Goal: Task Accomplishment & Management: Contribute content

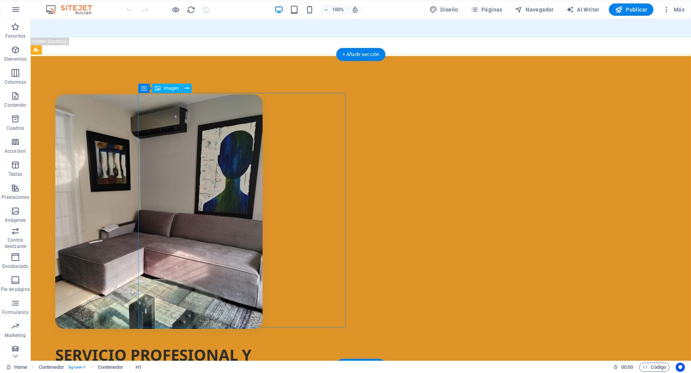
scroll to position [411, 0]
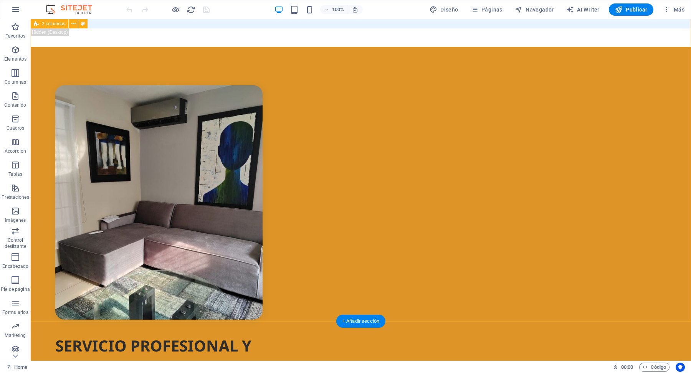
click at [72, 86] on div "SERVICIO PROFESIONAL Y DE LA MAS ALTA CALIDAD INTERCLIMA es una empresa Guatema…" at bounding box center [361, 317] width 660 height 540
click at [85, 26] on icon at bounding box center [83, 24] width 4 height 8
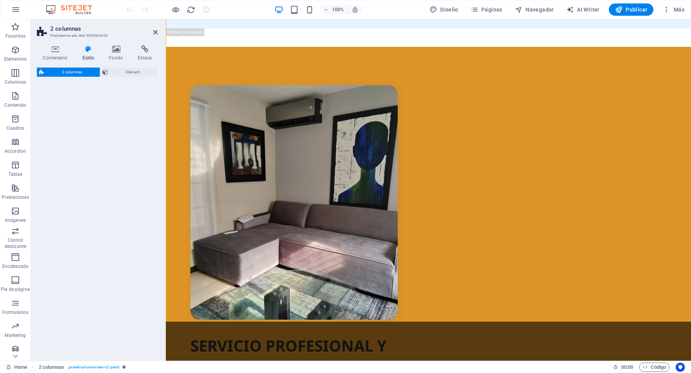
select select "rem"
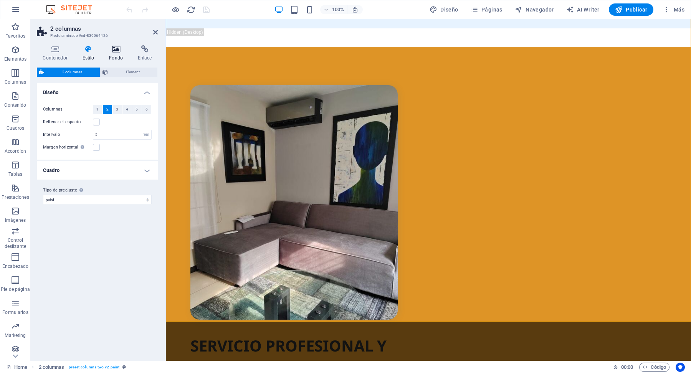
click at [117, 53] on icon at bounding box center [116, 49] width 26 height 8
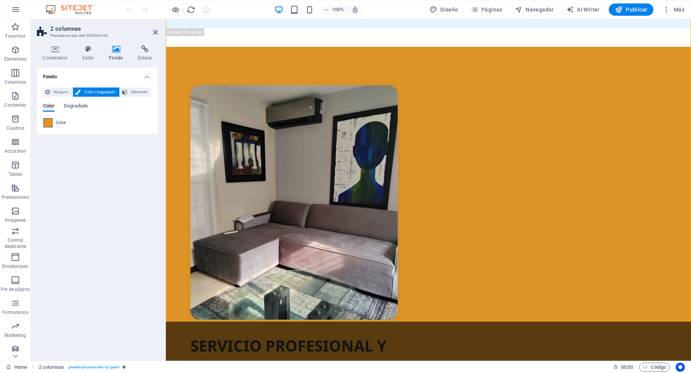
click at [50, 123] on span at bounding box center [48, 123] width 8 height 8
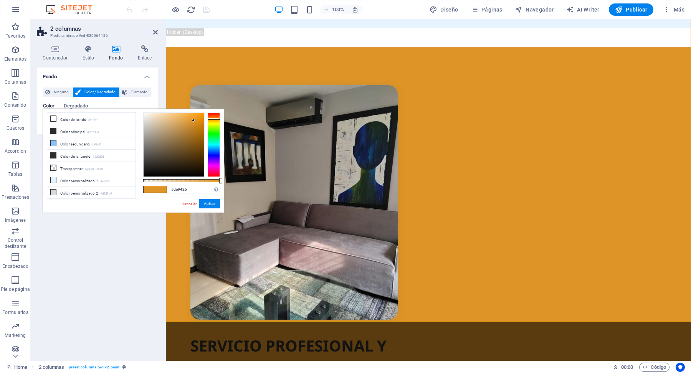
click at [212, 120] on div at bounding box center [214, 144] width 12 height 64
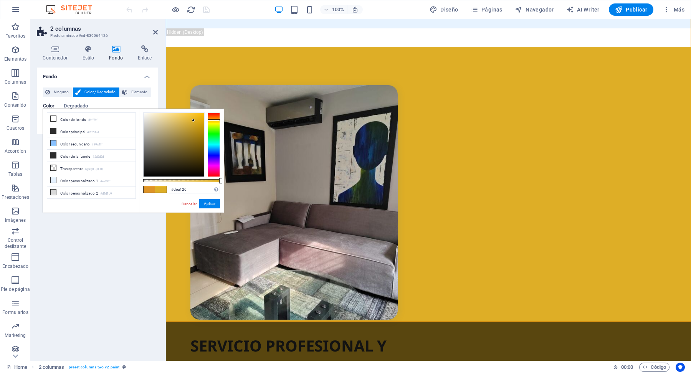
click at [214, 119] on div at bounding box center [214, 120] width 12 height 2
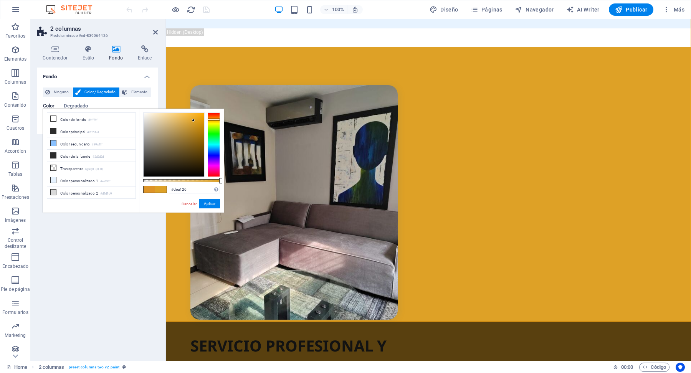
click at [216, 120] on div at bounding box center [214, 120] width 12 height 2
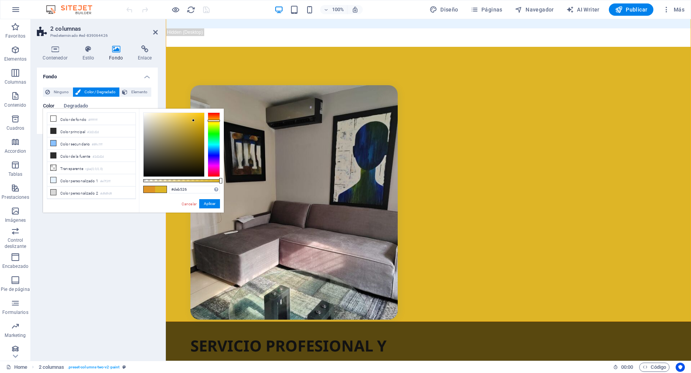
click at [213, 120] on div at bounding box center [214, 121] width 12 height 2
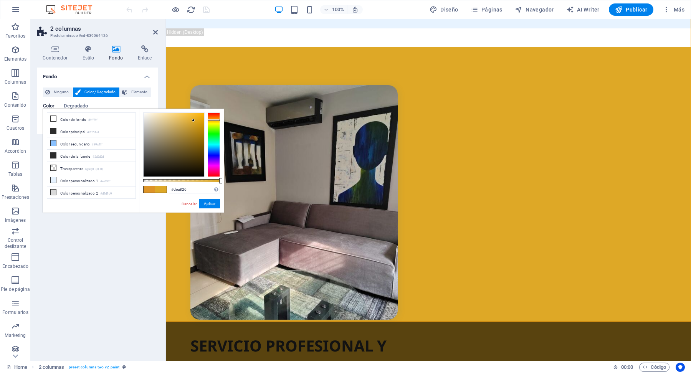
click at [218, 119] on div at bounding box center [214, 120] width 12 height 2
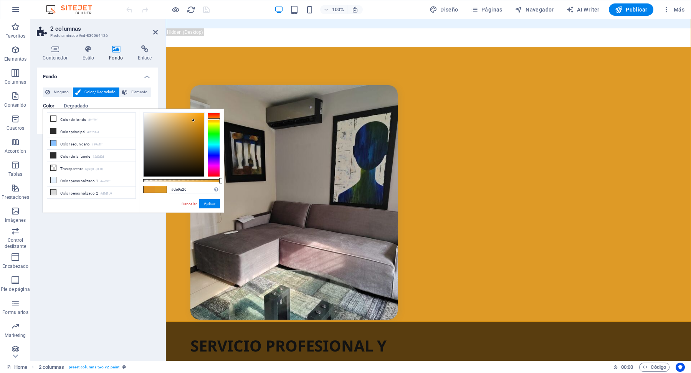
click at [215, 118] on div at bounding box center [214, 119] width 12 height 2
type input "#de8d26"
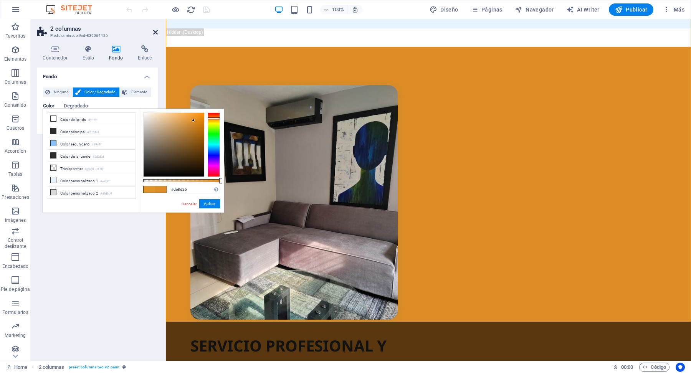
click at [157, 31] on icon at bounding box center [155, 32] width 5 height 6
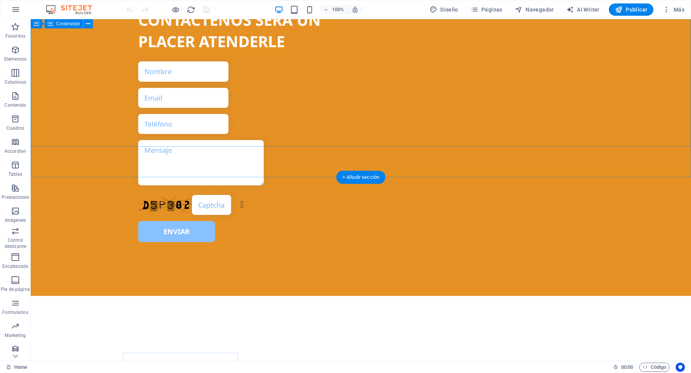
scroll to position [2482, 0]
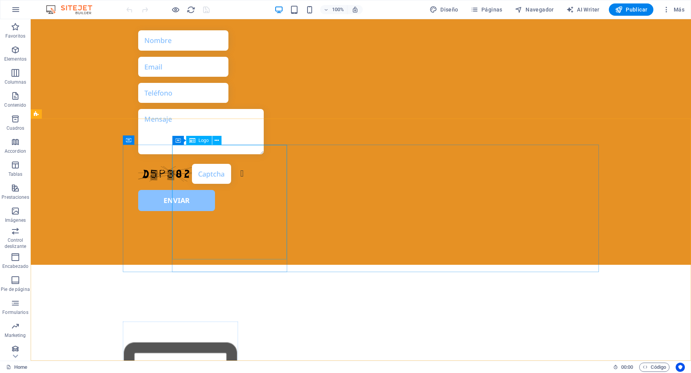
click at [204, 144] on div "Logo" at bounding box center [199, 140] width 26 height 9
click at [215, 142] on icon at bounding box center [217, 141] width 4 height 8
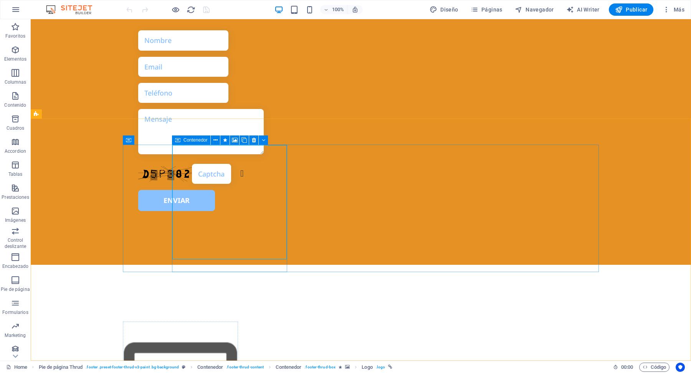
click at [198, 142] on div "Contenedor" at bounding box center [191, 139] width 39 height 9
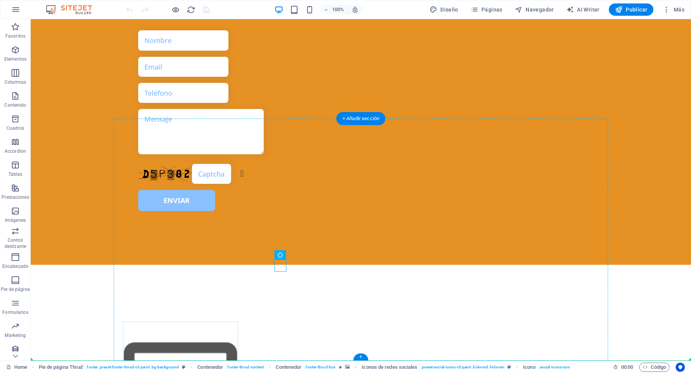
drag, startPoint x: 313, startPoint y: 276, endPoint x: 290, endPoint y: 261, distance: 27.1
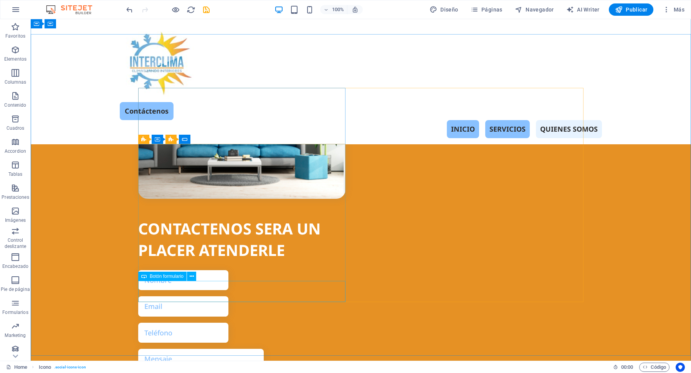
scroll to position [2112, 0]
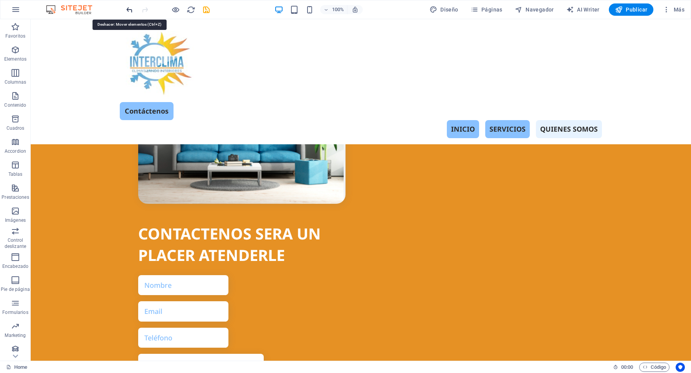
click at [130, 11] on icon "undo" at bounding box center [129, 9] width 9 height 9
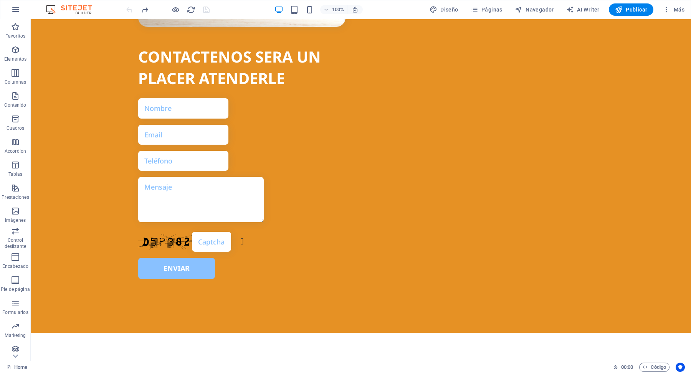
scroll to position [2482, 0]
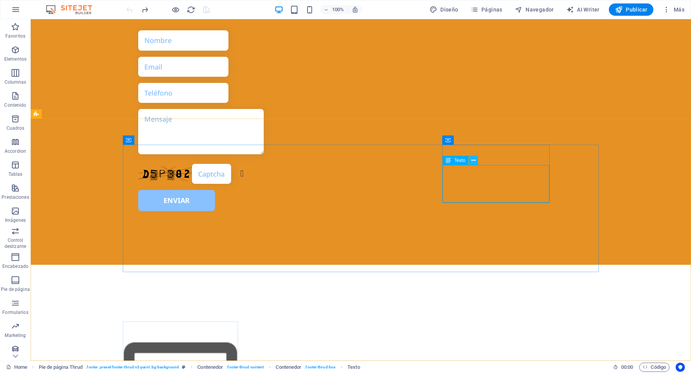
click at [474, 159] on icon at bounding box center [473, 161] width 4 height 8
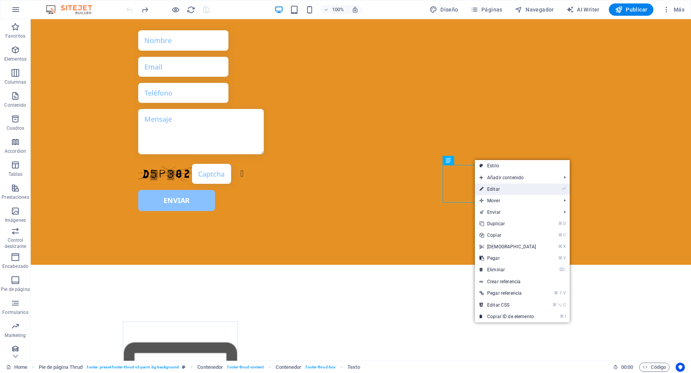
click at [492, 187] on link "⏎ Editar" at bounding box center [508, 189] width 66 height 12
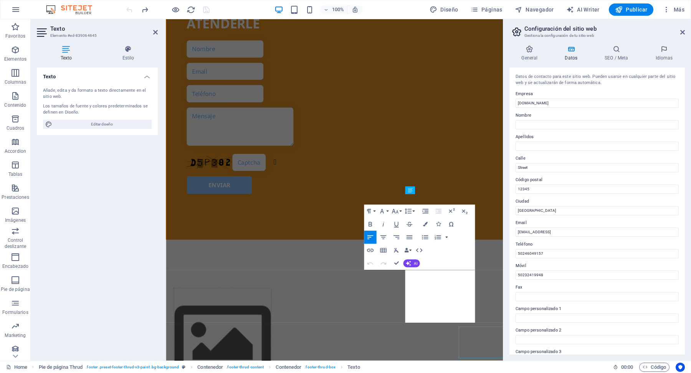
scroll to position [2266, 0]
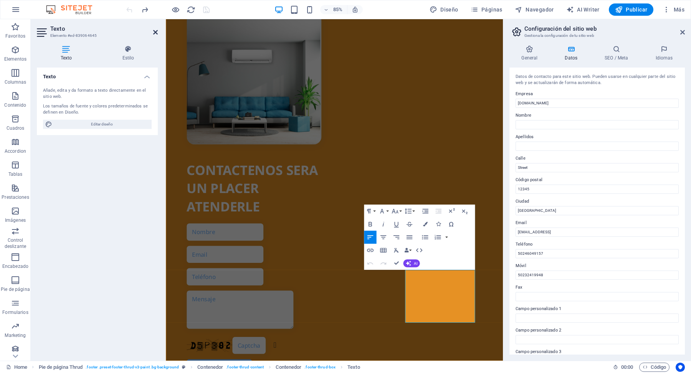
click at [153, 32] on icon at bounding box center [155, 32] width 5 height 6
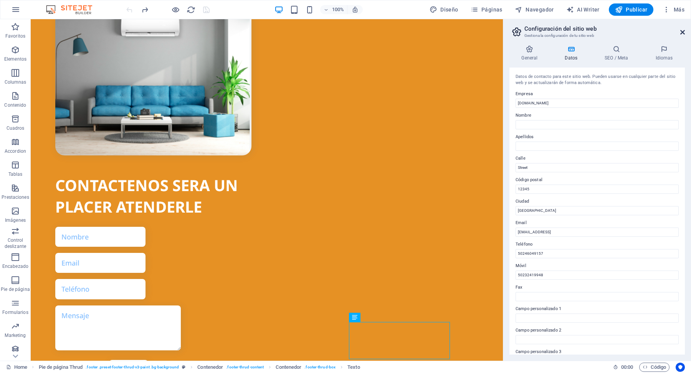
click at [682, 32] on icon at bounding box center [682, 32] width 5 height 6
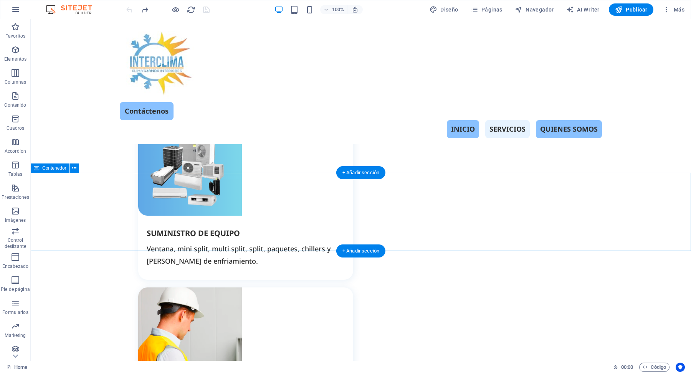
scroll to position [878, 0]
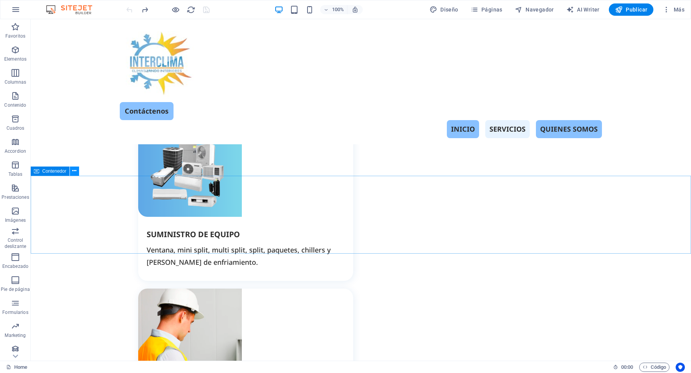
click at [76, 173] on icon at bounding box center [74, 171] width 4 height 8
drag, startPoint x: 67, startPoint y: 191, endPoint x: 40, endPoint y: 195, distance: 27.2
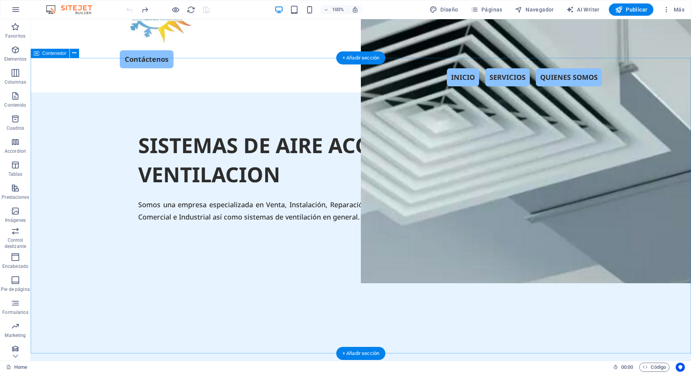
scroll to position [53, 0]
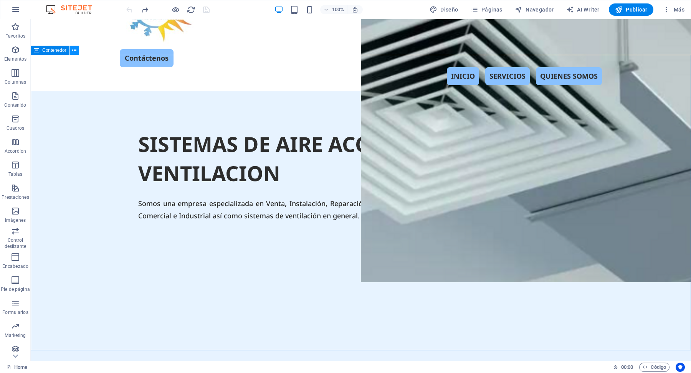
click at [77, 53] on button at bounding box center [74, 50] width 9 height 9
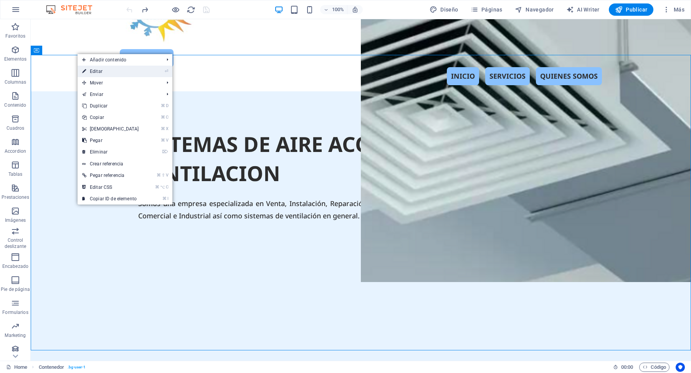
click at [101, 73] on link "⏎ Editar" at bounding box center [111, 72] width 66 height 12
select select "px"
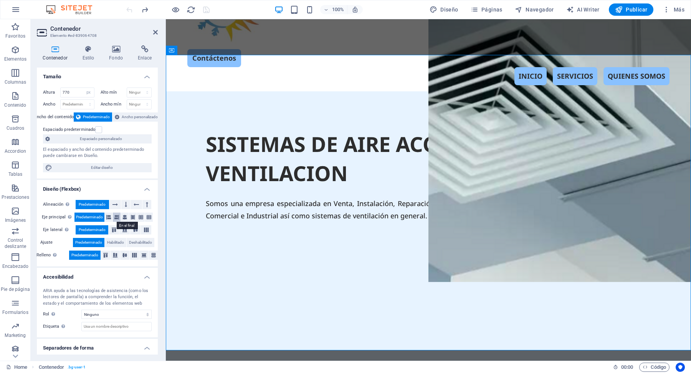
click at [116, 218] on icon at bounding box center [116, 217] width 5 height 9
click at [110, 216] on button at bounding box center [109, 217] width 8 height 9
click at [125, 217] on icon at bounding box center [124, 217] width 5 height 9
click at [134, 217] on icon at bounding box center [132, 217] width 5 height 9
click at [139, 218] on icon at bounding box center [141, 217] width 5 height 9
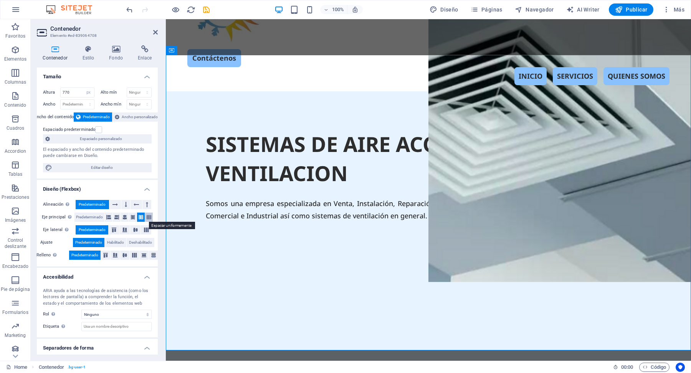
click at [147, 218] on icon at bounding box center [149, 217] width 5 height 9
click at [131, 218] on icon at bounding box center [132, 217] width 5 height 9
click at [125, 216] on icon at bounding box center [124, 217] width 5 height 9
click at [117, 216] on icon at bounding box center [116, 217] width 5 height 9
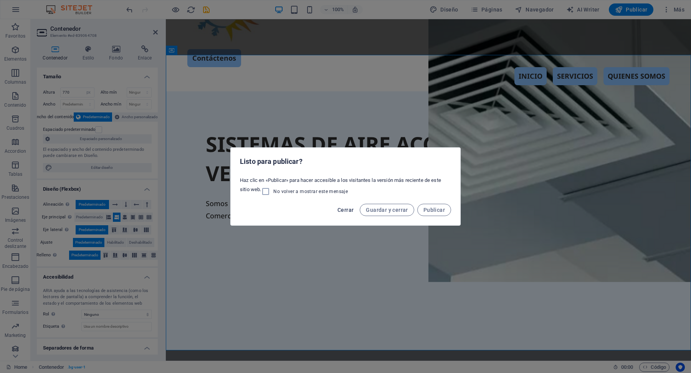
click at [345, 211] on span "Cerrar" at bounding box center [345, 210] width 16 height 6
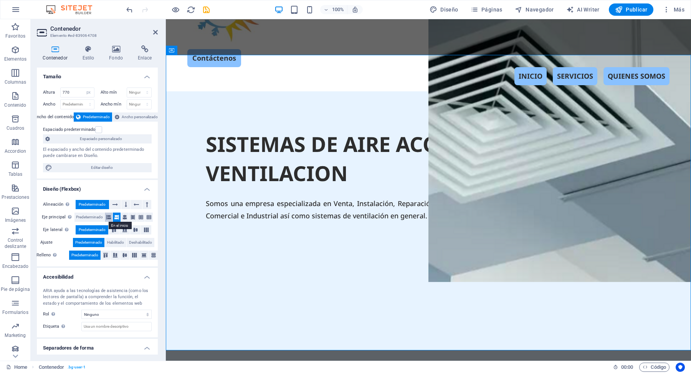
click at [108, 217] on icon at bounding box center [108, 217] width 5 height 9
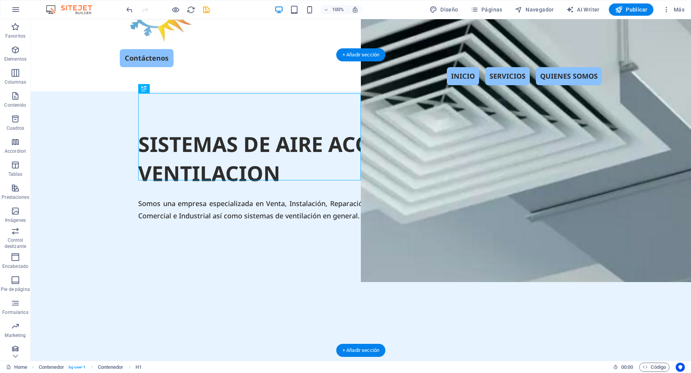
drag, startPoint x: 262, startPoint y: 111, endPoint x: 218, endPoint y: 94, distance: 47.2
click at [218, 130] on div "SISTEMAS DE AIRE ACONDICIONADO Y VENTILACION" at bounding box center [360, 159] width 445 height 58
click at [73, 52] on icon at bounding box center [74, 50] width 4 height 8
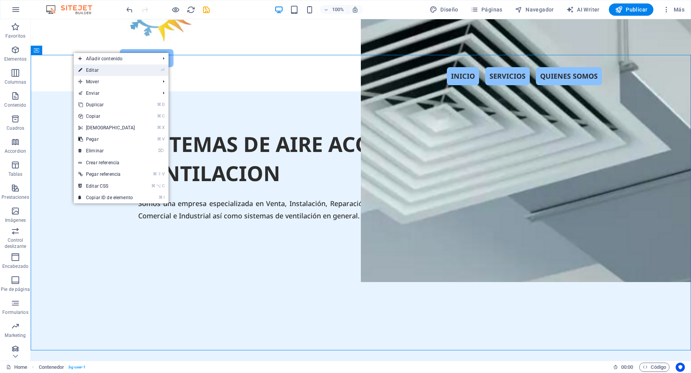
click at [100, 71] on link "⏎ Editar" at bounding box center [107, 70] width 66 height 12
select select "px"
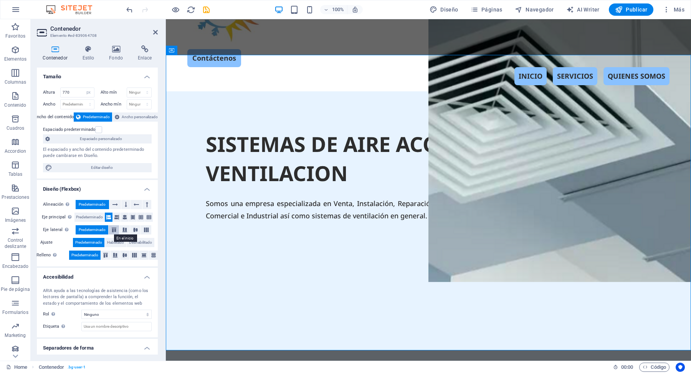
click at [114, 231] on icon at bounding box center [113, 230] width 9 height 5
click at [124, 230] on icon at bounding box center [124, 230] width 9 height 5
click at [132, 229] on icon at bounding box center [135, 230] width 9 height 5
click at [143, 230] on icon at bounding box center [146, 230] width 9 height 5
click at [96, 228] on span "Predeterminado" at bounding box center [92, 229] width 27 height 9
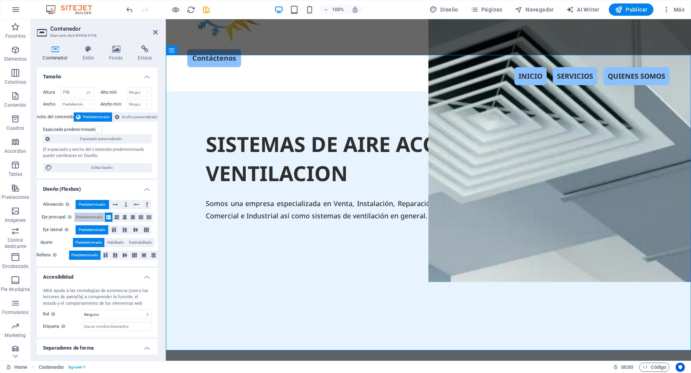
click at [94, 217] on span "Predeterminado" at bounding box center [89, 217] width 27 height 9
click at [106, 216] on icon at bounding box center [108, 217] width 5 height 9
click at [114, 217] on icon at bounding box center [116, 217] width 5 height 9
click at [122, 218] on icon at bounding box center [124, 217] width 5 height 9
click at [131, 217] on icon at bounding box center [132, 217] width 5 height 9
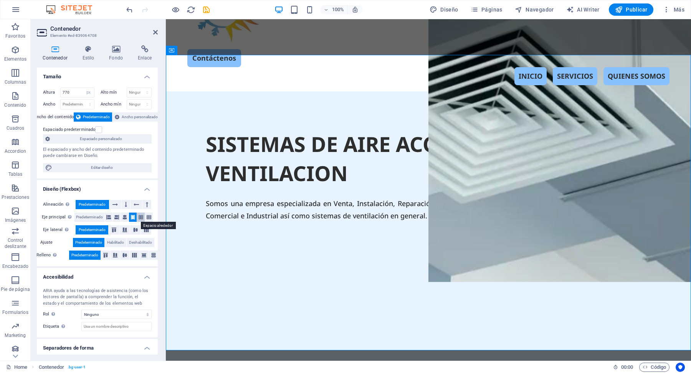
click at [139, 217] on icon at bounding box center [141, 217] width 5 height 9
click at [149, 219] on icon at bounding box center [149, 217] width 5 height 9
click at [114, 218] on icon at bounding box center [116, 217] width 5 height 9
click at [125, 217] on icon at bounding box center [124, 217] width 5 height 9
click at [133, 217] on icon at bounding box center [132, 217] width 5 height 9
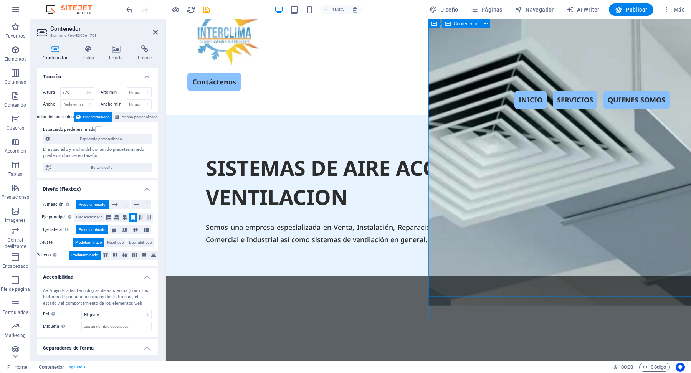
scroll to position [0, 0]
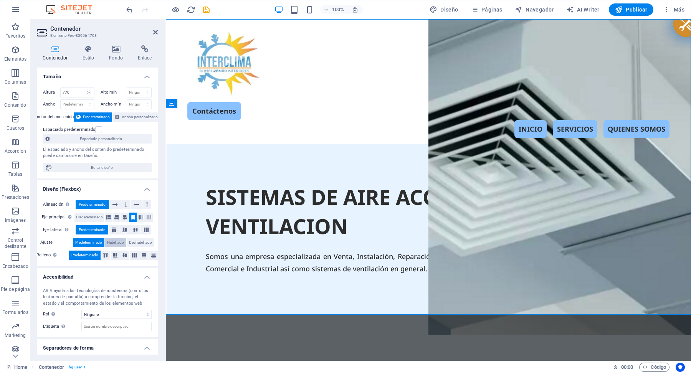
click at [113, 244] on span "Habilitado" at bounding box center [115, 242] width 17 height 9
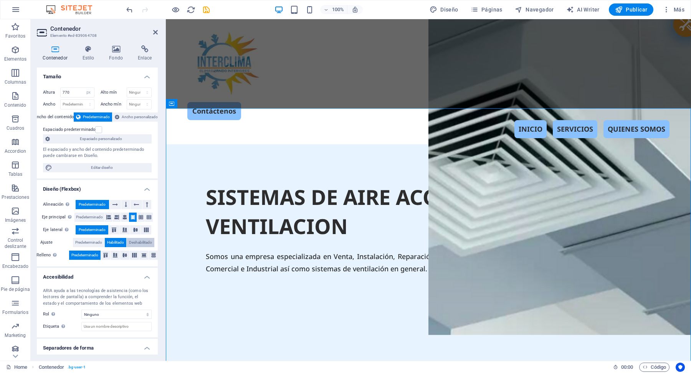
click at [139, 243] on span "Deshabilitado" at bounding box center [140, 242] width 23 height 9
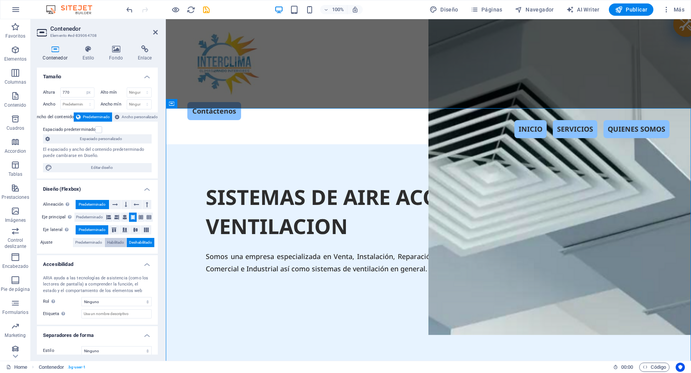
click at [117, 240] on span "Habilitado" at bounding box center [115, 242] width 17 height 9
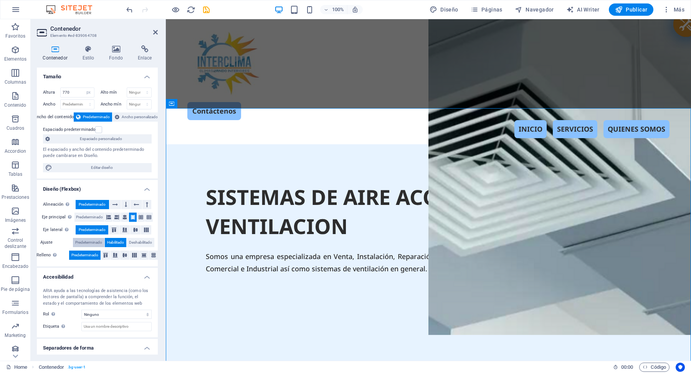
click at [93, 241] on span "Predeterminado" at bounding box center [88, 242] width 27 height 9
click at [105, 255] on icon at bounding box center [105, 255] width 9 height 5
click at [93, 255] on span "Predeterminado" at bounding box center [84, 255] width 27 height 9
click at [95, 218] on span "Predeterminado" at bounding box center [89, 217] width 27 height 9
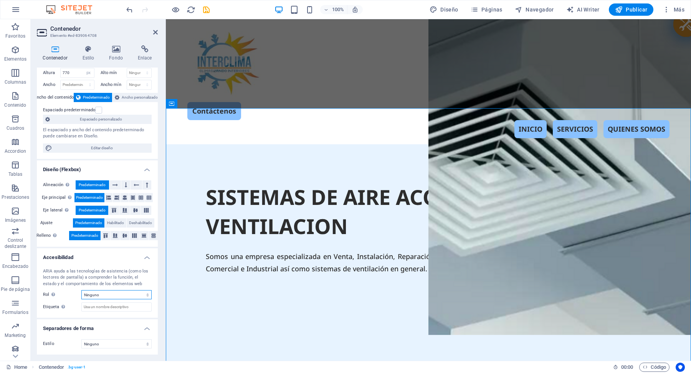
click at [145, 294] on select "Ninguno Alert Article Banner Comment Complementary Dialog Encabezado Marquee Pi…" at bounding box center [116, 294] width 70 height 9
click at [81, 290] on select "Ninguno Alert Article Banner Comment Complementary Dialog Encabezado Marquee Pi…" at bounding box center [116, 294] width 70 height 9
click at [145, 294] on select "Ninguno Alert Article Banner Comment Complementary Dialog Encabezado Marquee Pi…" at bounding box center [116, 294] width 70 height 9
click at [81, 290] on select "Ninguno Alert Article Banner Comment Complementary Dialog Encabezado Marquee Pi…" at bounding box center [116, 294] width 70 height 9
click at [147, 296] on select "Ninguno Alert Article Banner Comment Complementary Dialog Encabezado Marquee Pi…" at bounding box center [116, 294] width 70 height 9
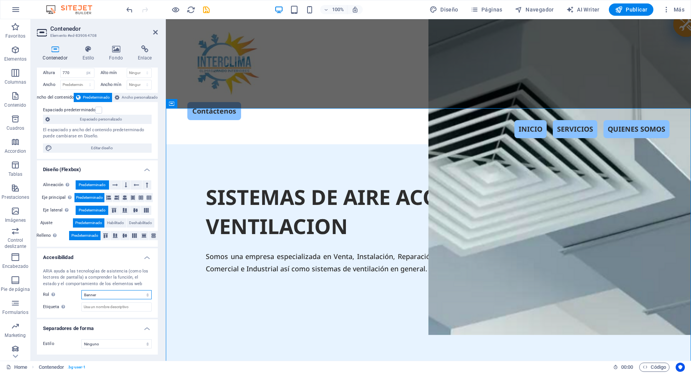
click at [81, 290] on select "Ninguno Alert Article Banner Comment Complementary Dialog Encabezado Marquee Pi…" at bounding box center [116, 294] width 70 height 9
click at [146, 295] on select "Ninguno Alert Article Banner Comment Complementary Dialog Encabezado Marquee Pi…" at bounding box center [116, 294] width 70 height 9
select select "none"
click at [81, 290] on select "Ninguno Alert Article Banner Comment Complementary Dialog Encabezado Marquee Pi…" at bounding box center [116, 294] width 70 height 9
click at [146, 344] on select "Ninguno Triángulo Cuadrado Diagonal Polígono 1 Polígono 2 Zigzag Múltiples zigz…" at bounding box center [116, 343] width 70 height 9
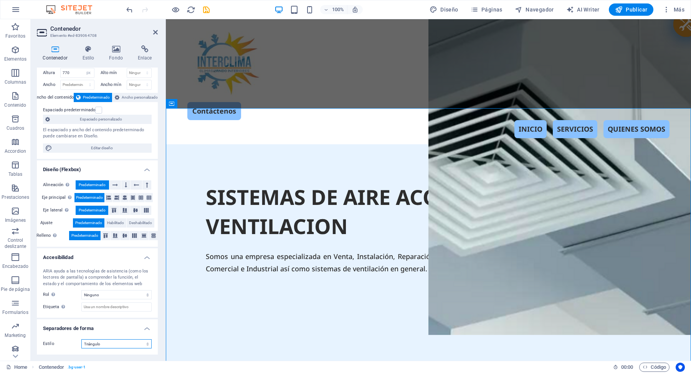
click at [81, 339] on select "Ninguno Triángulo Cuadrado Diagonal Polígono 1 Polígono 2 Zigzag Múltiples zigz…" at bounding box center [116, 343] width 70 height 9
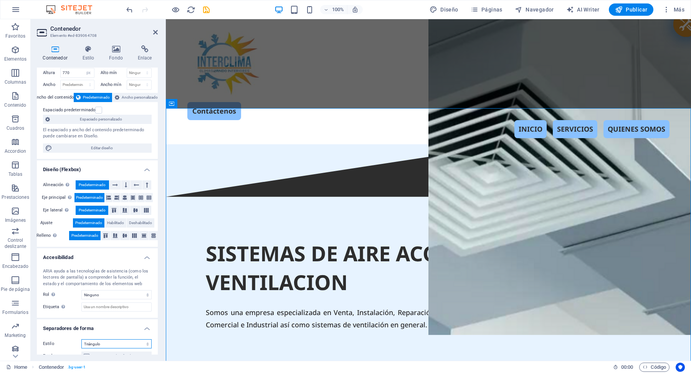
click at [145, 345] on select "Ninguno Triángulo Cuadrado Diagonal Polígono 1 Polígono 2 Zigzag Múltiples zigz…" at bounding box center [116, 343] width 70 height 9
click at [81, 339] on select "Ninguno Triángulo Cuadrado Diagonal Polígono 1 Polígono 2 Zigzag Múltiples zigz…" at bounding box center [116, 343] width 70 height 9
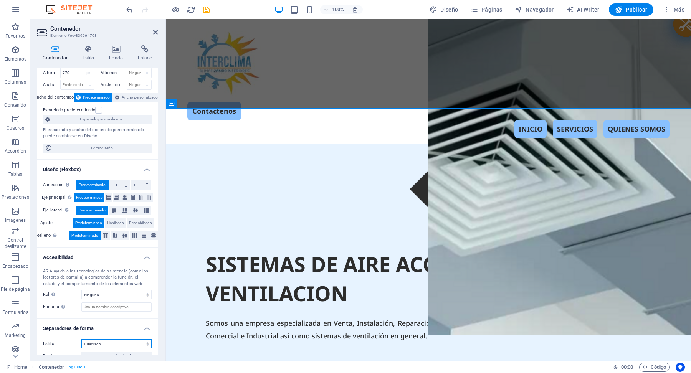
click at [146, 345] on select "Ninguno Triángulo Cuadrado Diagonal Polígono 1 Polígono 2 Zigzag Múltiples zigz…" at bounding box center [116, 343] width 70 height 9
select select "none"
click at [81, 339] on select "Ninguno Triángulo Cuadrado Diagonal Polígono 1 Polígono 2 Zigzag Múltiples zigz…" at bounding box center [116, 343] width 70 height 9
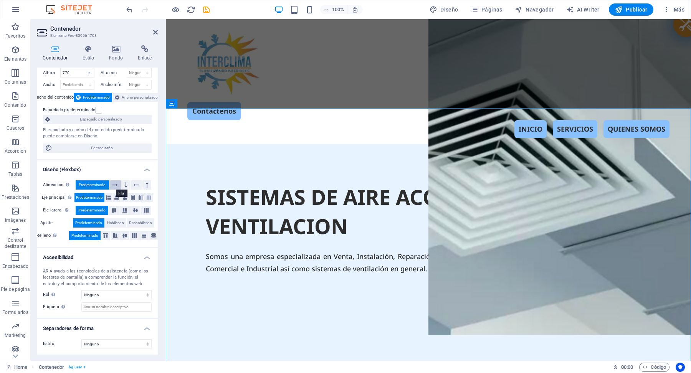
click at [116, 185] on icon at bounding box center [114, 184] width 5 height 9
click at [125, 185] on icon at bounding box center [126, 184] width 2 height 9
click at [134, 183] on icon at bounding box center [136, 184] width 5 height 9
click at [146, 184] on icon at bounding box center [147, 184] width 2 height 9
click at [114, 181] on icon at bounding box center [114, 184] width 5 height 9
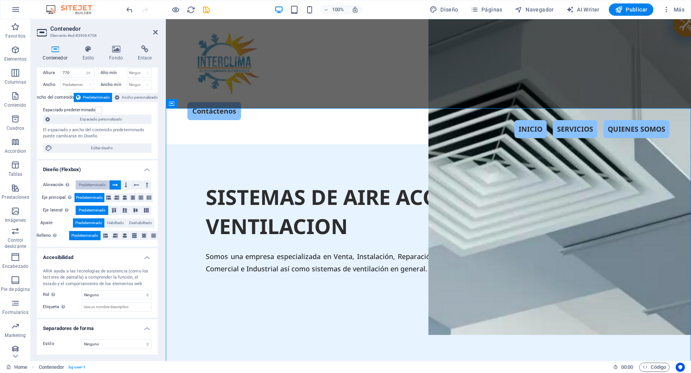
click at [97, 184] on span "Predeterminado" at bounding box center [92, 184] width 27 height 9
click at [112, 117] on span "Espaciado personalizado" at bounding box center [100, 119] width 97 height 9
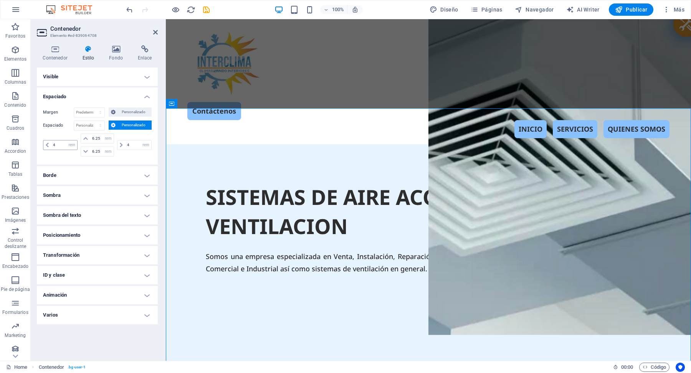
click at [46, 144] on icon at bounding box center [47, 145] width 3 height 5
click at [53, 145] on input "4" at bounding box center [64, 144] width 26 height 9
click at [56, 145] on input "4" at bounding box center [64, 144] width 26 height 9
type input "3"
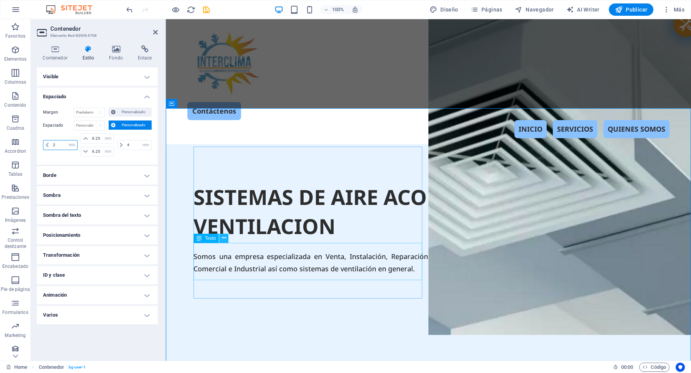
type input "2"
click at [223, 237] on icon at bounding box center [224, 238] width 4 height 8
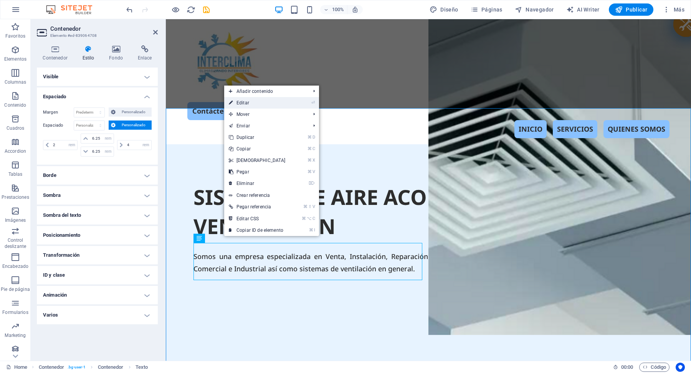
click at [249, 102] on link "⏎ Editar" at bounding box center [257, 103] width 66 height 12
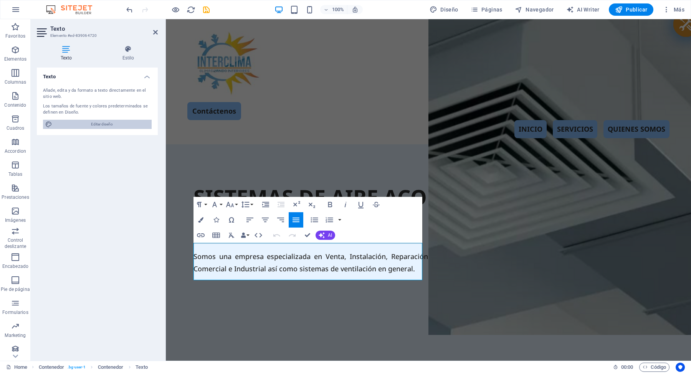
click at [122, 122] on span "Editar diseño" at bounding box center [101, 124] width 95 height 9
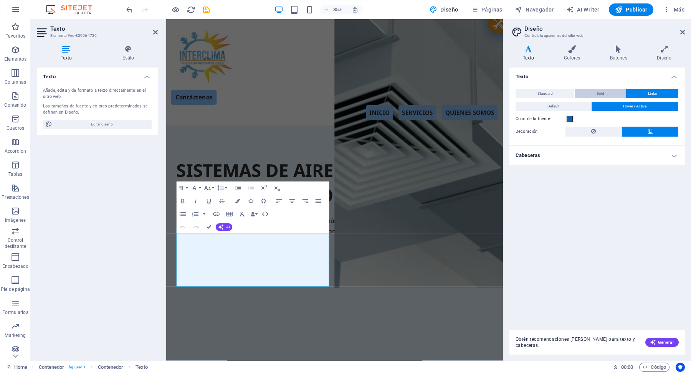
click at [604, 93] on button "Bold" at bounding box center [599, 93] width 51 height 9
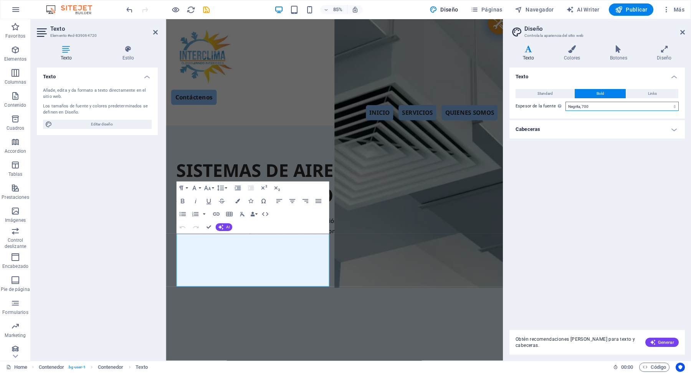
click at [674, 106] on select "Fino, 100 Extra [PERSON_NAME], 200 [PERSON_NAME], 300 Normal, 400 Medio, 500 [D…" at bounding box center [621, 106] width 113 height 9
select select "800"
click at [565, 102] on select "Fino, 100 Extra [PERSON_NAME], 200 [PERSON_NAME], 300 Normal, 400 Medio, 500 [D…" at bounding box center [621, 106] width 113 height 9
click at [673, 130] on h4 "Cabeceras" at bounding box center [596, 129] width 175 height 18
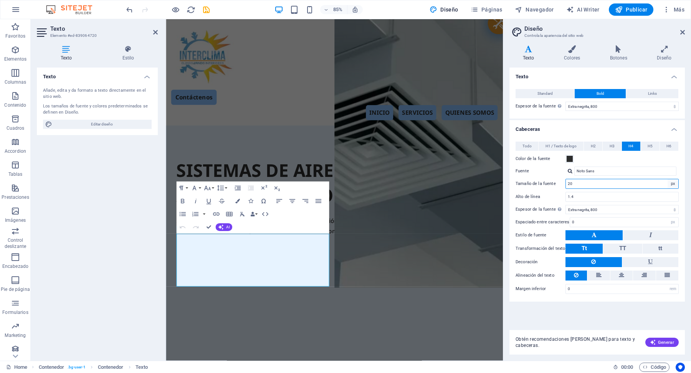
click at [675, 185] on select "rem px em %" at bounding box center [672, 183] width 11 height 9
select select "rem"
click at [667, 179] on select "rem px em %" at bounding box center [672, 183] width 11 height 9
type input "1.25"
click at [674, 184] on select "rem px em %" at bounding box center [672, 183] width 11 height 9
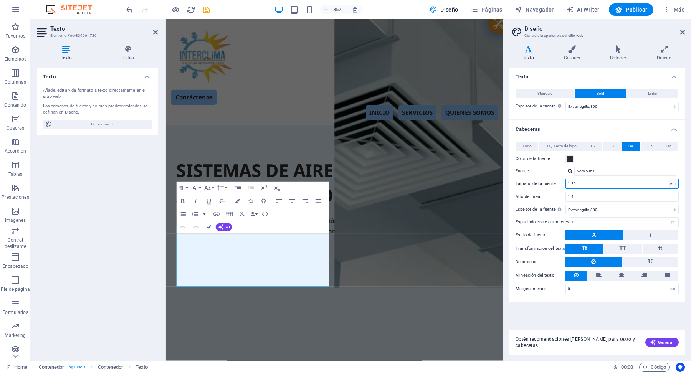
click at [667, 179] on select "rem px em %" at bounding box center [672, 183] width 11 height 9
click at [615, 182] on input "1.25" at bounding box center [622, 183] width 112 height 9
click at [673, 182] on select "rem px em %" at bounding box center [672, 183] width 11 height 9
select select "%"
click at [667, 179] on select "rem px em %" at bounding box center [672, 183] width 11 height 9
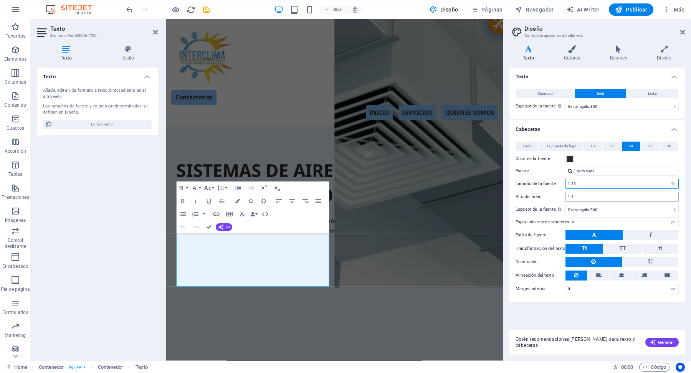
type input "100"
click at [594, 196] on input "1.4" at bounding box center [622, 196] width 112 height 9
type input "1"
type input "2"
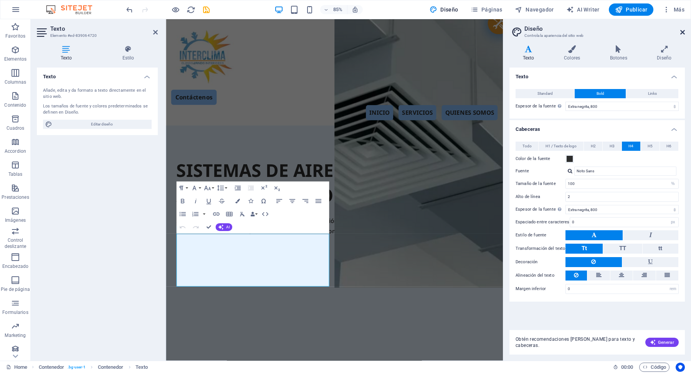
click at [682, 32] on icon at bounding box center [682, 32] width 5 height 6
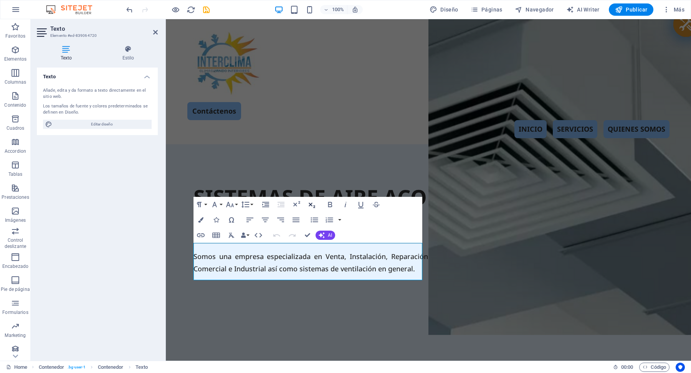
click at [309, 205] on icon "button" at bounding box center [312, 205] width 7 height 5
click at [298, 204] on icon "button" at bounding box center [296, 204] width 9 height 9
click at [234, 204] on button "Font Size" at bounding box center [231, 204] width 15 height 15
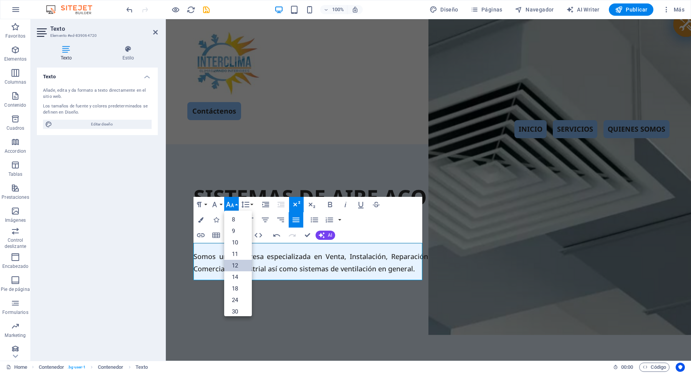
click at [240, 264] on link "12" at bounding box center [238, 266] width 28 height 12
click at [413, 273] on p "​ ​ ​ Somos una empresa especializada en Venta, Instalación, Reparación y Mante…" at bounding box center [421, 262] width 457 height 25
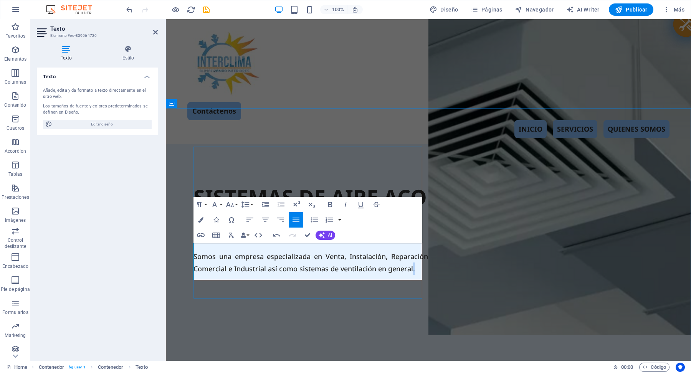
click at [413, 273] on p "​ ​ ​ Somos una empresa especializada en Venta, Instalación, Reparación y Mante…" at bounding box center [421, 262] width 457 height 25
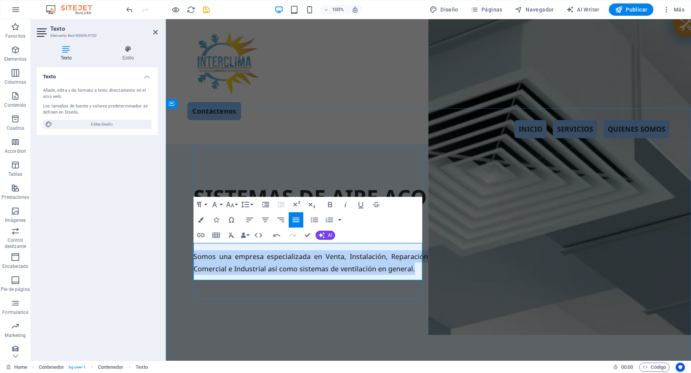
click at [413, 273] on p "​ ​ ​ Somos una empresa especializada en Venta, Instalación, Reparación y Mante…" at bounding box center [421, 262] width 457 height 25
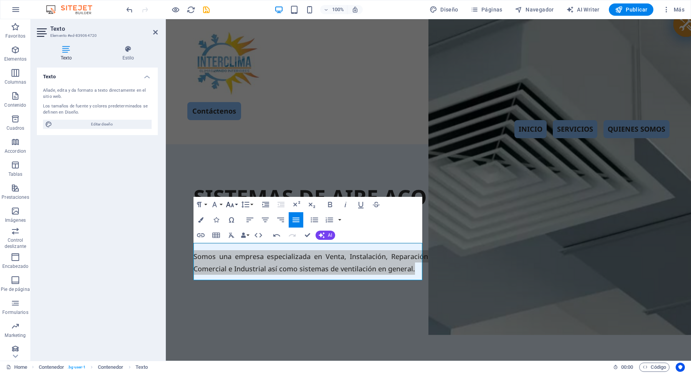
click at [237, 208] on button "Font Size" at bounding box center [231, 204] width 15 height 15
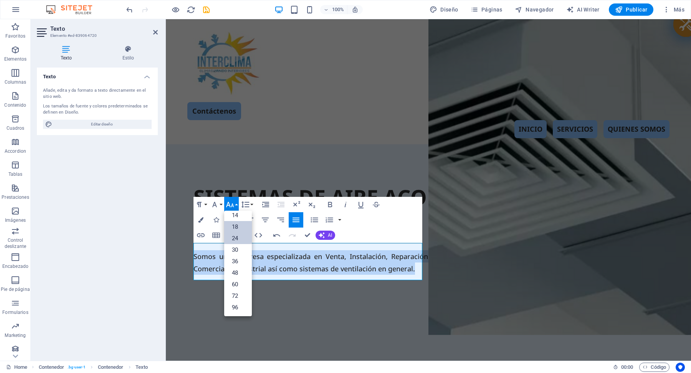
click at [240, 238] on link "24" at bounding box center [238, 239] width 28 height 12
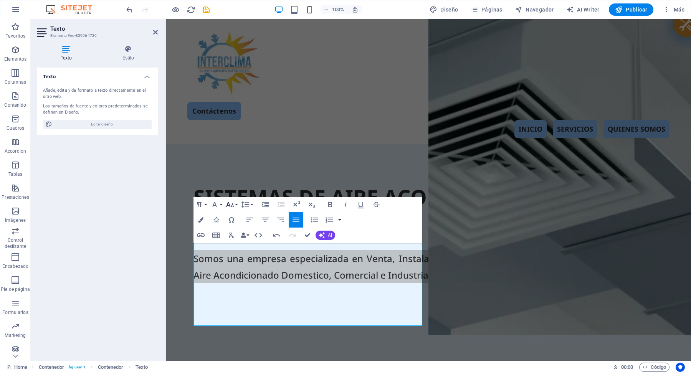
click at [237, 206] on button "Font Size" at bounding box center [231, 204] width 15 height 15
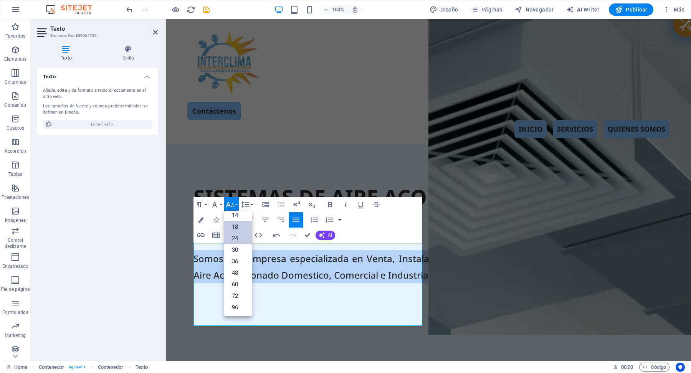
click at [239, 227] on link "18" at bounding box center [238, 227] width 28 height 12
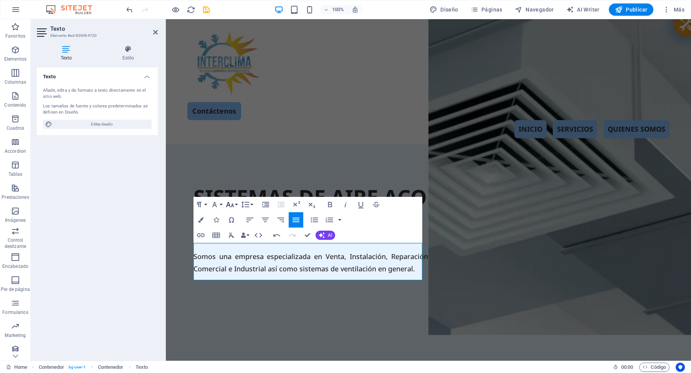
click at [237, 207] on button "Font Size" at bounding box center [231, 204] width 15 height 15
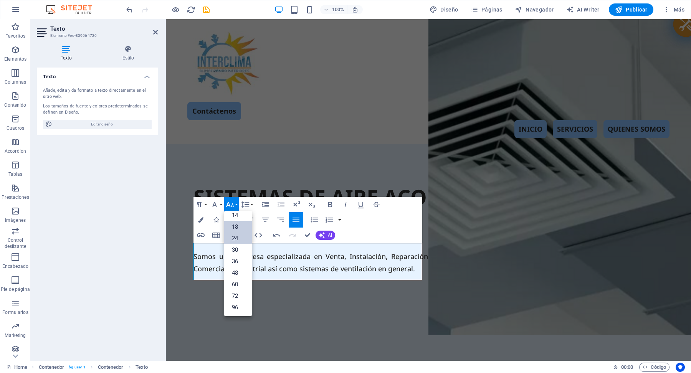
click at [239, 235] on link "24" at bounding box center [238, 239] width 28 height 12
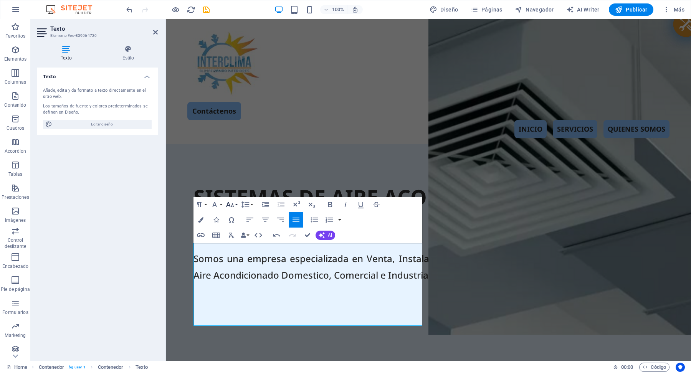
click at [236, 206] on button "Font Size" at bounding box center [231, 204] width 15 height 15
click at [236, 226] on link "18" at bounding box center [238, 227] width 28 height 12
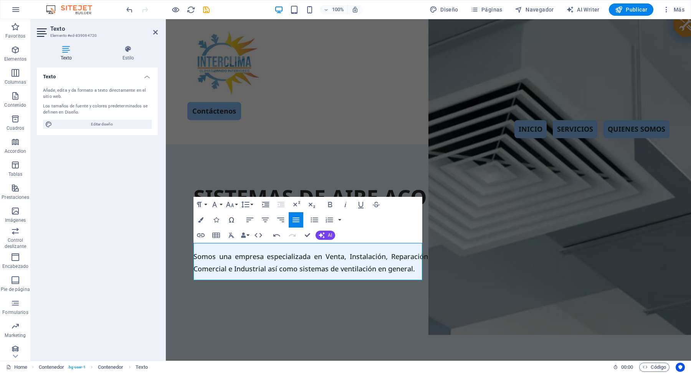
click at [122, 236] on div "Texto Añade, edita y da formato a texto directamente en el sitio web. Los tamañ…" at bounding box center [97, 211] width 121 height 287
click at [155, 32] on icon at bounding box center [155, 32] width 5 height 6
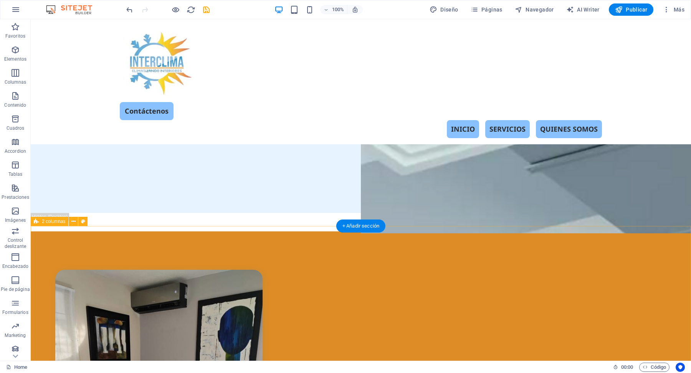
scroll to position [0, 0]
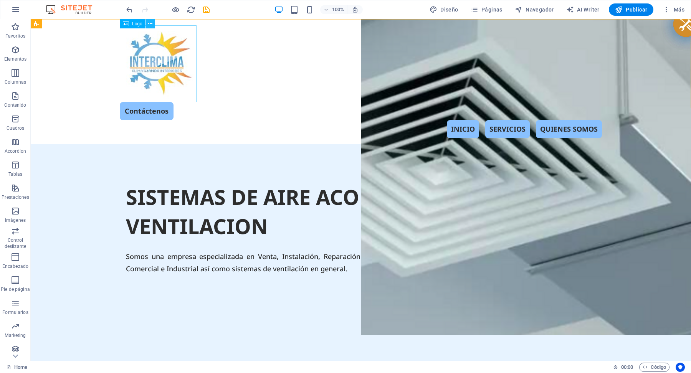
click at [150, 25] on icon at bounding box center [150, 24] width 4 height 8
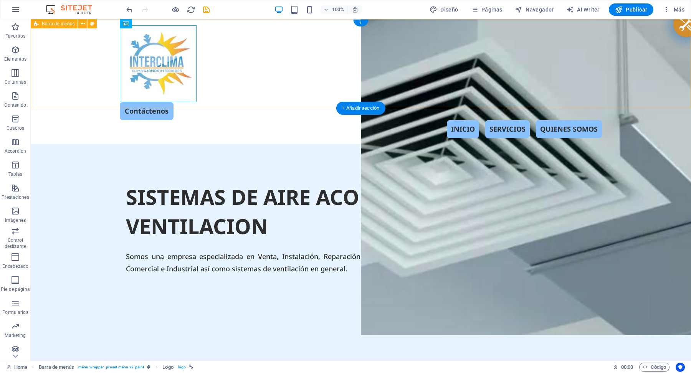
click at [643, 72] on div "Contáctenos INICIO SERVICIOS QUIENES SOMOS" at bounding box center [361, 81] width 660 height 125
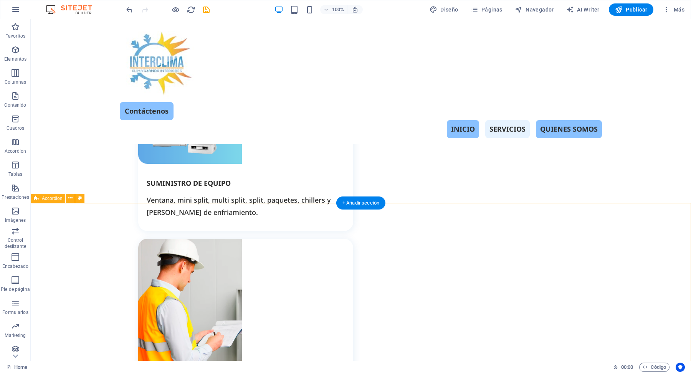
scroll to position [929, 0]
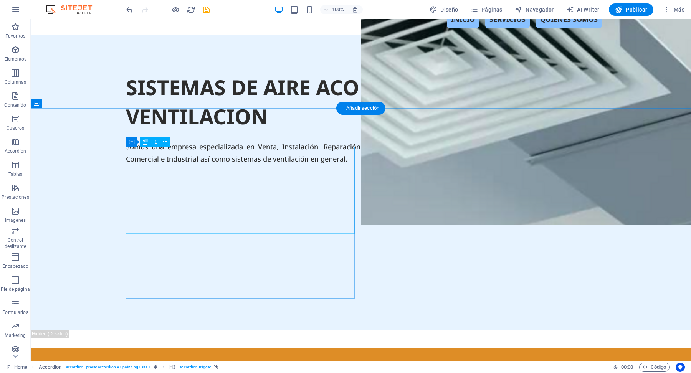
scroll to position [0, 0]
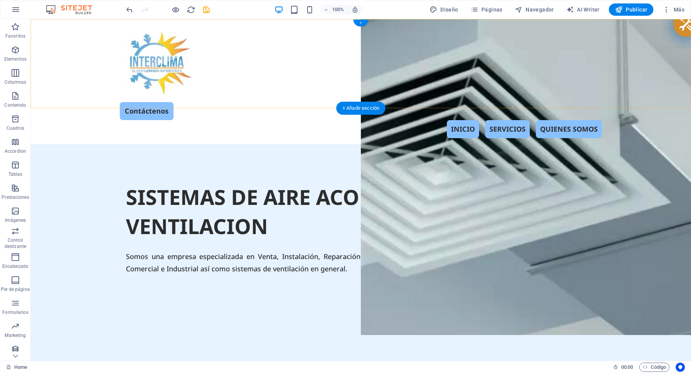
click at [363, 22] on div "+" at bounding box center [360, 23] width 15 height 7
click at [231, 22] on div "Contáctenos INICIO SERVICIOS QUIENES SOMOS" at bounding box center [361, 81] width 660 height 125
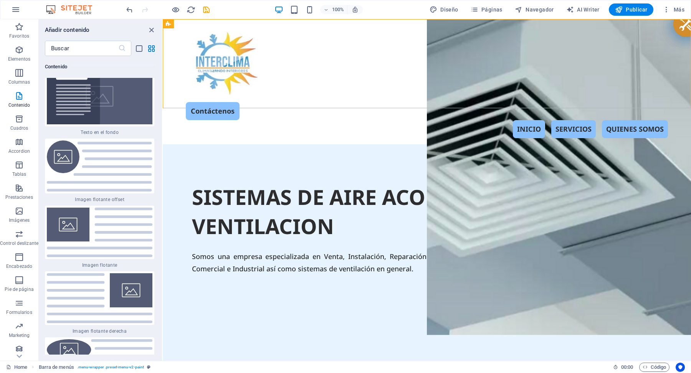
scroll to position [3214, 0]
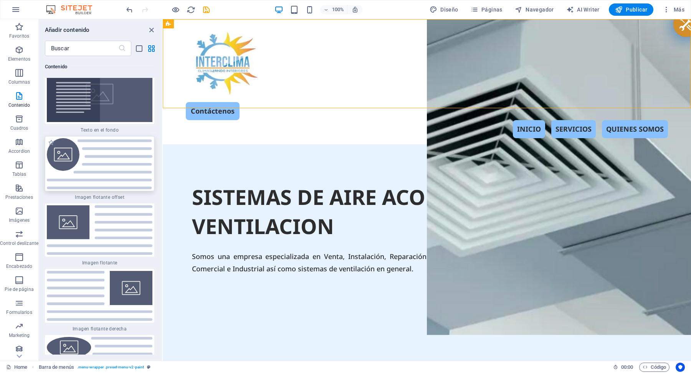
click at [112, 165] on img at bounding box center [100, 163] width 106 height 51
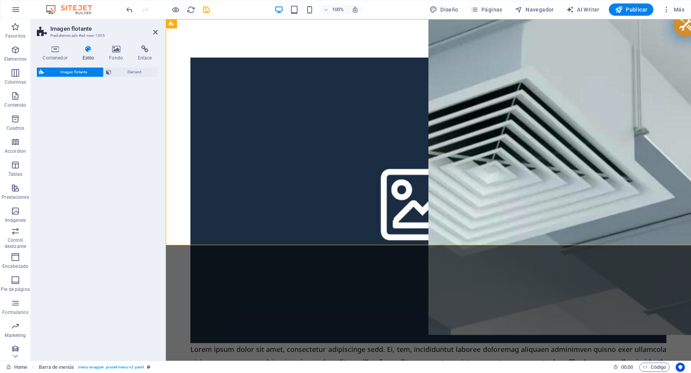
select select "%"
select select "rem"
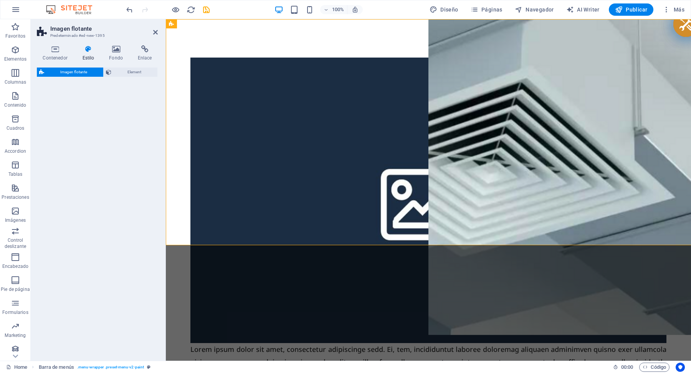
select select "%"
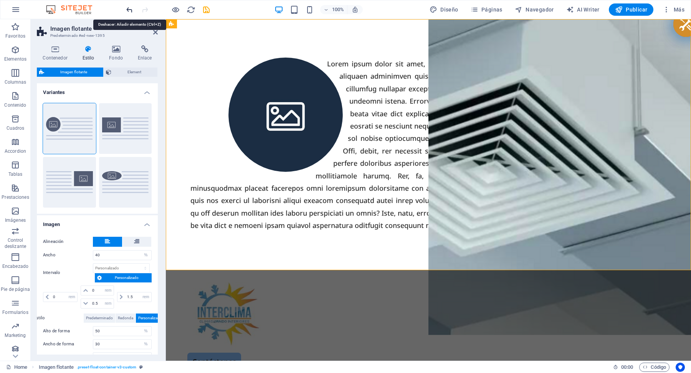
click at [130, 12] on icon "undo" at bounding box center [129, 9] width 9 height 9
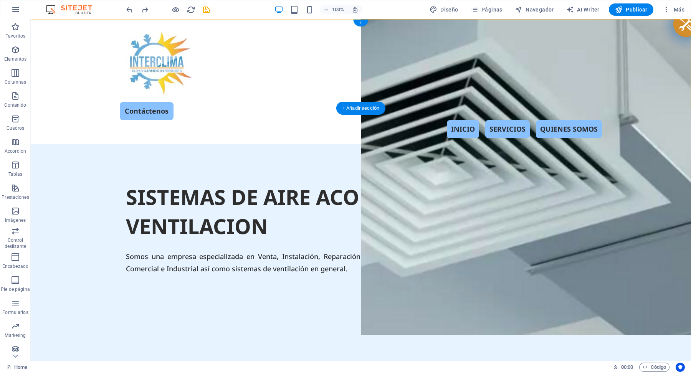
click at [363, 24] on div "+" at bounding box center [360, 23] width 15 height 7
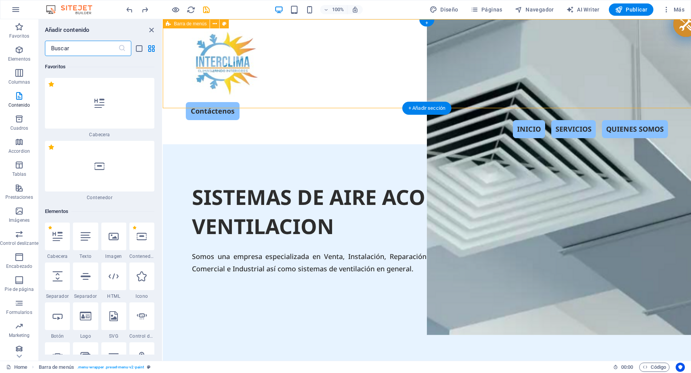
click at [364, 24] on div "Contáctenos INICIO SERVICIOS QUIENES SOMOS" at bounding box center [427, 81] width 528 height 125
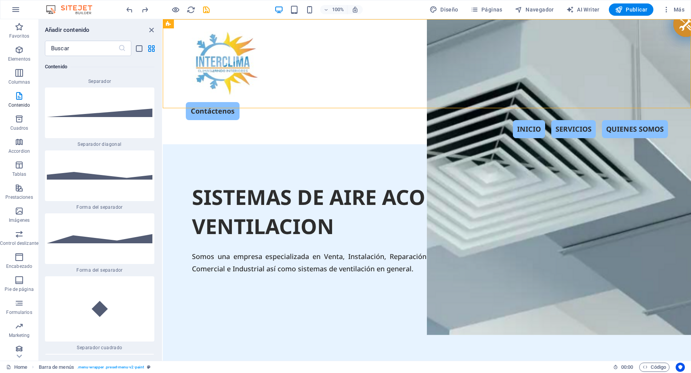
scroll to position [3797, 0]
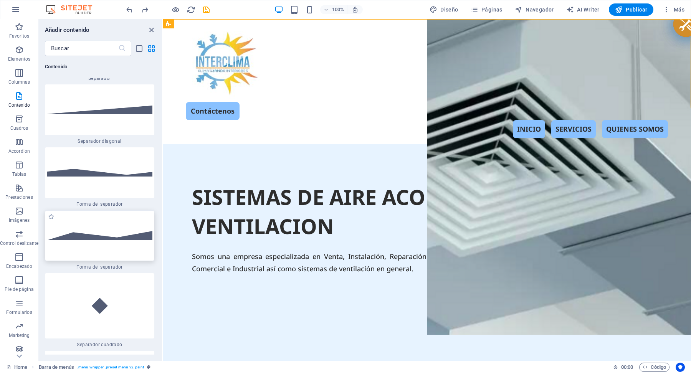
click at [116, 236] on img at bounding box center [100, 235] width 106 height 9
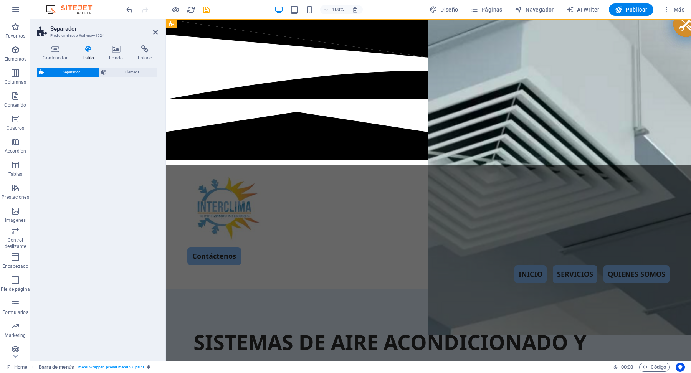
select select "polygon2"
select select "rem"
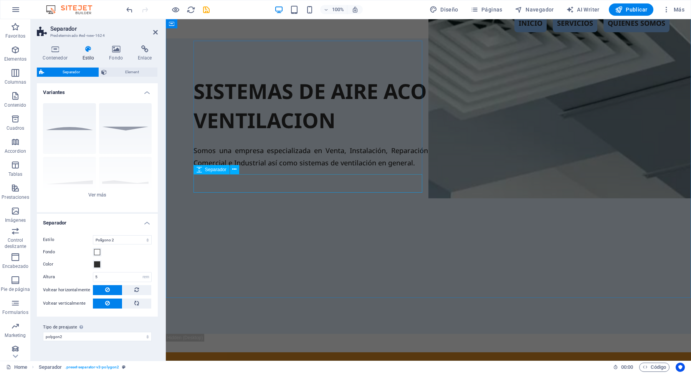
scroll to position [0, 0]
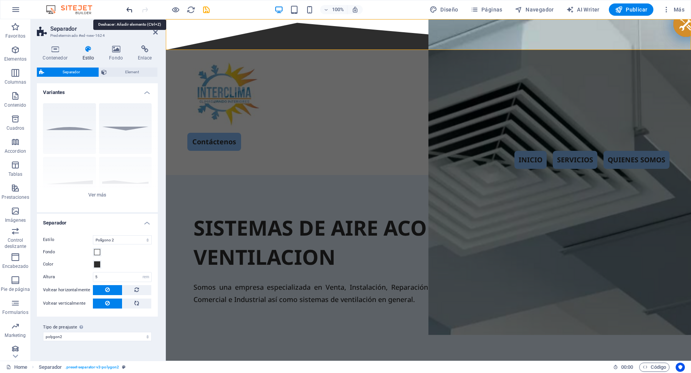
click at [128, 11] on icon "undo" at bounding box center [129, 9] width 9 height 9
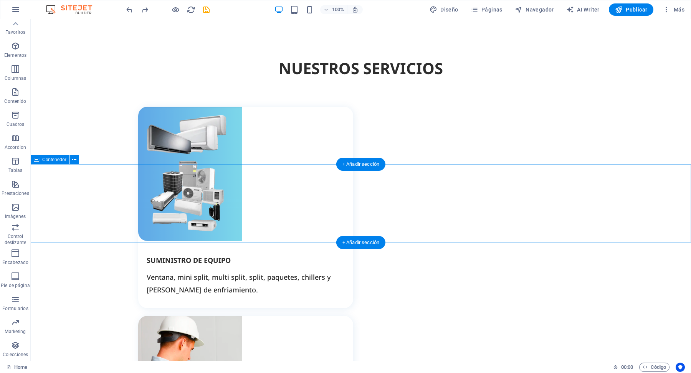
scroll to position [980, 0]
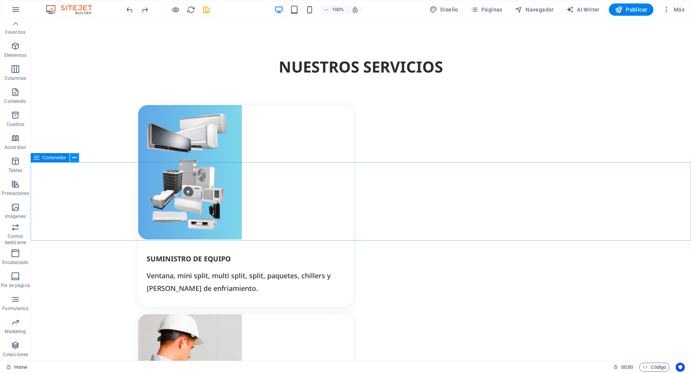
click at [76, 161] on icon at bounding box center [74, 158] width 4 height 8
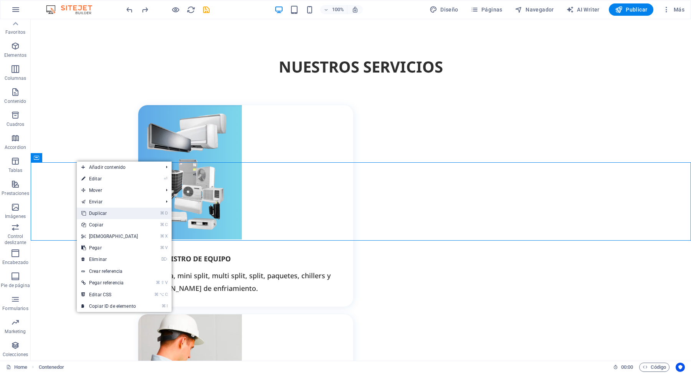
click at [104, 210] on link "⌘ D Duplicar" at bounding box center [110, 214] width 66 height 12
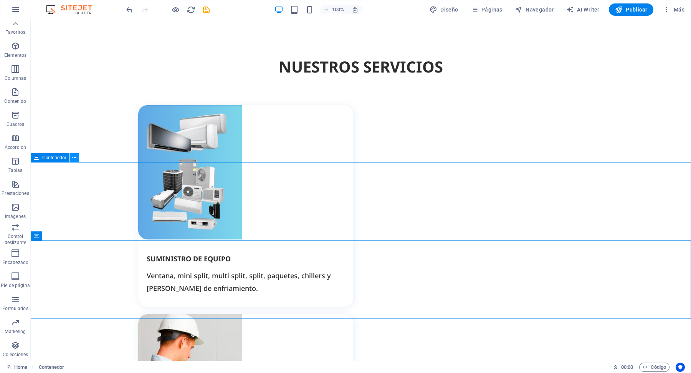
click at [74, 161] on icon at bounding box center [74, 158] width 4 height 8
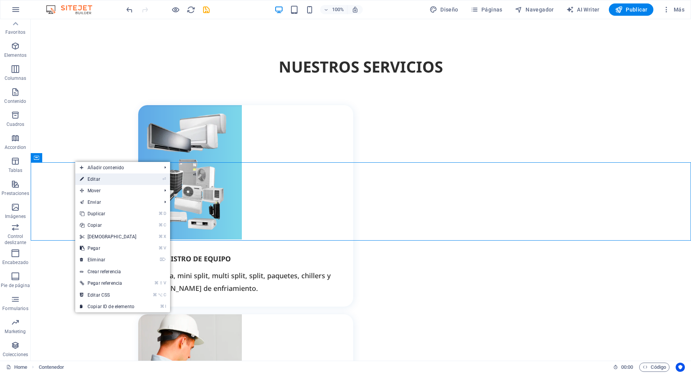
click at [98, 180] on link "⏎ Editar" at bounding box center [108, 179] width 66 height 12
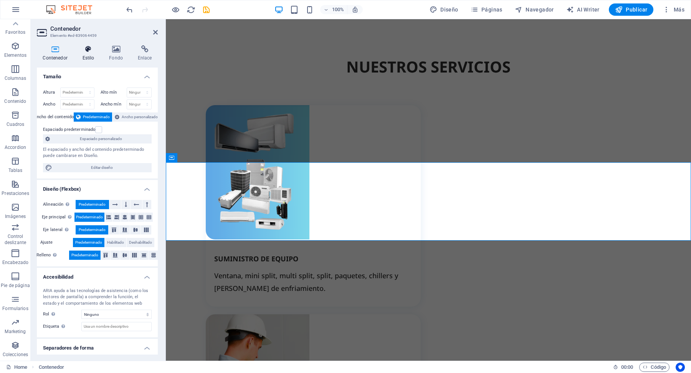
click at [88, 55] on h4 "Estilo" at bounding box center [89, 53] width 27 height 16
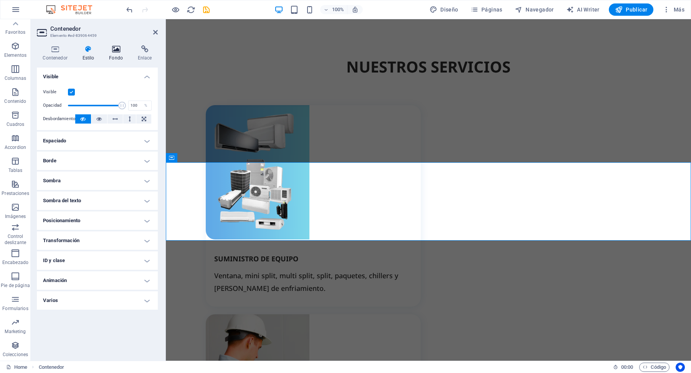
click at [116, 54] on h4 "Fondo" at bounding box center [117, 53] width 29 height 16
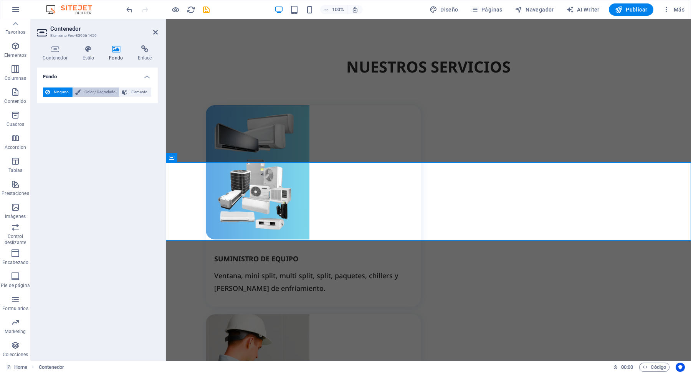
click at [90, 94] on span "Color / Degradado" at bounding box center [100, 91] width 34 height 9
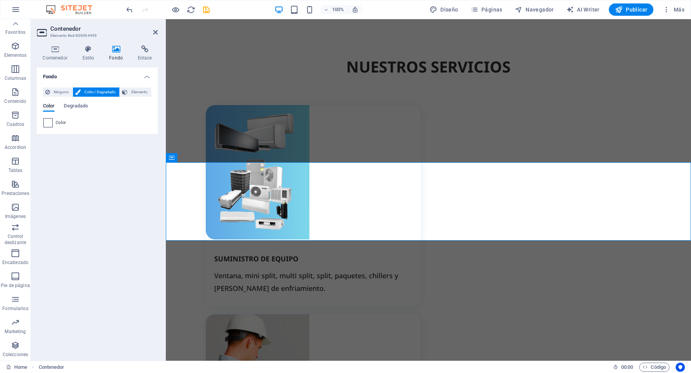
click at [50, 122] on span at bounding box center [48, 123] width 8 height 8
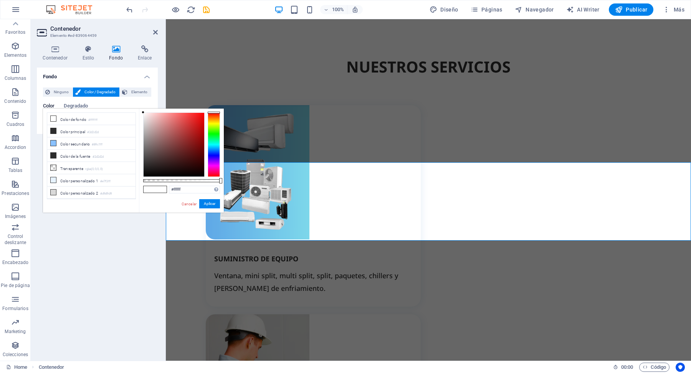
click at [216, 119] on div at bounding box center [214, 144] width 12 height 64
click at [195, 118] on div at bounding box center [174, 145] width 61 height 64
type input "#e9a022"
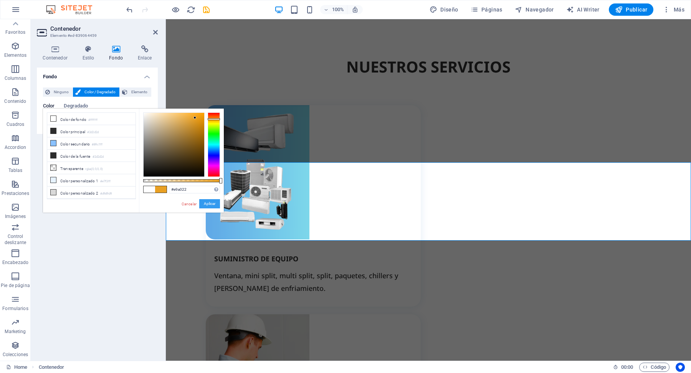
click at [216, 206] on button "Aplicar" at bounding box center [209, 203] width 21 height 9
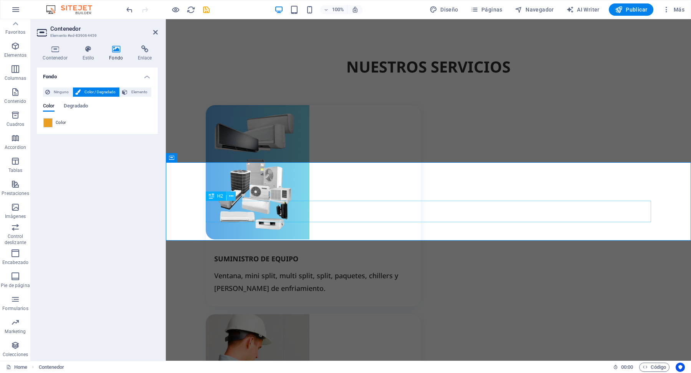
click at [233, 198] on button at bounding box center [230, 195] width 9 height 9
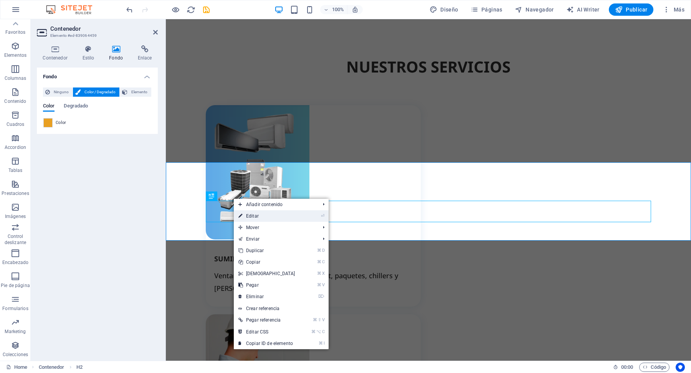
click at [257, 216] on link "⏎ Editar" at bounding box center [267, 216] width 66 height 12
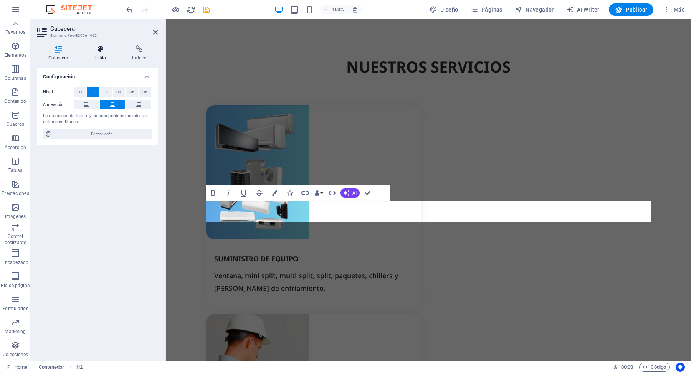
click at [98, 53] on h4 "Estilo" at bounding box center [102, 53] width 38 height 16
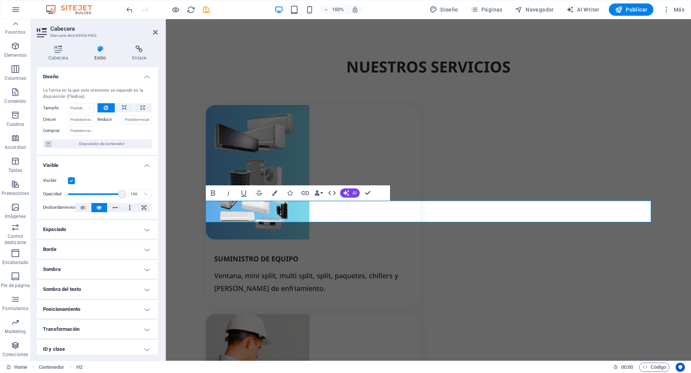
scroll to position [43, 0]
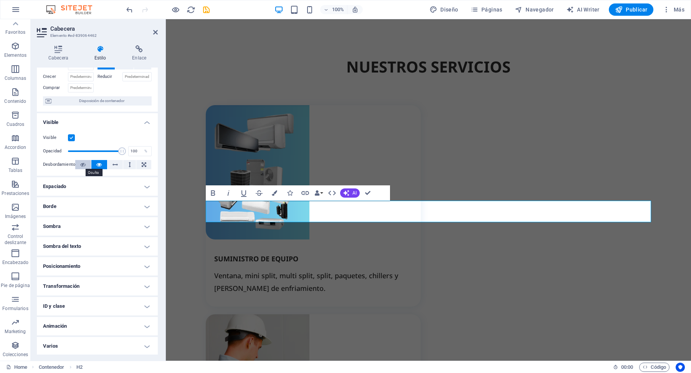
click at [84, 165] on icon at bounding box center [82, 164] width 5 height 9
click at [98, 164] on icon at bounding box center [98, 164] width 5 height 9
click at [144, 161] on icon at bounding box center [144, 164] width 5 height 9
click at [99, 164] on icon at bounding box center [98, 164] width 5 height 9
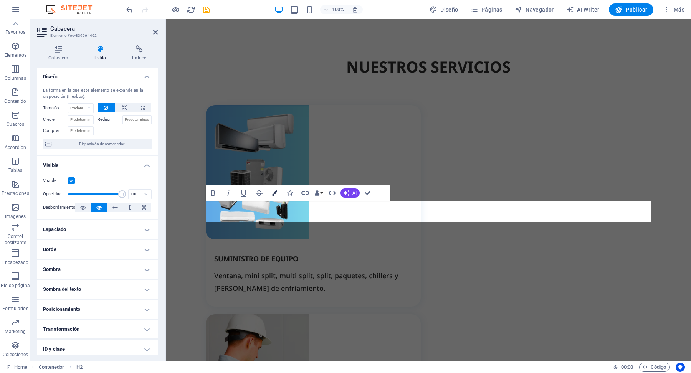
click at [275, 195] on icon "button" at bounding box center [274, 192] width 5 height 5
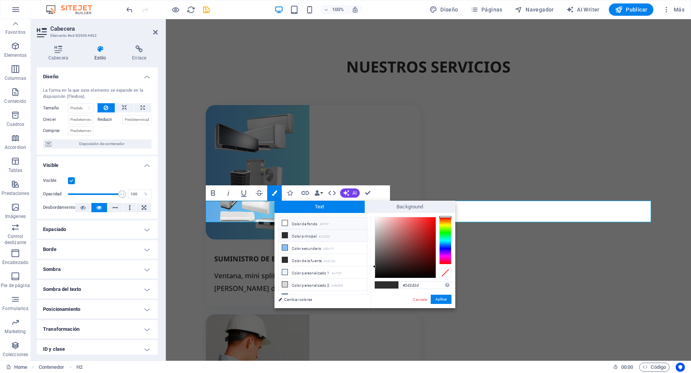
click at [306, 223] on li "Color de fondo #ffffff" at bounding box center [323, 223] width 88 height 12
type input "#ffffff"
click at [446, 302] on button "Aplicar" at bounding box center [441, 299] width 21 height 9
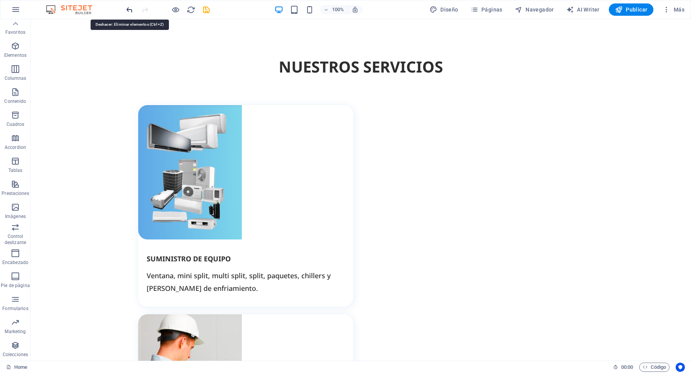
click at [129, 10] on icon "undo" at bounding box center [129, 9] width 9 height 9
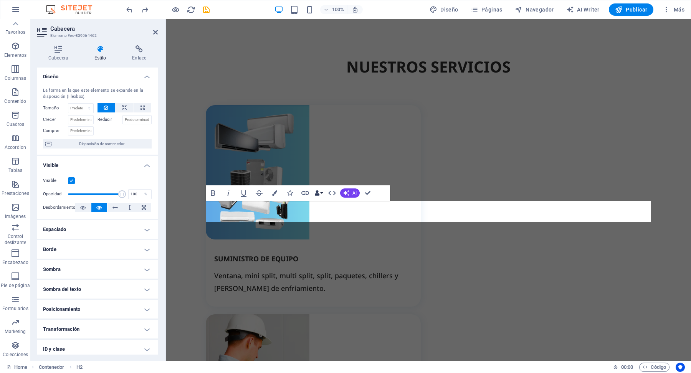
click at [321, 195] on button "Data Bindings" at bounding box center [318, 192] width 11 height 15
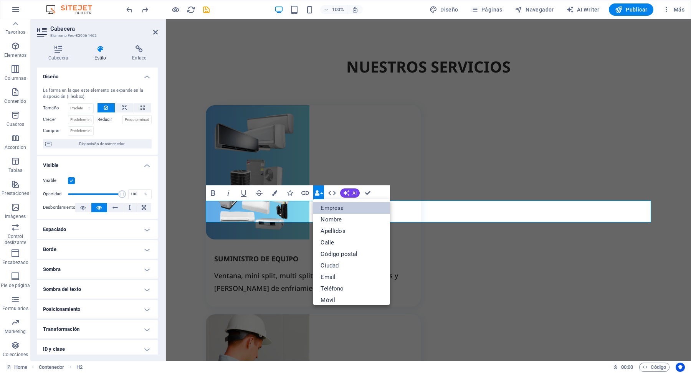
click at [344, 208] on link "Empresa" at bounding box center [351, 208] width 77 height 12
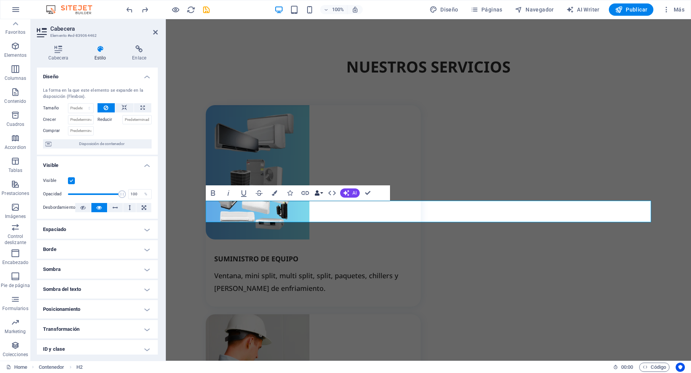
click at [322, 195] on button "Data Bindings" at bounding box center [318, 192] width 11 height 15
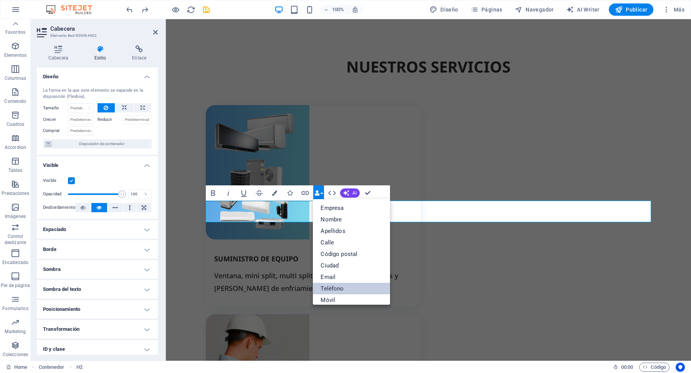
click at [347, 291] on link "Teléfono" at bounding box center [351, 289] width 77 height 12
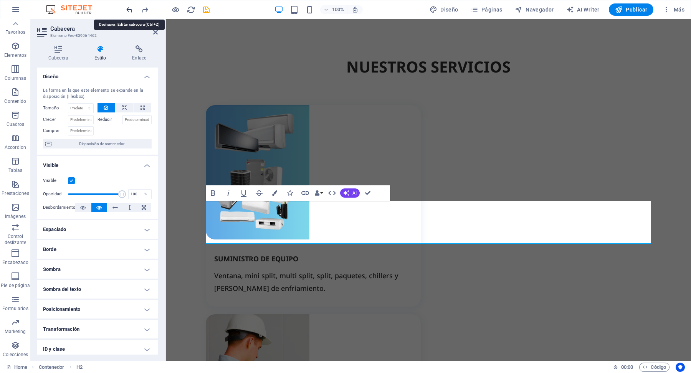
click at [130, 12] on icon "undo" at bounding box center [129, 9] width 9 height 9
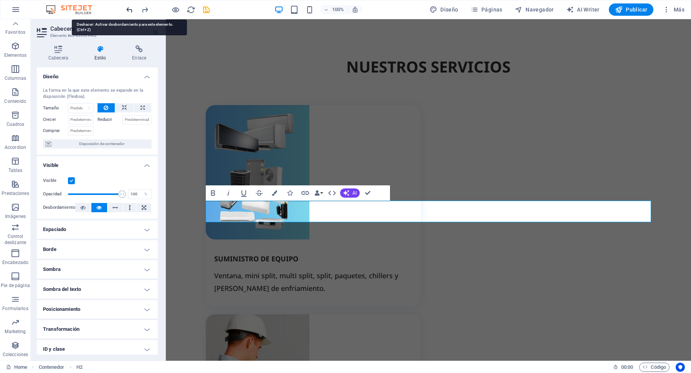
click at [130, 12] on icon "undo" at bounding box center [129, 9] width 9 height 9
click at [145, 11] on icon "redo" at bounding box center [144, 9] width 9 height 9
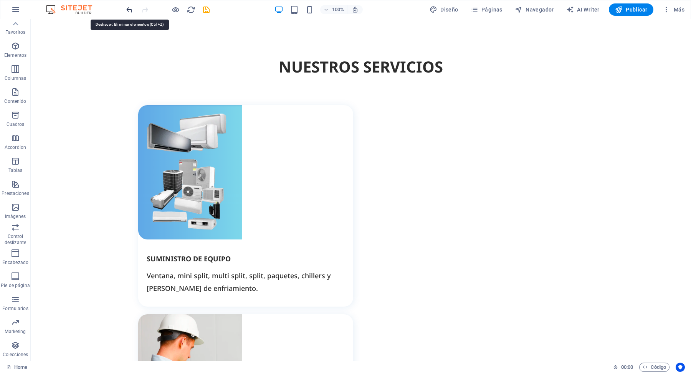
click at [130, 9] on icon "undo" at bounding box center [129, 9] width 9 height 9
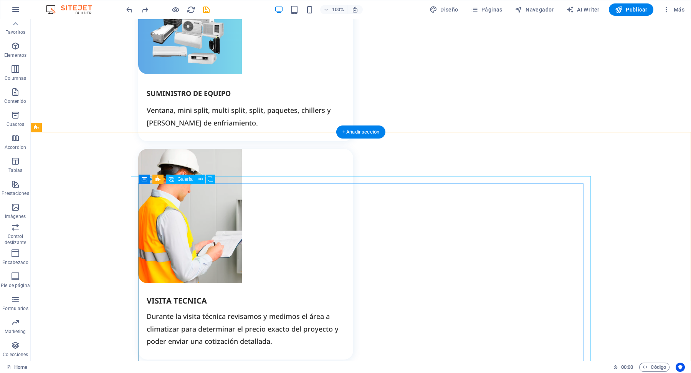
scroll to position [1169, 0]
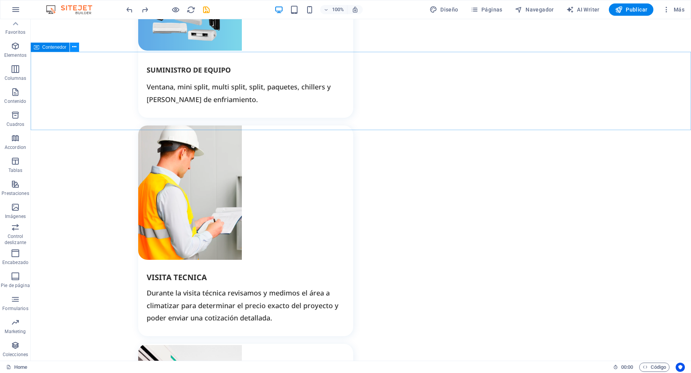
click at [77, 45] on button at bounding box center [74, 47] width 9 height 9
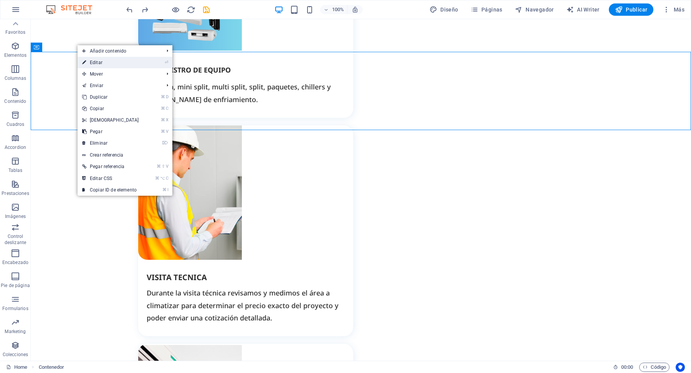
click at [103, 66] on link "⏎ Editar" at bounding box center [111, 63] width 66 height 12
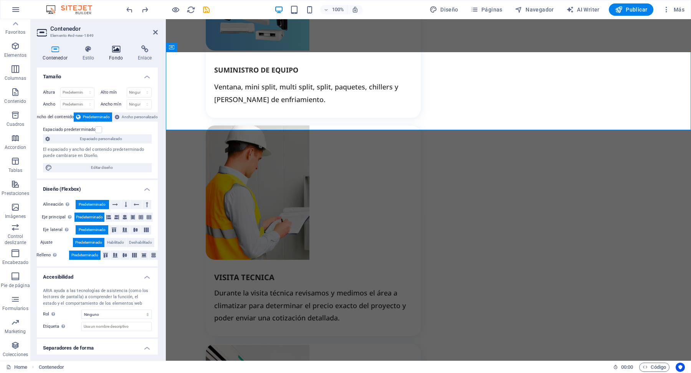
click at [116, 53] on icon at bounding box center [116, 49] width 26 height 8
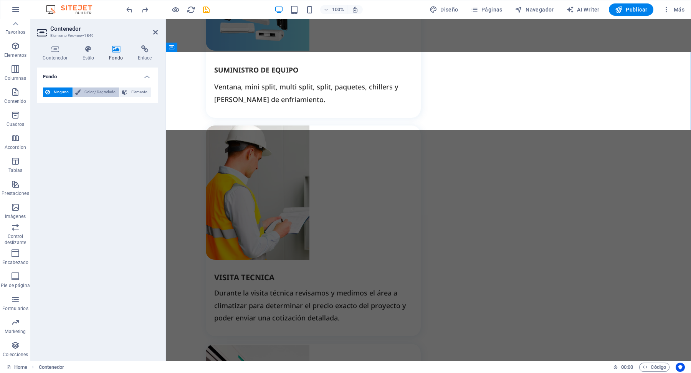
click at [94, 92] on span "Color / Degradado" at bounding box center [100, 91] width 34 height 9
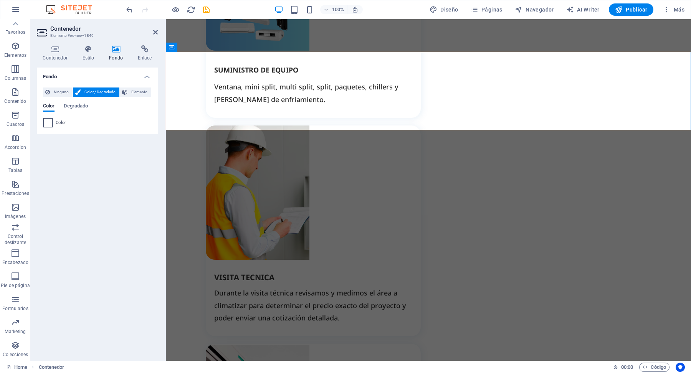
click at [50, 121] on span at bounding box center [48, 123] width 8 height 8
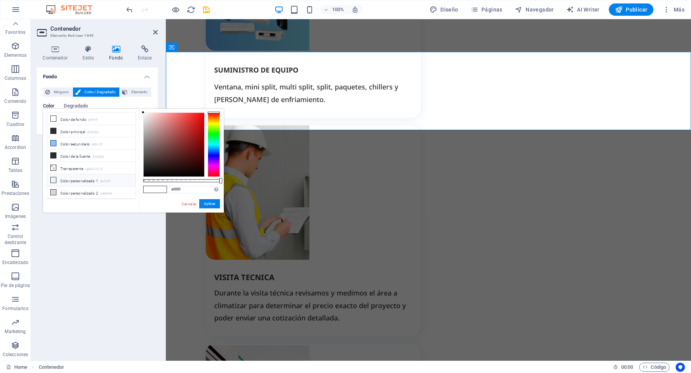
click at [73, 185] on li "Color personalizado 1 #e7f3ff" at bounding box center [91, 180] width 88 height 12
type input "#e7f3ff"
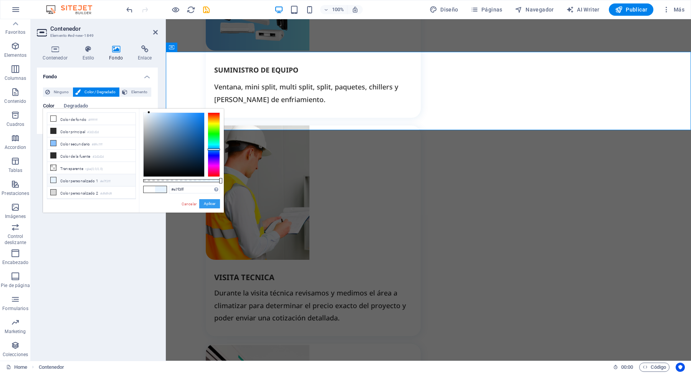
click at [211, 206] on button "Aplicar" at bounding box center [209, 203] width 21 height 9
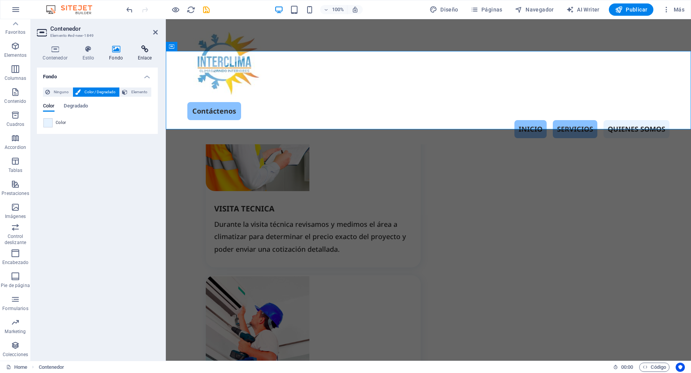
scroll to position [1081, 0]
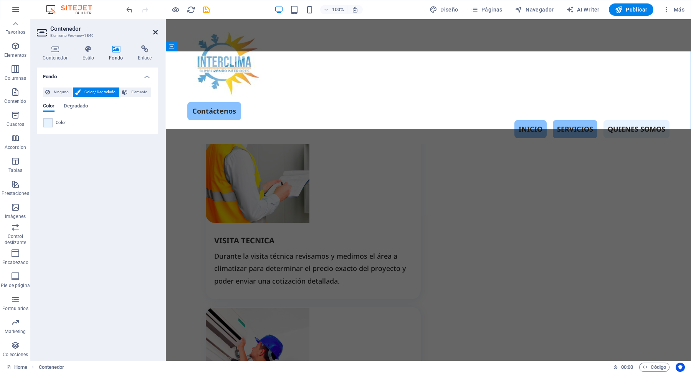
click at [155, 30] on icon at bounding box center [155, 32] width 5 height 6
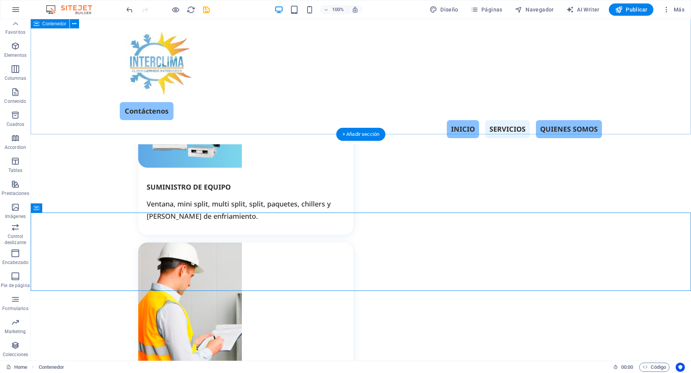
scroll to position [913, 0]
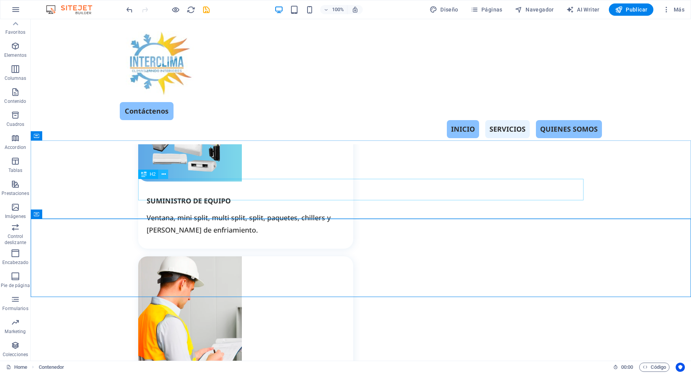
click at [165, 176] on icon at bounding box center [164, 174] width 4 height 8
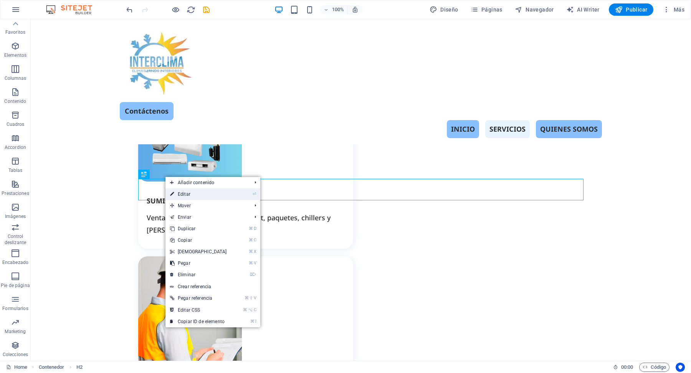
click at [188, 196] on link "⏎ Editar" at bounding box center [198, 194] width 66 height 12
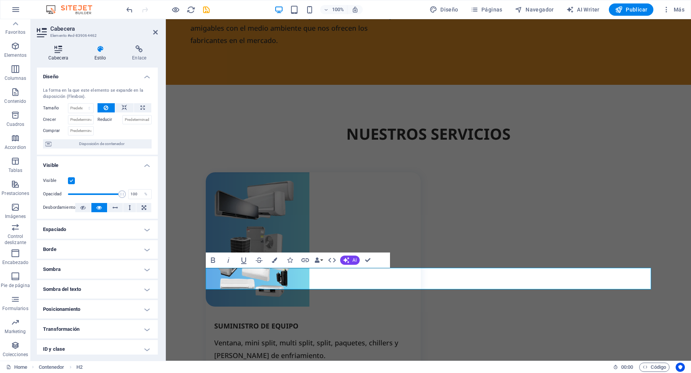
click at [53, 54] on h4 "Cabecera" at bounding box center [60, 53] width 46 height 16
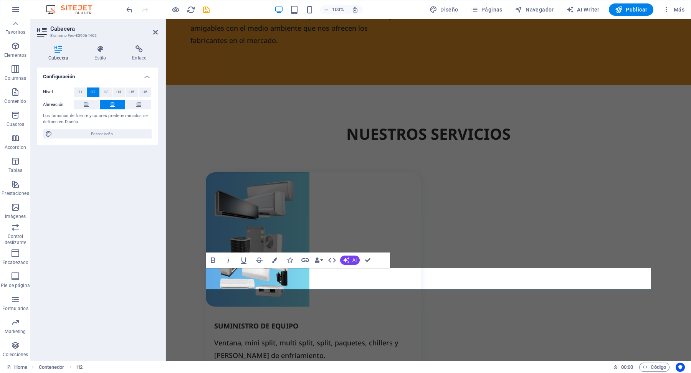
click at [53, 54] on h4 "Cabecera" at bounding box center [60, 53] width 46 height 16
click at [138, 54] on h4 "Enlace" at bounding box center [138, 53] width 37 height 16
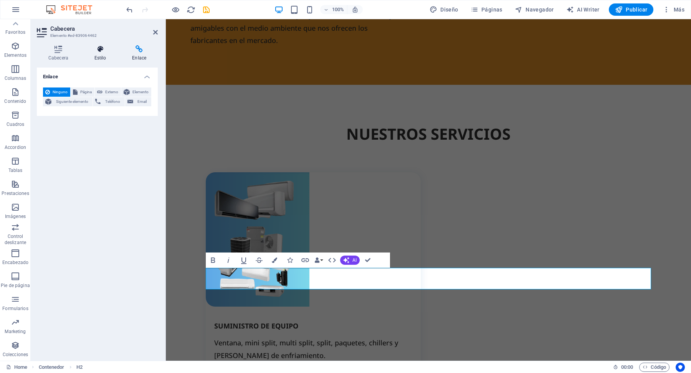
click at [97, 48] on icon at bounding box center [100, 49] width 35 height 8
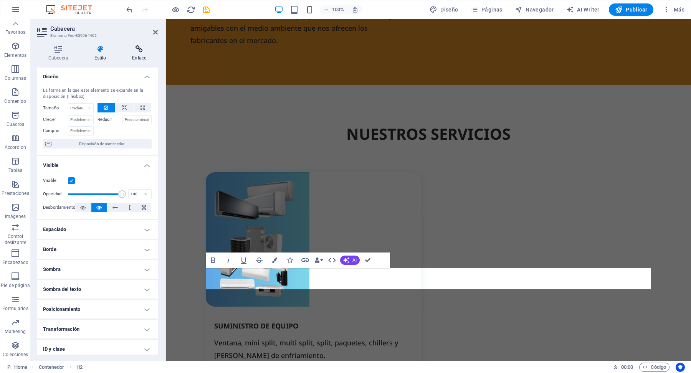
click at [142, 53] on icon at bounding box center [138, 49] width 37 height 8
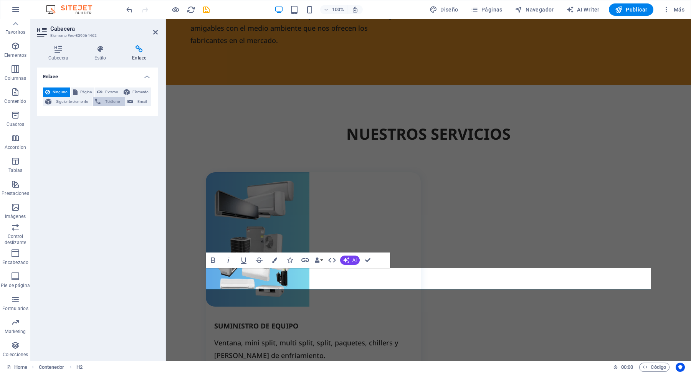
click at [108, 99] on span "Teléfono" at bounding box center [112, 101] width 19 height 9
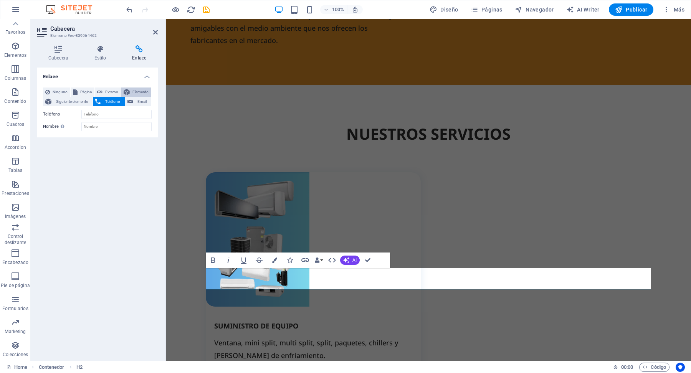
click at [141, 93] on span "Elemento" at bounding box center [140, 91] width 17 height 9
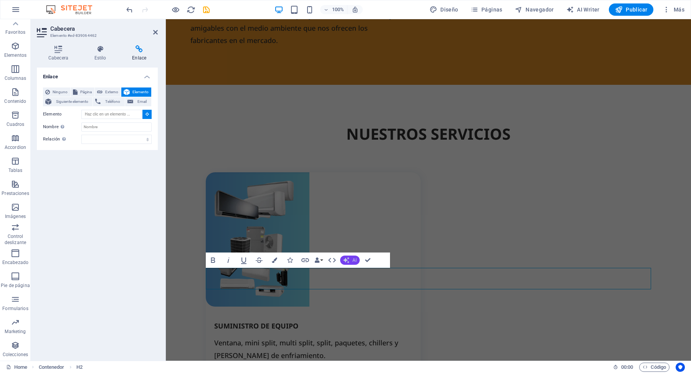
click at [353, 262] on span "AI" at bounding box center [354, 260] width 4 height 5
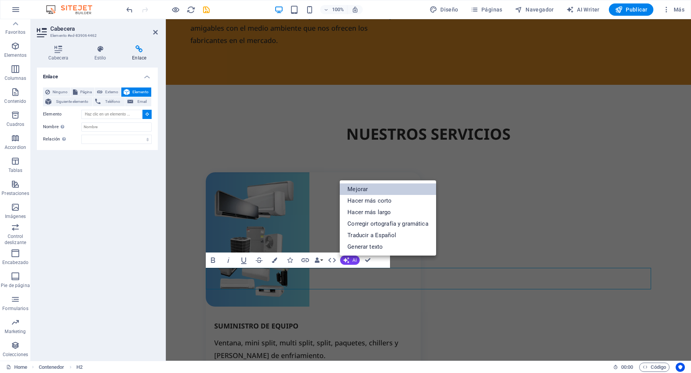
click at [375, 193] on link "Mejorar" at bounding box center [388, 189] width 96 height 12
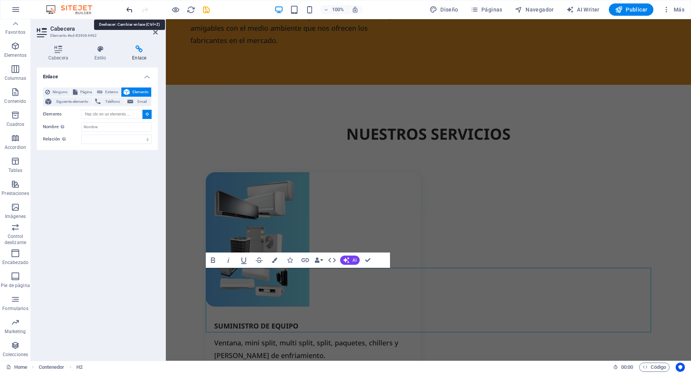
click at [130, 13] on icon "undo" at bounding box center [129, 9] width 9 height 9
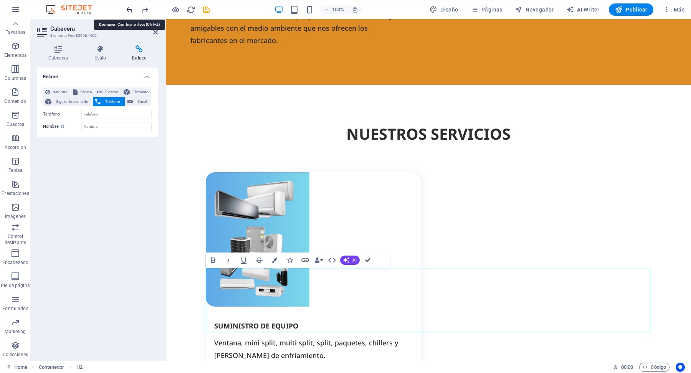
click at [130, 13] on icon "undo" at bounding box center [129, 9] width 9 height 9
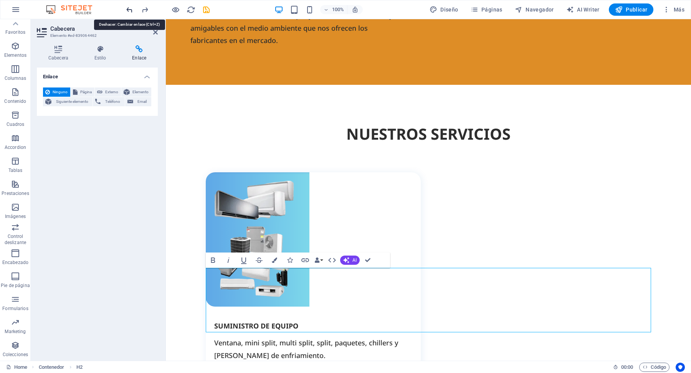
click at [130, 13] on icon "undo" at bounding box center [129, 9] width 9 height 9
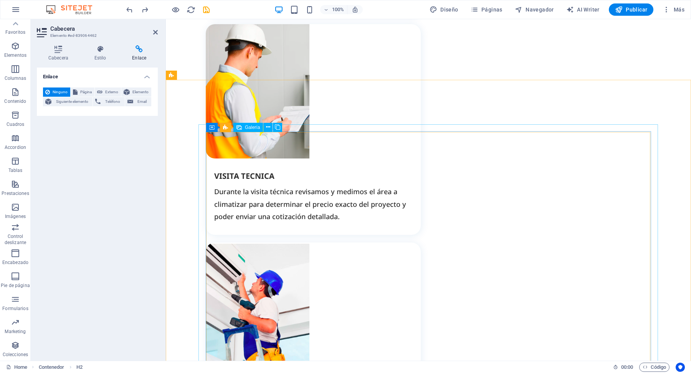
scroll to position [1274, 0]
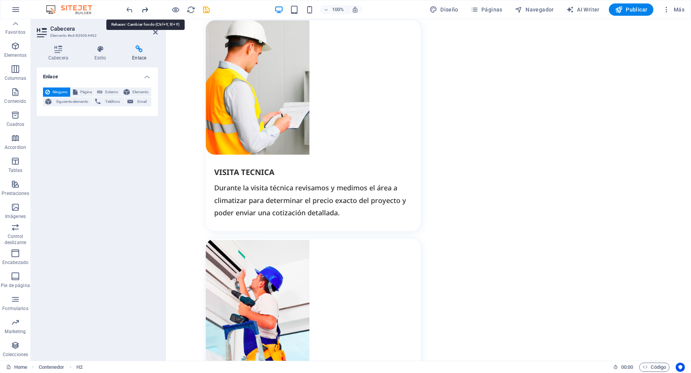
click at [145, 10] on icon "redo" at bounding box center [144, 9] width 9 height 9
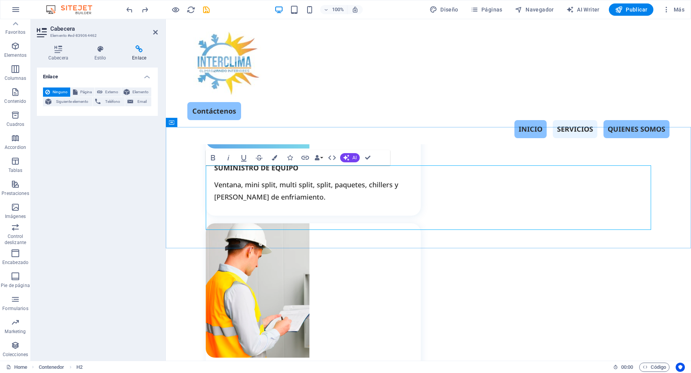
scroll to position [920, 0]
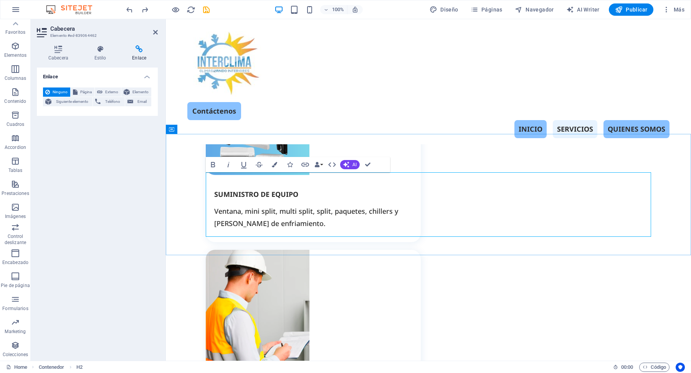
click at [291, 166] on icon "button" at bounding box center [289, 164] width 5 height 5
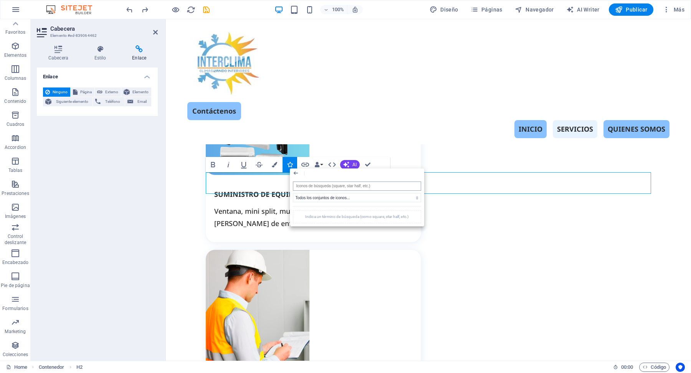
click at [324, 185] on input "search" at bounding box center [357, 186] width 128 height 9
type input "TELE"
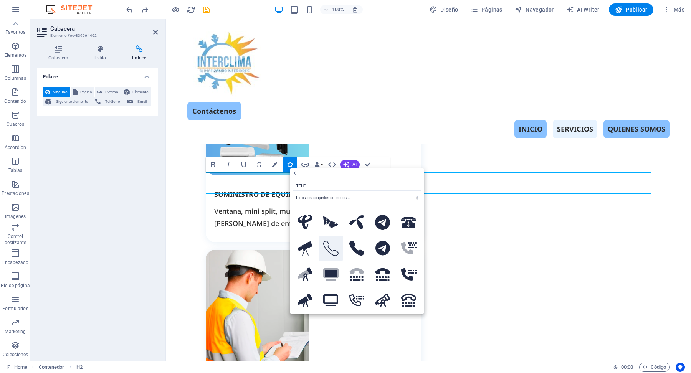
click at [329, 247] on icon at bounding box center [330, 248] width 15 height 15
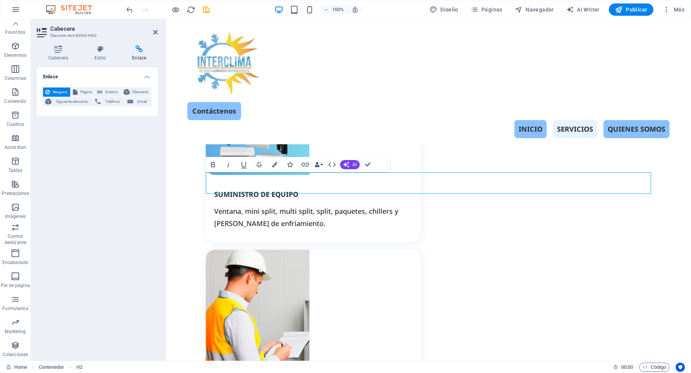
click at [290, 165] on icon "button" at bounding box center [289, 164] width 5 height 5
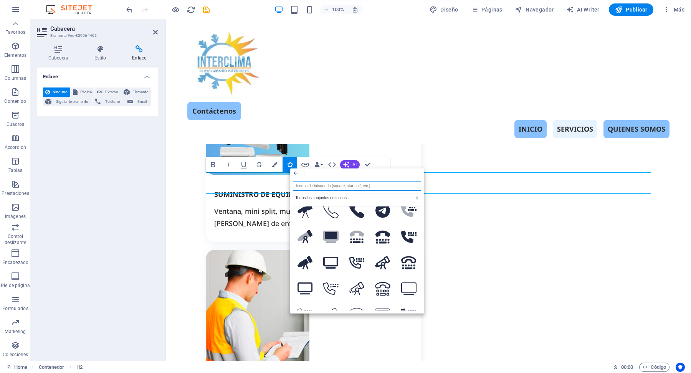
scroll to position [0, 0]
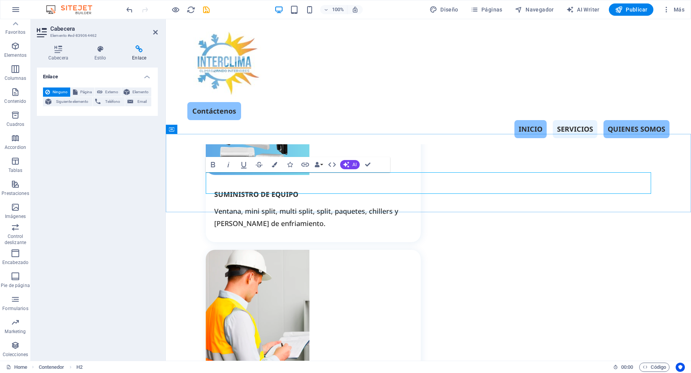
drag, startPoint x: 356, startPoint y: 185, endPoint x: 338, endPoint y: 184, distance: 17.7
click at [211, 164] on icon "button" at bounding box center [213, 164] width 4 height 5
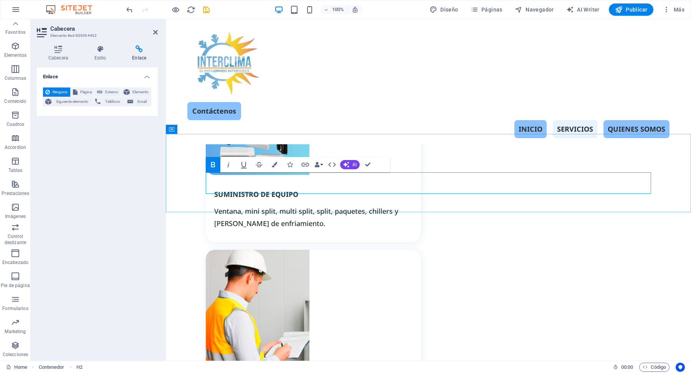
click at [211, 166] on icon "button" at bounding box center [213, 164] width 4 height 5
click at [229, 164] on icon "button" at bounding box center [228, 164] width 9 height 9
click at [240, 164] on icon "button" at bounding box center [243, 164] width 9 height 9
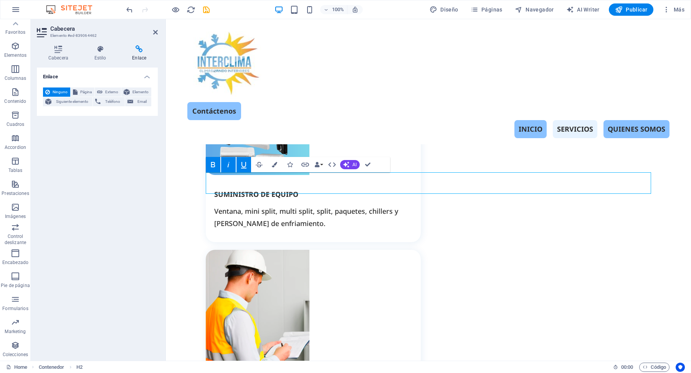
click at [240, 164] on icon "button" at bounding box center [243, 164] width 9 height 9
click at [226, 165] on icon "button" at bounding box center [228, 164] width 9 height 9
click at [259, 162] on icon "button" at bounding box center [258, 164] width 9 height 9
click at [274, 164] on icon "button" at bounding box center [274, 164] width 5 height 5
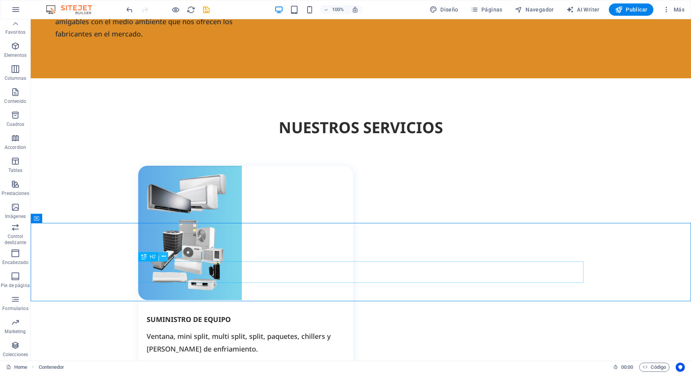
click at [163, 257] on icon at bounding box center [164, 257] width 4 height 8
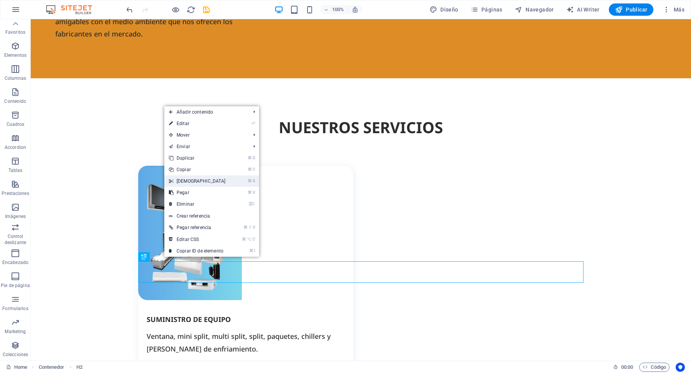
click at [198, 180] on link "⌘ X [DEMOGRAPHIC_DATA]" at bounding box center [197, 181] width 66 height 12
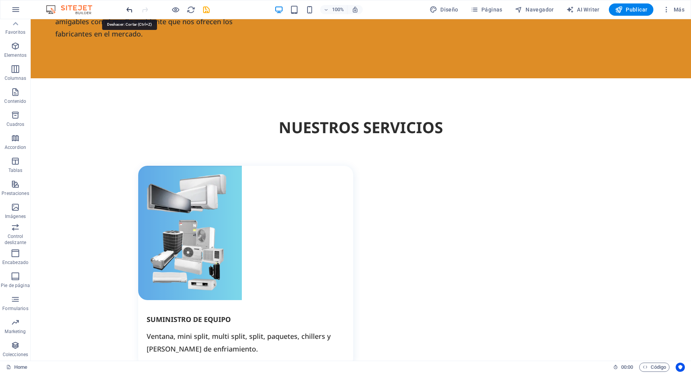
click at [129, 11] on icon "undo" at bounding box center [129, 9] width 9 height 9
click at [75, 218] on icon at bounding box center [74, 218] width 4 height 8
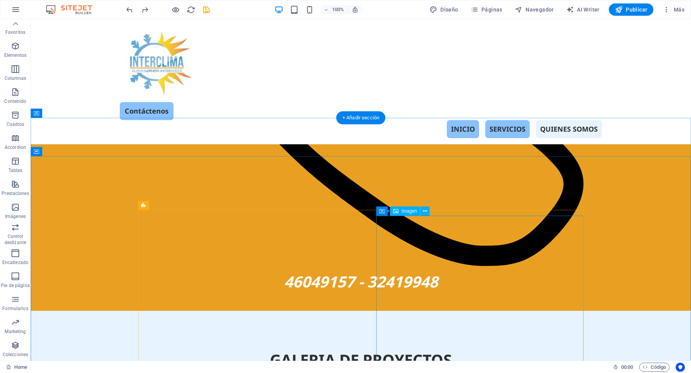
scroll to position [2038, 0]
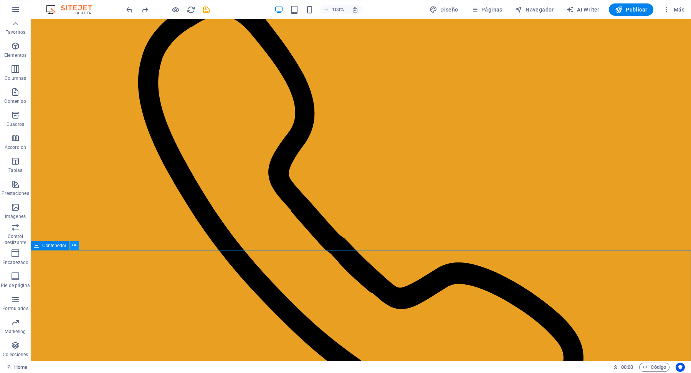
click at [77, 248] on button at bounding box center [74, 245] width 9 height 9
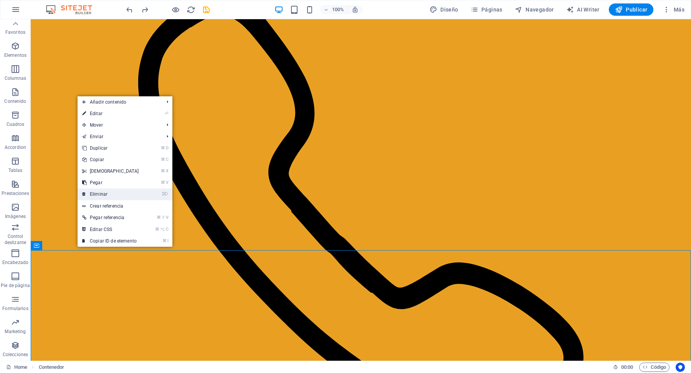
click at [112, 193] on link "⌦ Eliminar" at bounding box center [111, 194] width 66 height 12
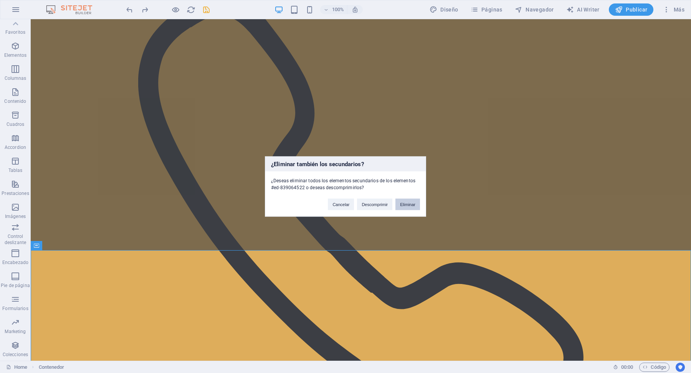
click at [409, 205] on button "Eliminar" at bounding box center [407, 205] width 25 height 12
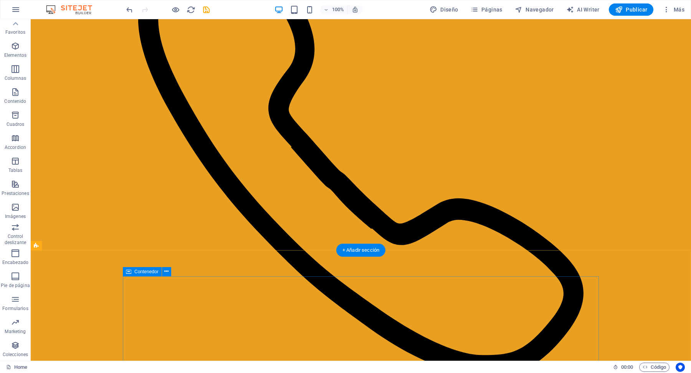
scroll to position [2169, 0]
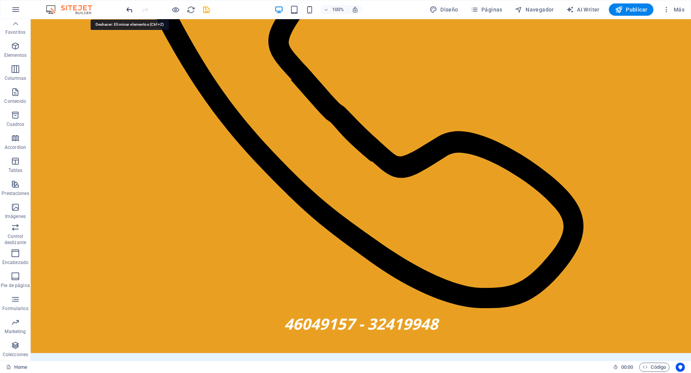
click at [128, 9] on icon "undo" at bounding box center [129, 9] width 9 height 9
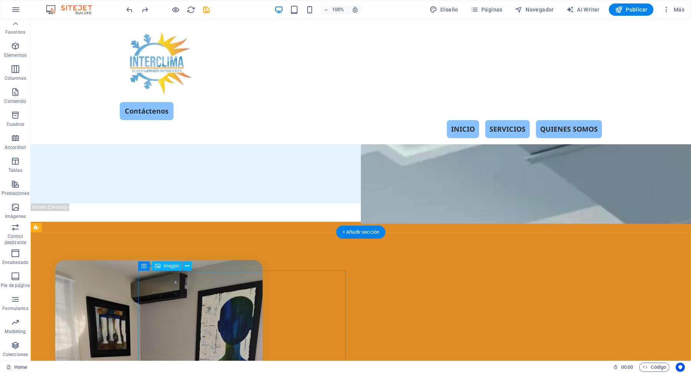
scroll to position [0, 0]
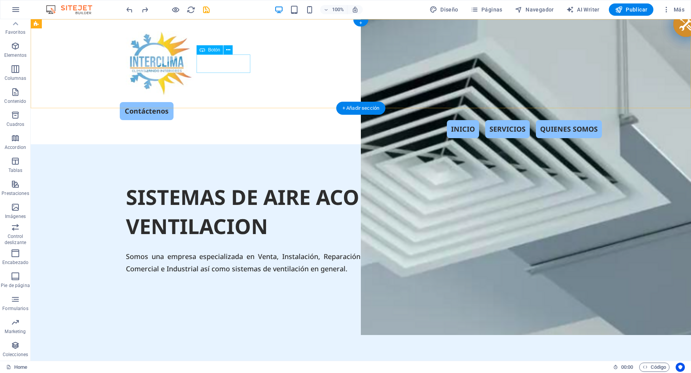
click at [231, 102] on div "Contáctenos" at bounding box center [361, 111] width 482 height 18
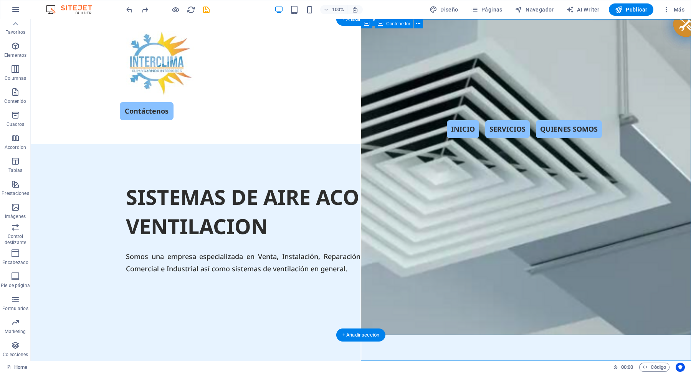
click at [413, 26] on icon at bounding box center [414, 24] width 6 height 8
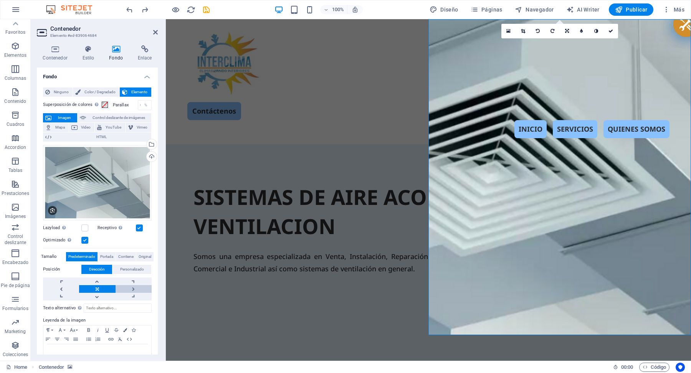
click at [134, 287] on link at bounding box center [134, 289] width 36 height 8
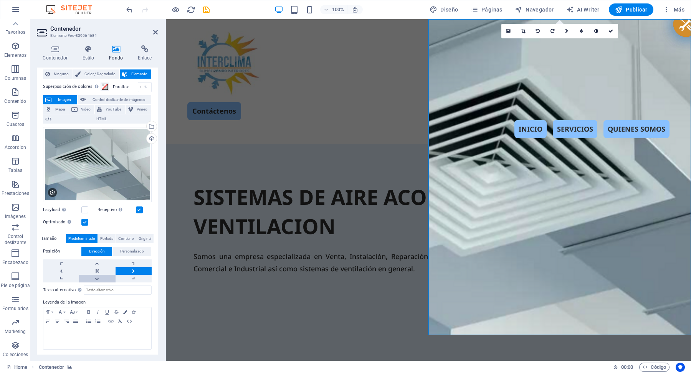
click at [94, 276] on link at bounding box center [97, 279] width 36 height 8
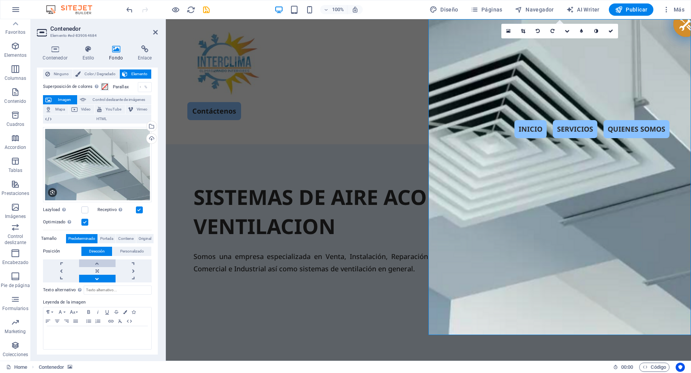
click at [95, 262] on link at bounding box center [97, 263] width 36 height 8
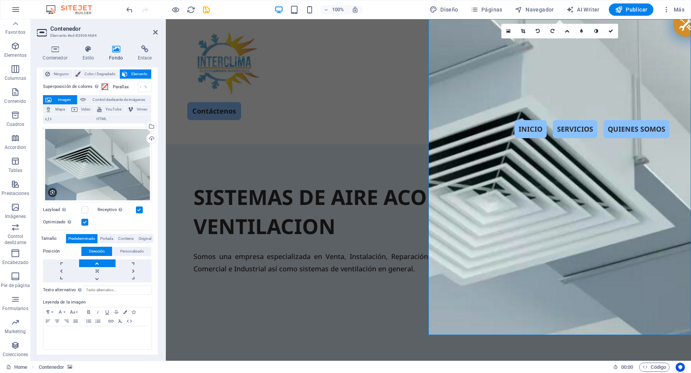
click at [95, 262] on link at bounding box center [97, 263] width 36 height 8
click at [60, 267] on link at bounding box center [61, 271] width 36 height 8
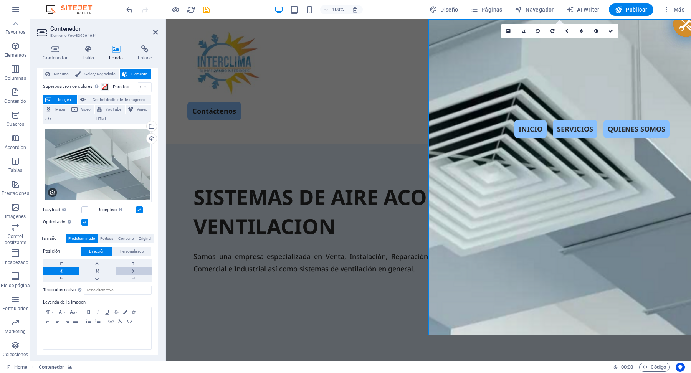
click at [131, 267] on link at bounding box center [134, 271] width 36 height 8
click at [60, 269] on link at bounding box center [61, 271] width 36 height 8
click at [60, 275] on link at bounding box center [61, 279] width 36 height 8
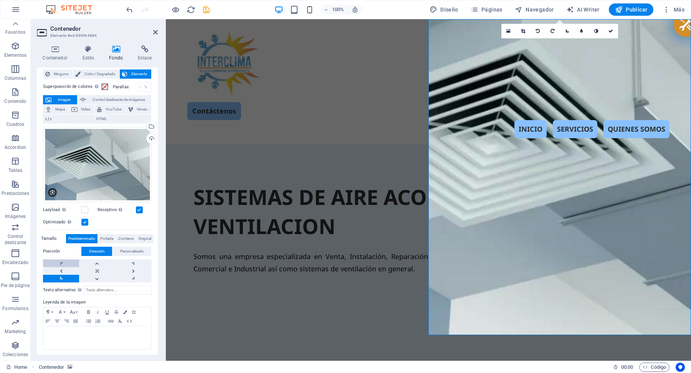
click at [61, 261] on link at bounding box center [61, 263] width 36 height 8
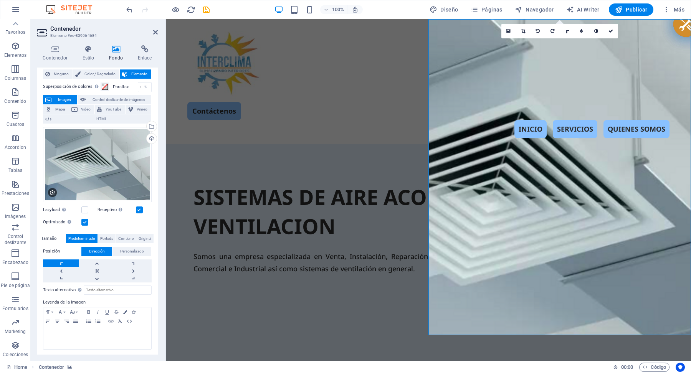
click at [61, 261] on link at bounding box center [61, 263] width 36 height 8
click at [96, 275] on link at bounding box center [97, 279] width 36 height 8
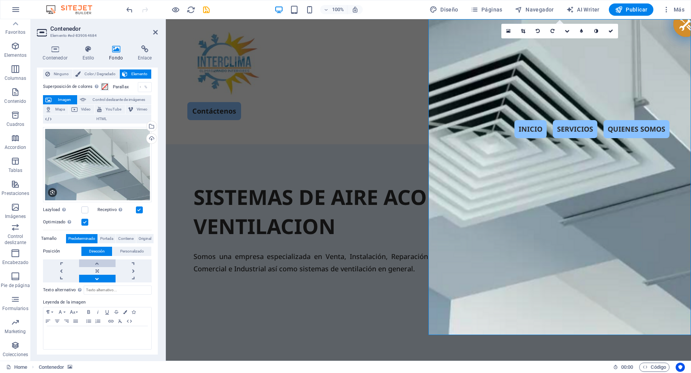
click at [97, 260] on link at bounding box center [97, 263] width 36 height 8
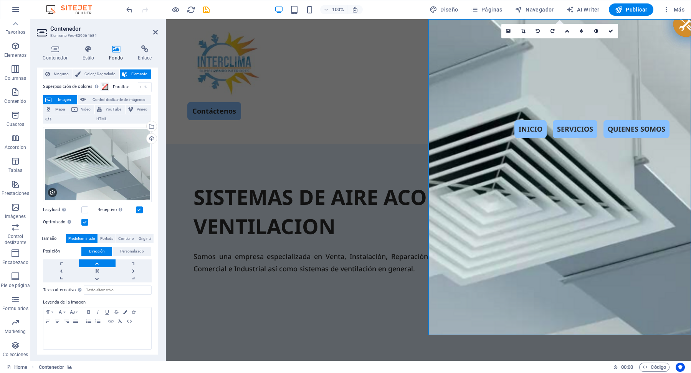
click at [97, 260] on link at bounding box center [97, 263] width 36 height 8
click at [130, 270] on link at bounding box center [134, 271] width 36 height 8
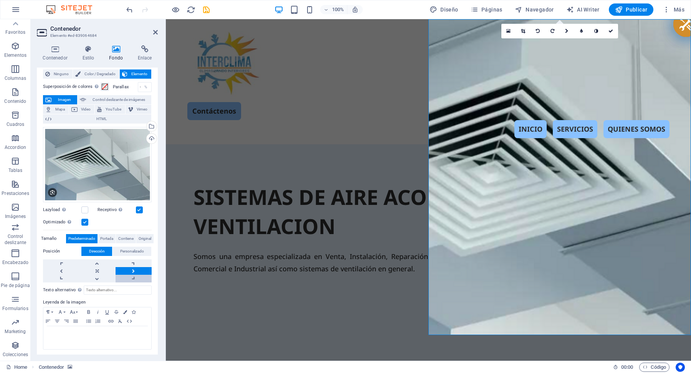
click at [131, 275] on link at bounding box center [134, 279] width 36 height 8
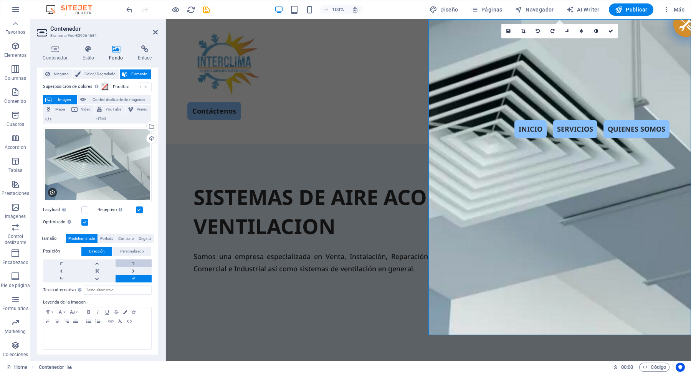
click at [133, 261] on link at bounding box center [134, 263] width 36 height 8
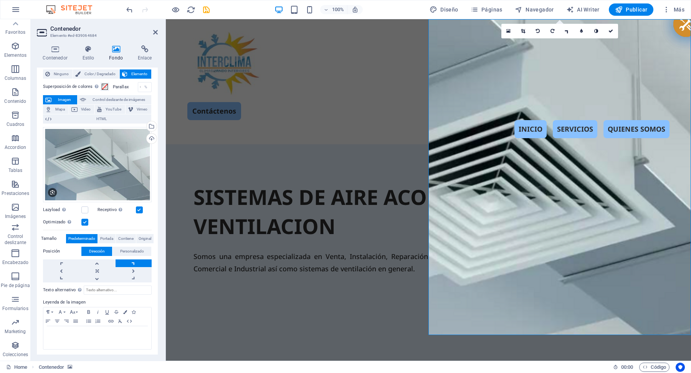
click at [133, 261] on link at bounding box center [134, 263] width 36 height 8
click at [96, 269] on link at bounding box center [97, 271] width 36 height 8
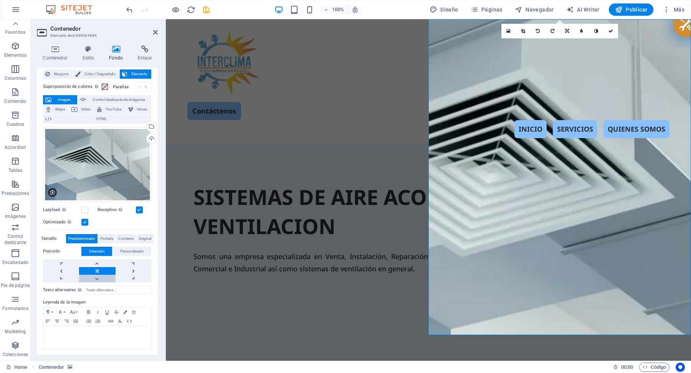
click at [97, 276] on link at bounding box center [97, 279] width 36 height 8
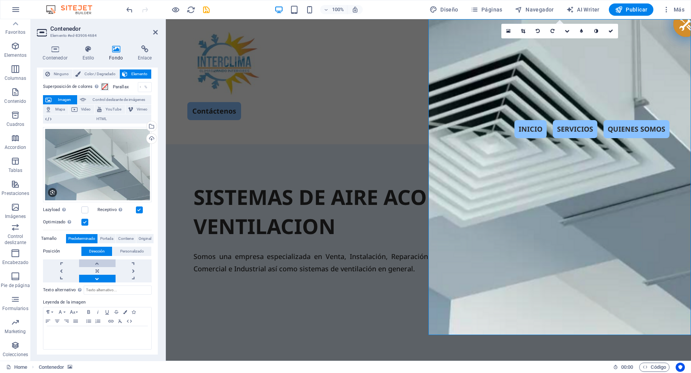
click at [96, 260] on link at bounding box center [97, 263] width 36 height 8
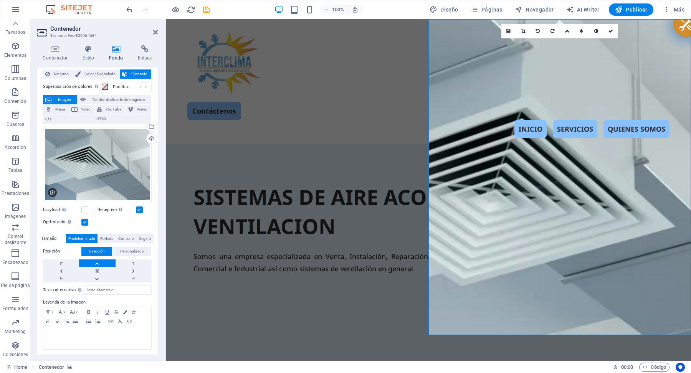
click at [96, 260] on link at bounding box center [97, 263] width 36 height 8
click at [106, 238] on span "Portada" at bounding box center [106, 238] width 13 height 9
click at [124, 237] on span "Contiene" at bounding box center [125, 238] width 15 height 9
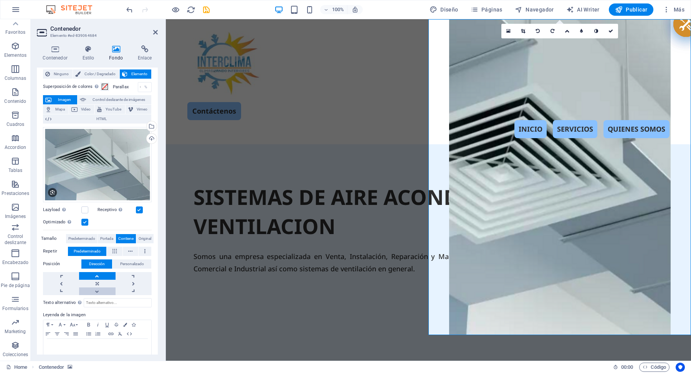
click at [97, 290] on link at bounding box center [97, 291] width 36 height 8
click at [97, 275] on link at bounding box center [97, 276] width 36 height 8
click at [61, 280] on link at bounding box center [61, 284] width 36 height 8
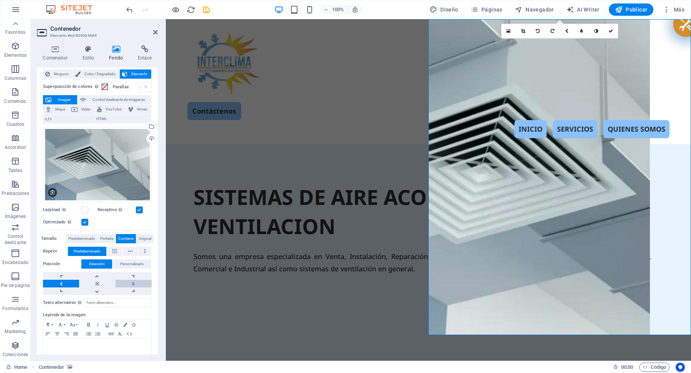
click at [132, 280] on link at bounding box center [134, 284] width 36 height 8
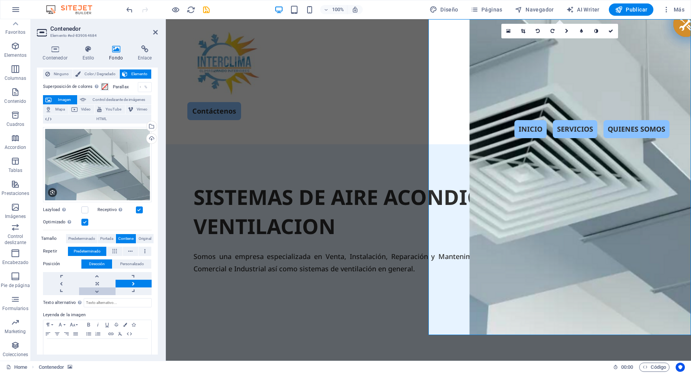
click at [95, 290] on link at bounding box center [97, 291] width 36 height 8
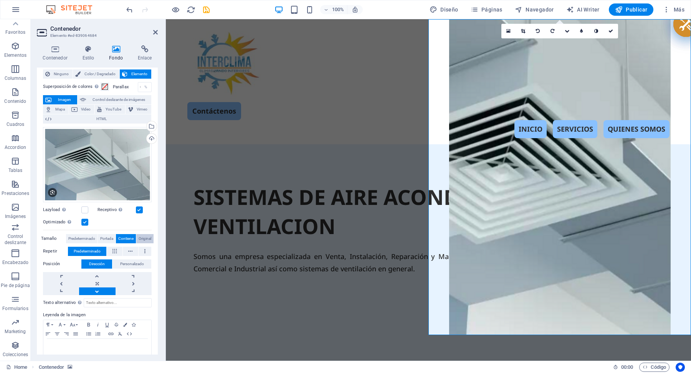
click at [144, 237] on span "Original" at bounding box center [145, 238] width 13 height 9
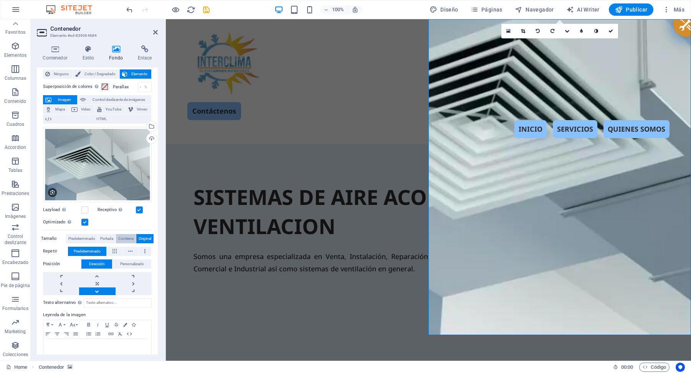
click at [129, 236] on span "Contiene" at bounding box center [125, 238] width 15 height 9
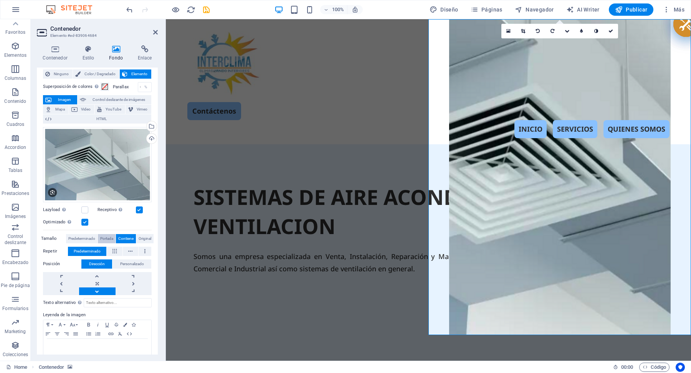
click at [110, 235] on span "Portada" at bounding box center [106, 238] width 13 height 9
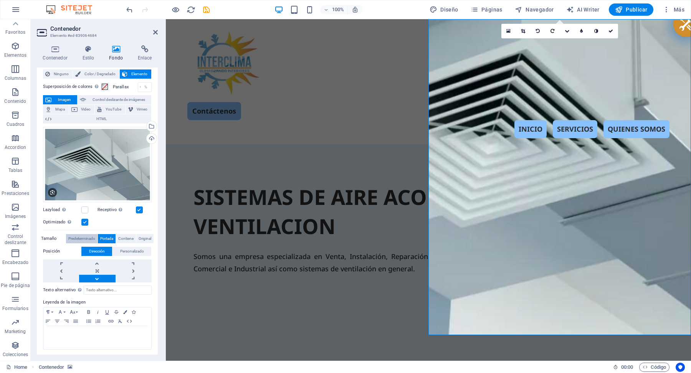
click at [82, 234] on span "Predeterminado" at bounding box center [81, 238] width 27 height 9
click at [83, 234] on span "Predeterminado" at bounding box center [81, 238] width 27 height 9
click at [107, 236] on span "Portada" at bounding box center [106, 238] width 13 height 9
click at [119, 237] on span "Contiene" at bounding box center [125, 238] width 15 height 9
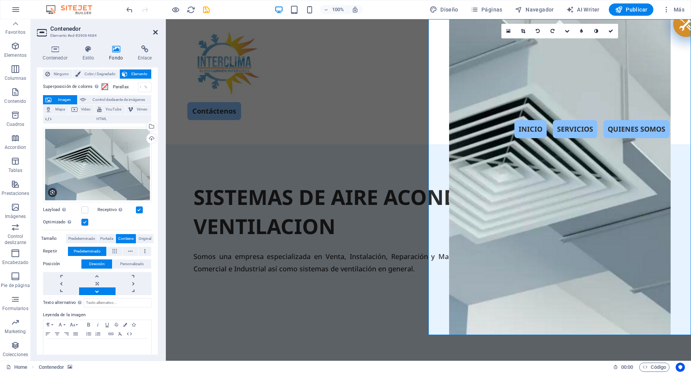
click at [156, 34] on icon at bounding box center [155, 32] width 5 height 6
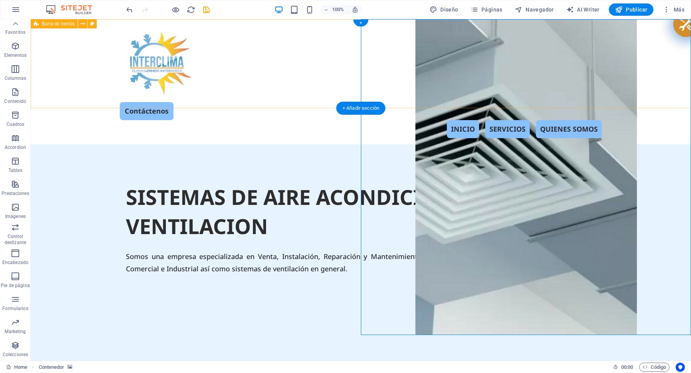
click at [294, 94] on div "Contáctenos INICIO SERVICIOS QUIENES SOMOS" at bounding box center [361, 81] width 660 height 125
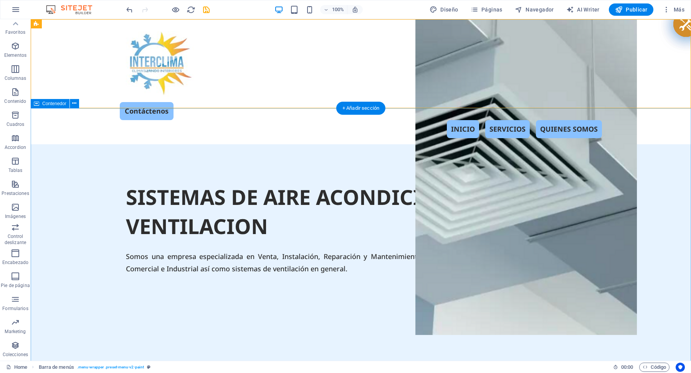
click at [97, 294] on div "SISTEMAS DE AIRE ACONDICIONADO Y VENTILACION Somos una empresa especializada en…" at bounding box center [361, 291] width 660 height 295
click at [408, 27] on div "Contáctenos INICIO SERVICIOS QUIENES SOMOS" at bounding box center [361, 81] width 660 height 125
click at [417, 38] on div "Contáctenos INICIO SERVICIOS QUIENES SOMOS" at bounding box center [361, 81] width 660 height 125
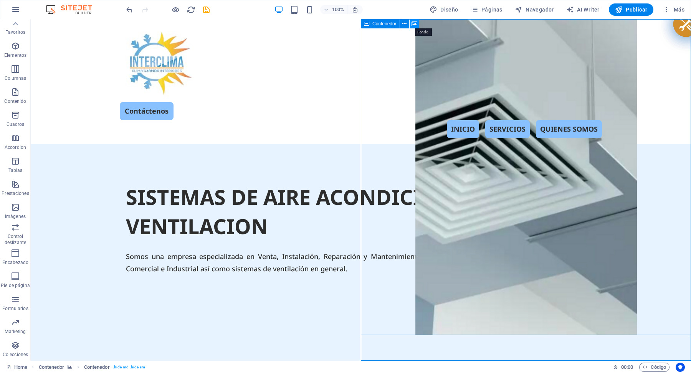
click at [416, 23] on icon at bounding box center [414, 24] width 6 height 8
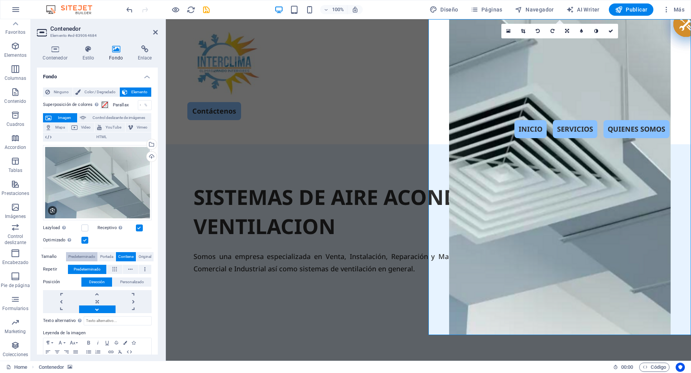
click at [83, 252] on span "Predeterminado" at bounding box center [81, 256] width 27 height 9
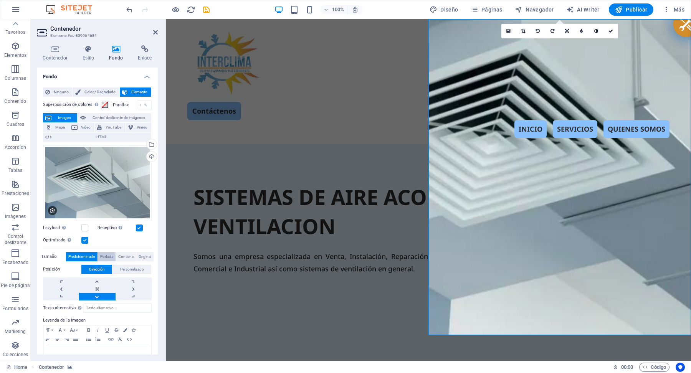
click at [104, 255] on span "Portada" at bounding box center [106, 256] width 13 height 9
click at [133, 285] on link at bounding box center [134, 289] width 36 height 8
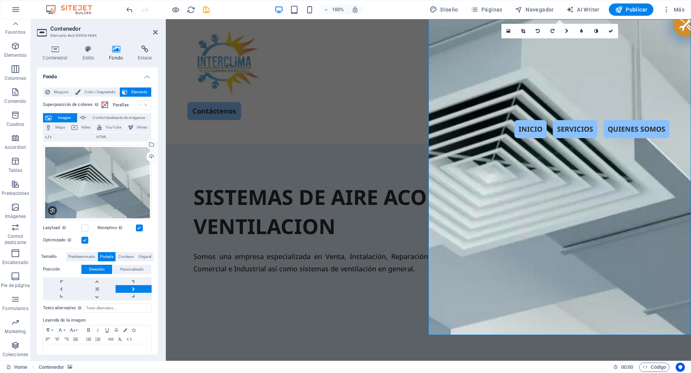
click at [133, 285] on link at bounding box center [134, 289] width 36 height 8
click at [133, 294] on link at bounding box center [134, 297] width 36 height 8
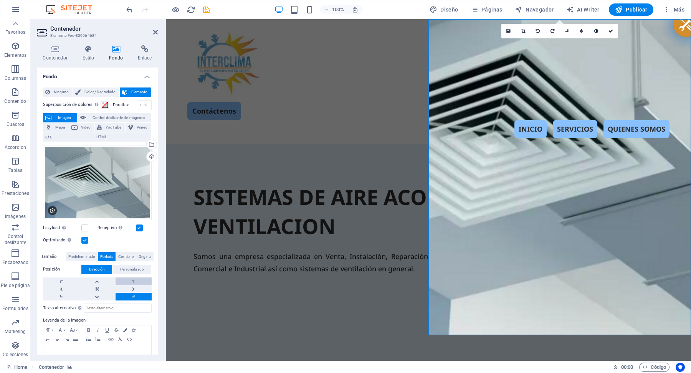
click at [132, 278] on link at bounding box center [134, 281] width 36 height 8
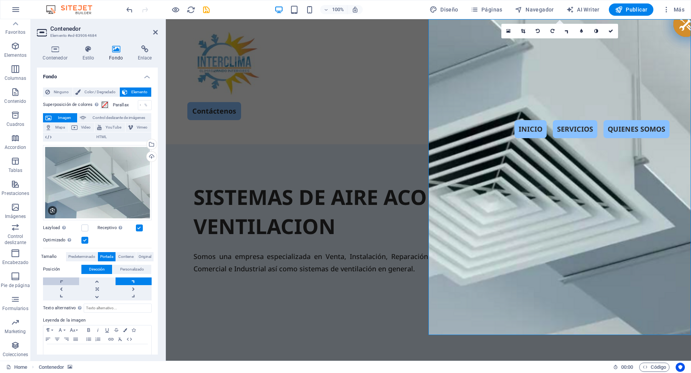
click at [59, 280] on link at bounding box center [61, 281] width 36 height 8
click at [61, 295] on link at bounding box center [61, 297] width 36 height 8
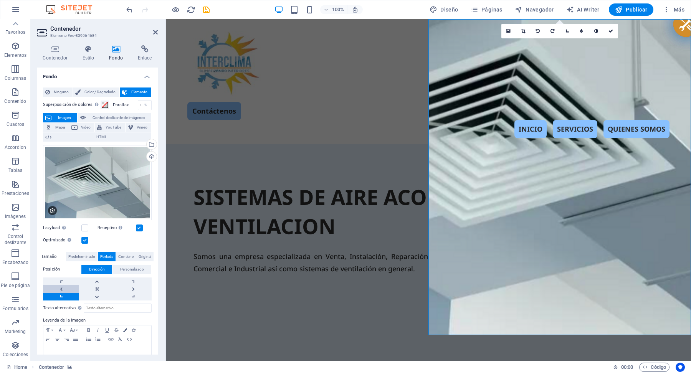
click at [61, 287] on link at bounding box center [61, 289] width 36 height 8
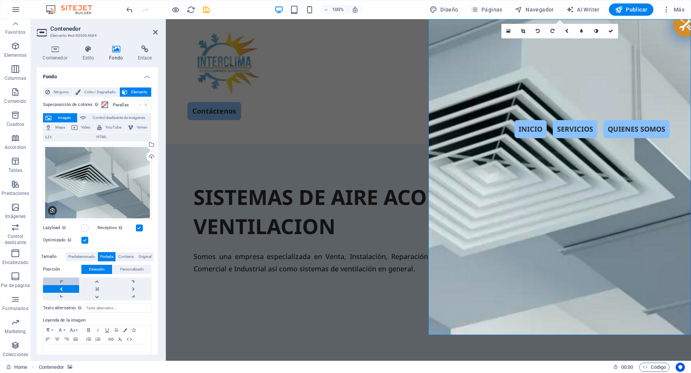
click at [62, 280] on link at bounding box center [61, 281] width 36 height 8
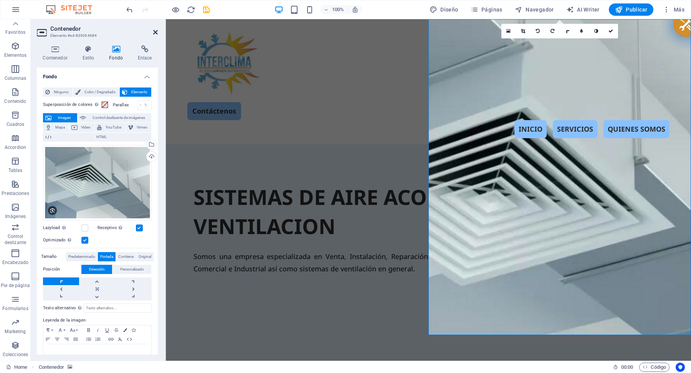
click at [154, 30] on icon at bounding box center [155, 32] width 5 height 6
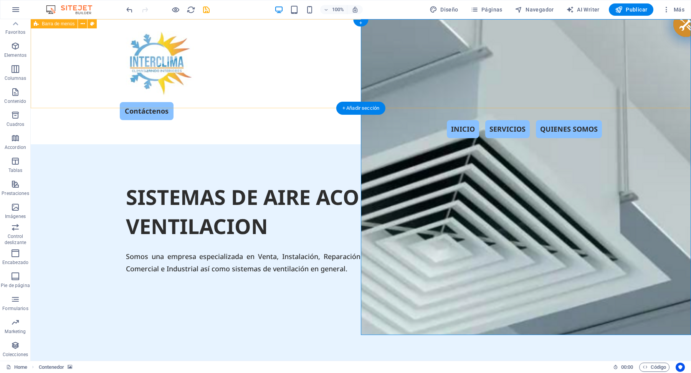
click at [388, 35] on div "Contáctenos INICIO SERVICIOS QUIENES SOMOS" at bounding box center [361, 81] width 660 height 125
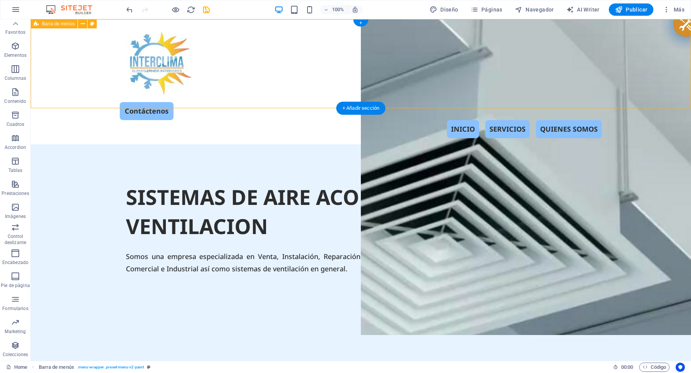
click at [401, 89] on div "Contáctenos INICIO SERVICIOS QUIENES SOMOS" at bounding box center [361, 81] width 660 height 125
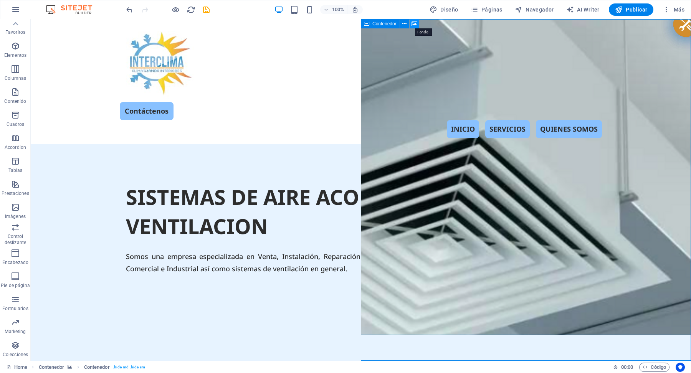
click at [416, 23] on icon at bounding box center [414, 24] width 6 height 8
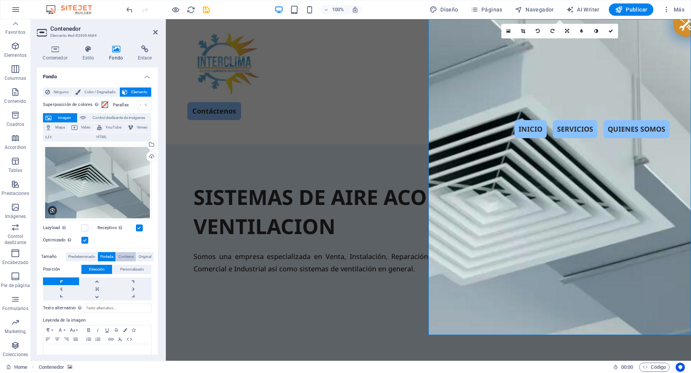
click at [128, 257] on span "Contiene" at bounding box center [125, 256] width 15 height 9
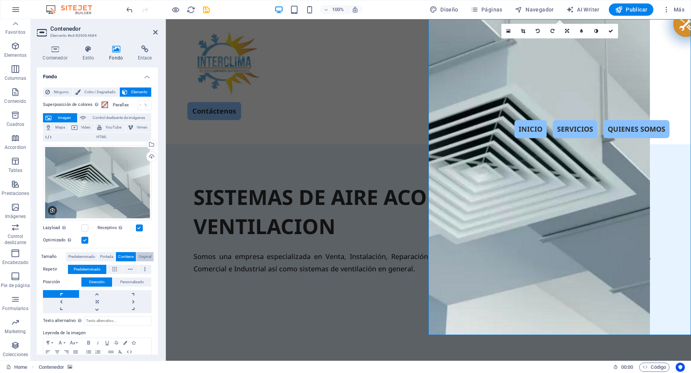
click at [145, 255] on span "Original" at bounding box center [145, 256] width 13 height 9
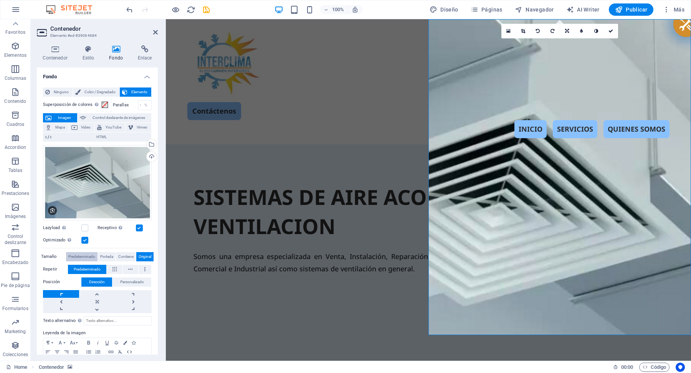
click at [86, 255] on span "Predeterminado" at bounding box center [81, 256] width 27 height 9
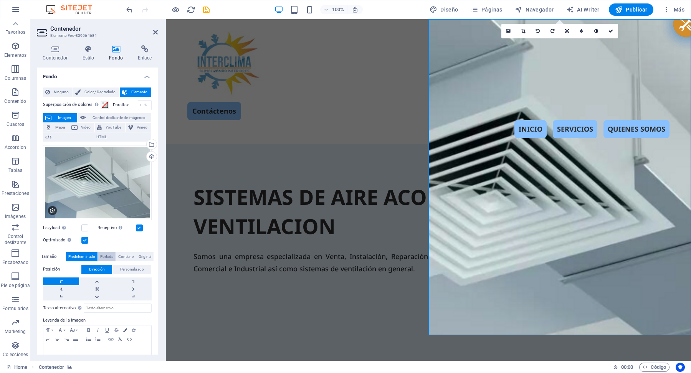
click at [109, 255] on span "Portada" at bounding box center [106, 256] width 13 height 9
click at [84, 255] on span "Predeterminado" at bounding box center [81, 256] width 27 height 9
click at [62, 285] on link at bounding box center [61, 289] width 36 height 8
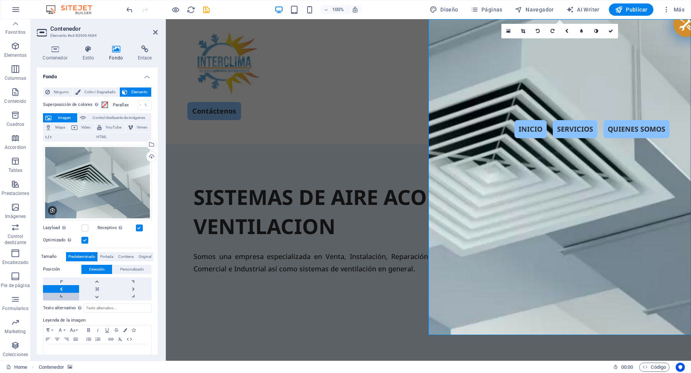
click at [58, 295] on link at bounding box center [61, 297] width 36 height 8
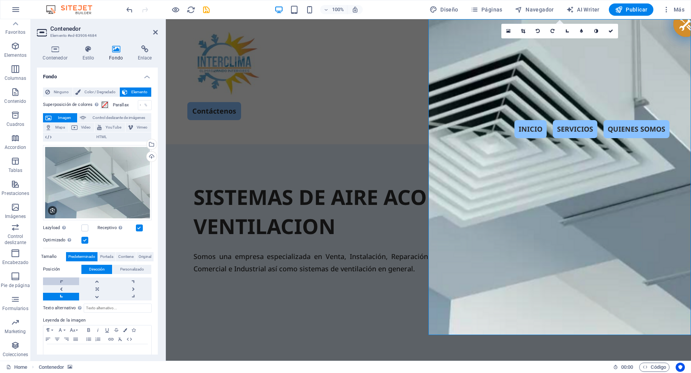
click at [61, 281] on link at bounding box center [61, 281] width 36 height 8
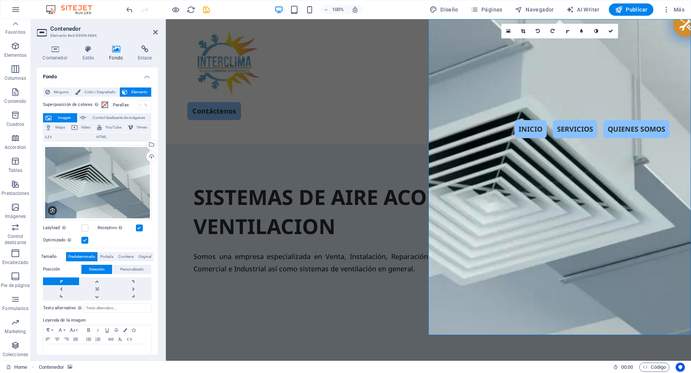
click at [61, 281] on link at bounding box center [61, 281] width 36 height 8
click at [95, 279] on link at bounding box center [97, 281] width 36 height 8
click at [96, 295] on link at bounding box center [97, 297] width 36 height 8
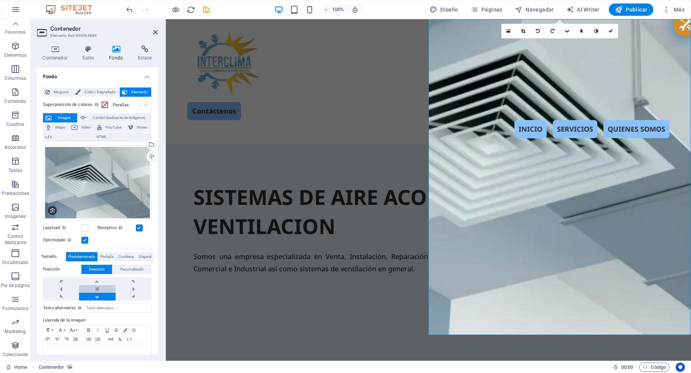
click at [96, 286] on link at bounding box center [97, 289] width 36 height 8
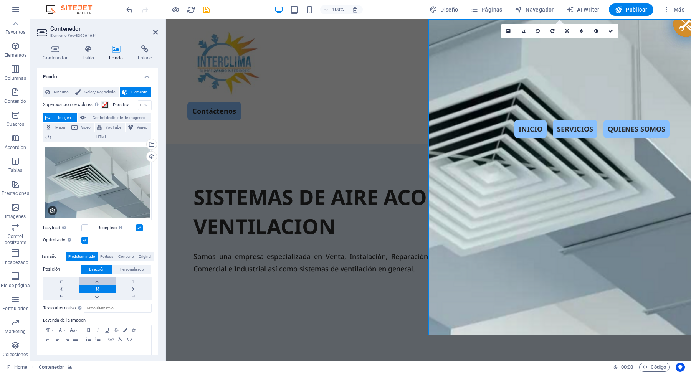
click at [96, 281] on link at bounding box center [97, 281] width 36 height 8
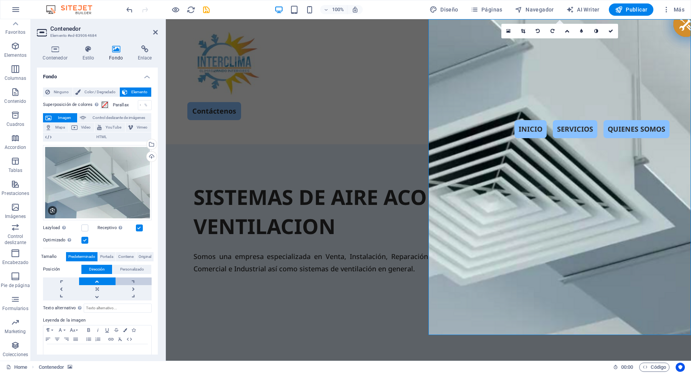
click at [129, 281] on link at bounding box center [134, 281] width 36 height 8
click at [130, 286] on link at bounding box center [134, 289] width 36 height 8
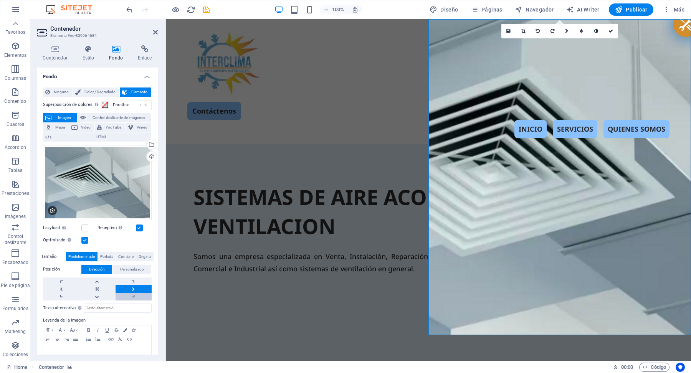
click at [132, 293] on link at bounding box center [134, 297] width 36 height 8
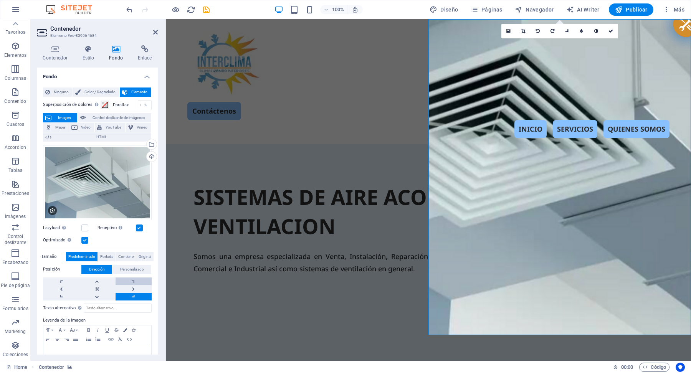
click at [131, 280] on link at bounding box center [134, 281] width 36 height 8
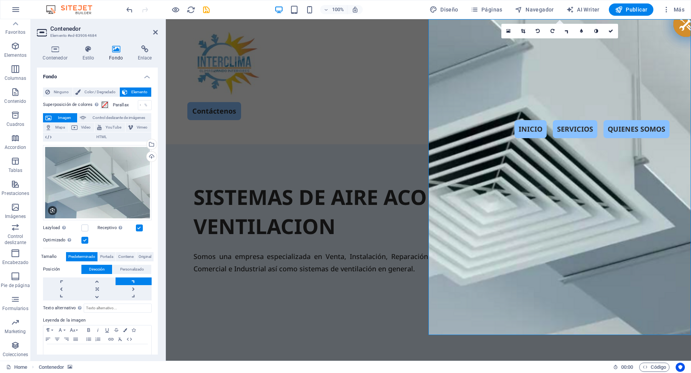
click at [131, 280] on link at bounding box center [134, 281] width 36 height 8
click at [155, 31] on icon at bounding box center [155, 32] width 5 height 6
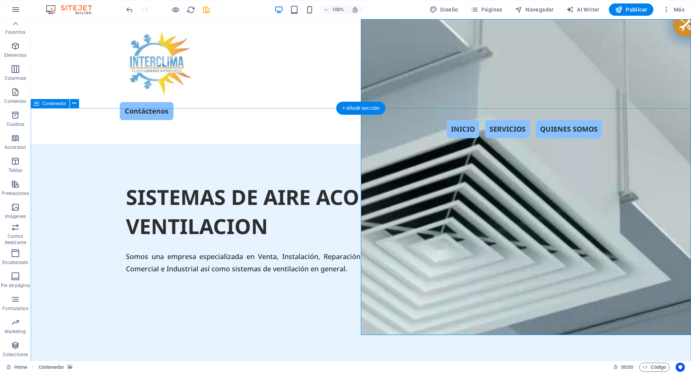
click at [66, 287] on div "SISTEMAS DE AIRE ACONDICIONADO Y VENTILACION Somos una empresa especializada en…" at bounding box center [361, 291] width 660 height 295
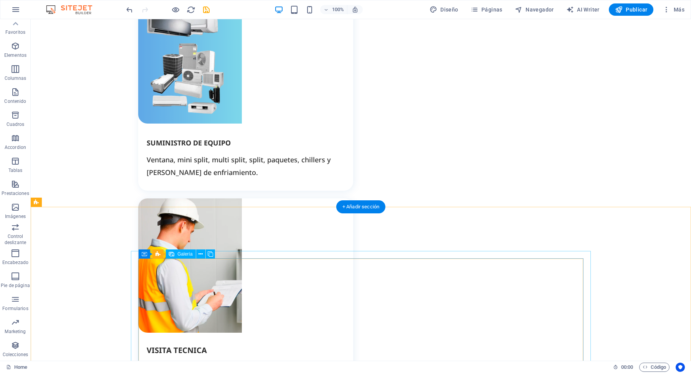
scroll to position [1098, 0]
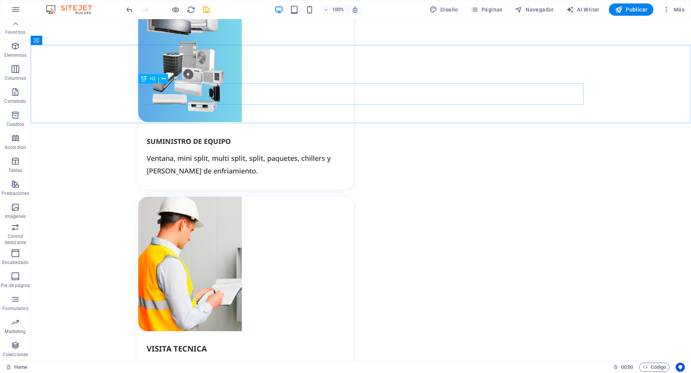
click at [151, 78] on span "H2" at bounding box center [153, 78] width 6 height 5
click at [163, 81] on icon at bounding box center [164, 79] width 4 height 8
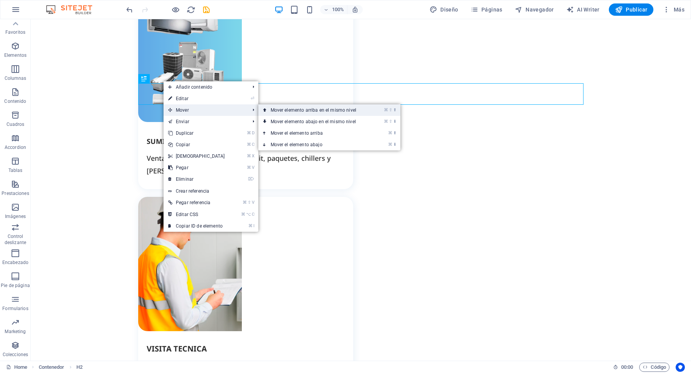
click at [294, 111] on link "⌘ ⇧ ⬆ Mover elemento arriba en el mismo nivel" at bounding box center [314, 110] width 113 height 12
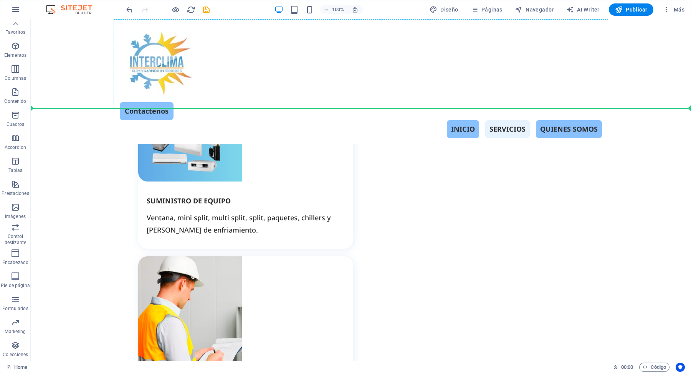
scroll to position [911, 0]
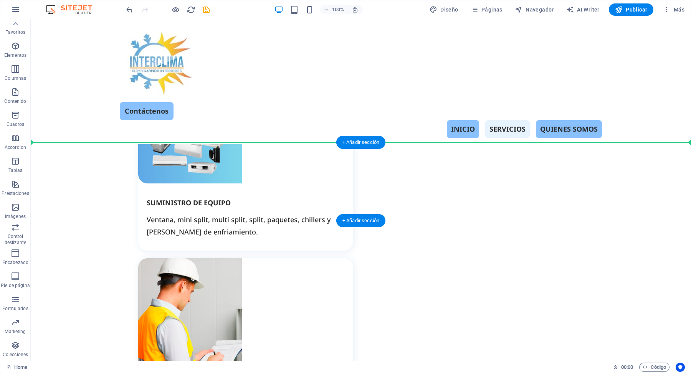
drag, startPoint x: 185, startPoint y: 99, endPoint x: 171, endPoint y: 150, distance: 52.3
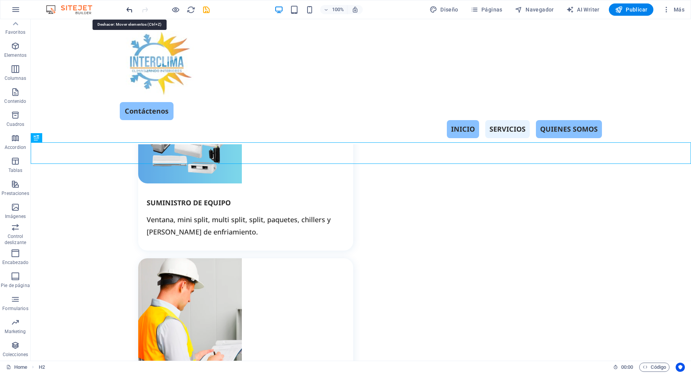
click at [130, 9] on icon "undo" at bounding box center [129, 9] width 9 height 9
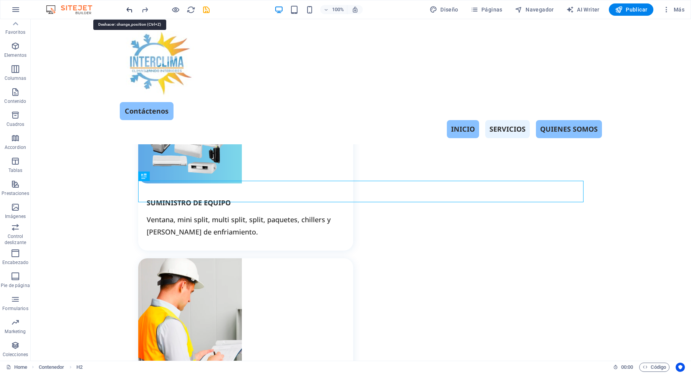
click at [130, 9] on icon "undo" at bounding box center [129, 9] width 9 height 9
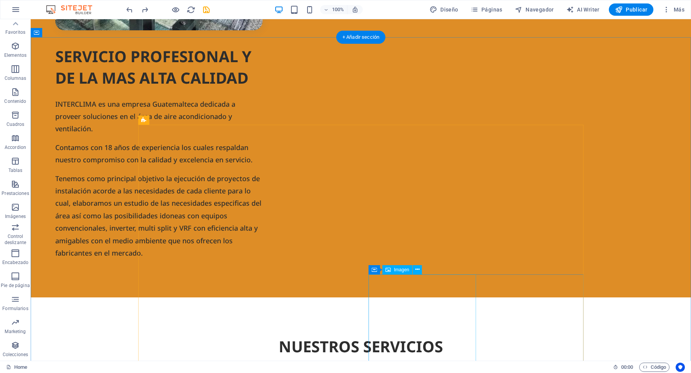
scroll to position [706, 0]
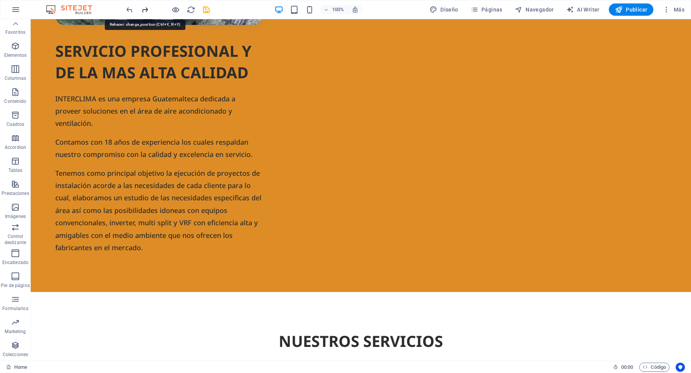
click at [144, 12] on icon "redo" at bounding box center [144, 9] width 9 height 9
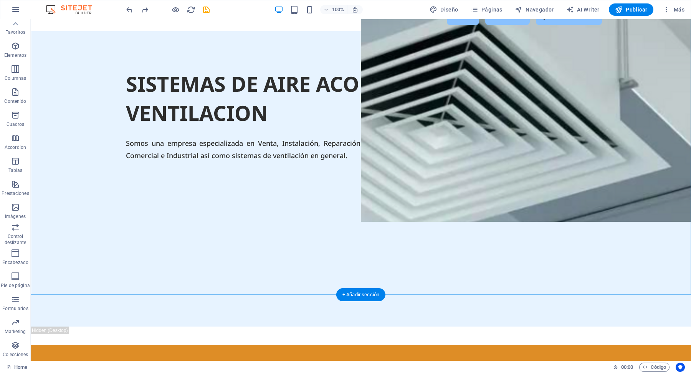
scroll to position [114, 0]
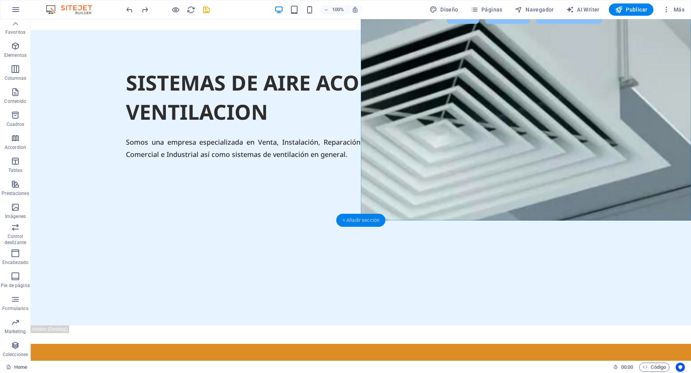
click at [365, 220] on div "+ Añadir sección" at bounding box center [360, 220] width 49 height 13
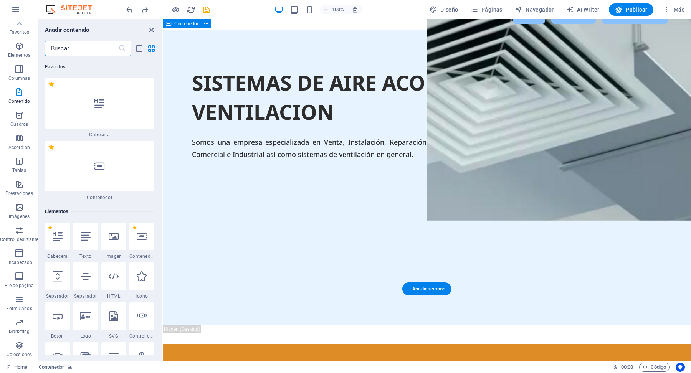
click at [365, 220] on div "SISTEMAS DE AIRE ACONDICIONADO Y VENTILACION Somos una empresa especializada en…" at bounding box center [427, 177] width 528 height 295
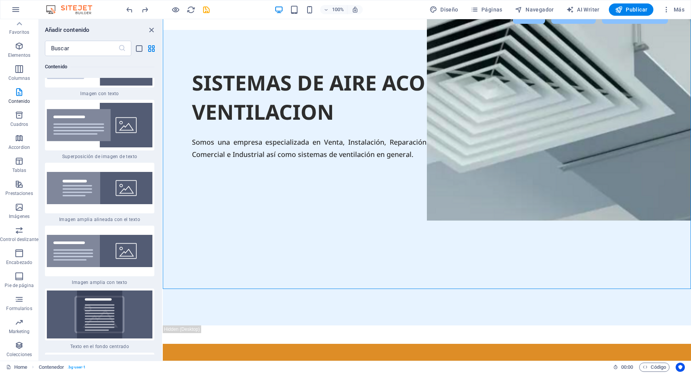
scroll to position [2927, 0]
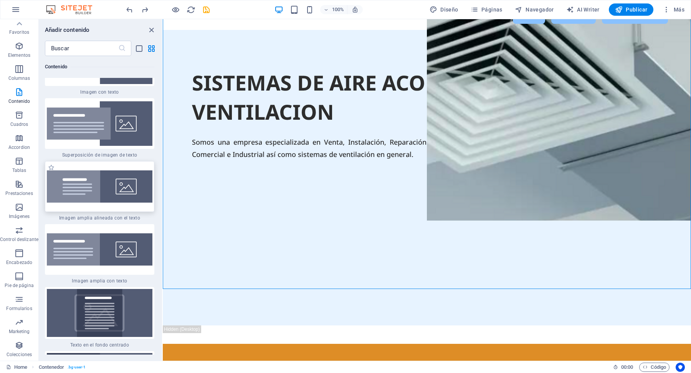
click at [112, 188] on img at bounding box center [100, 186] width 106 height 32
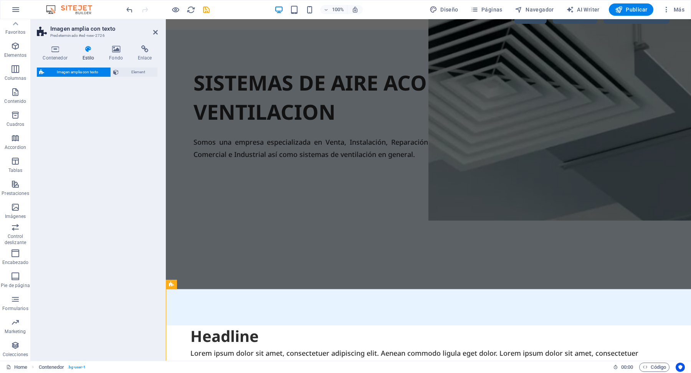
select select "%"
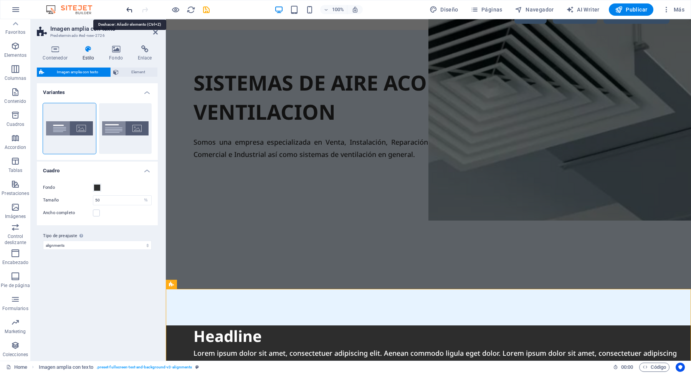
click at [130, 9] on icon "undo" at bounding box center [129, 9] width 9 height 9
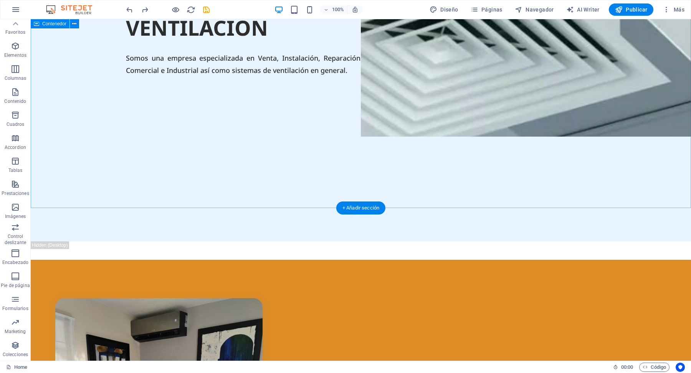
scroll to position [200, 0]
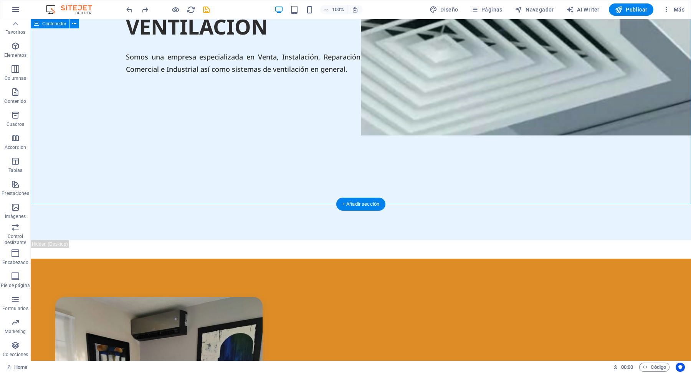
click at [408, 168] on div "SISTEMAS DE AIRE ACONDICIONADO Y VENTILACION Somos una empresa especializada en…" at bounding box center [361, 92] width 660 height 295
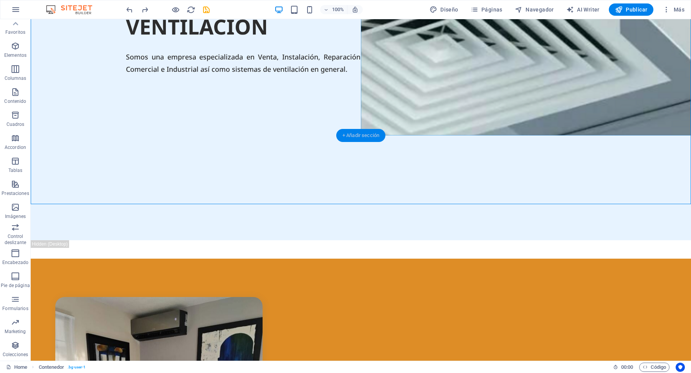
click at [375, 135] on div "+ Añadir sección" at bounding box center [360, 135] width 49 height 13
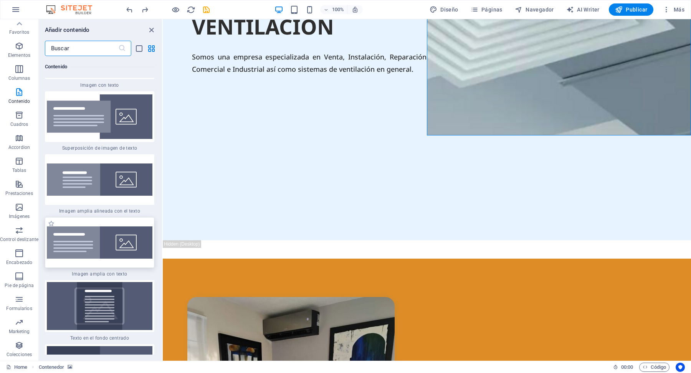
scroll to position [2924, 0]
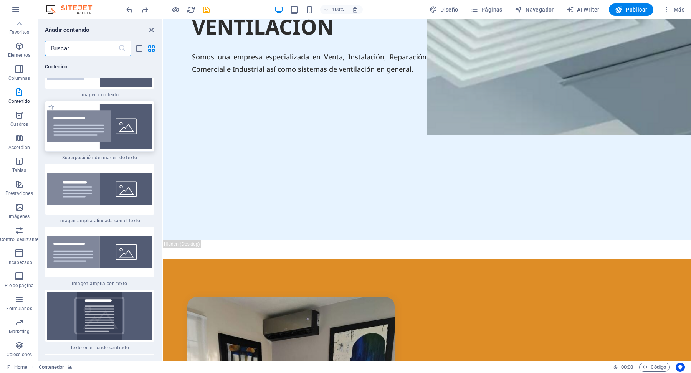
click at [114, 135] on div at bounding box center [99, 126] width 109 height 51
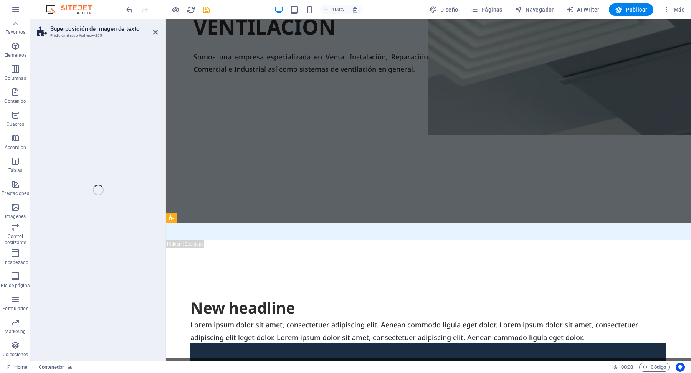
select select "rem"
select select "px"
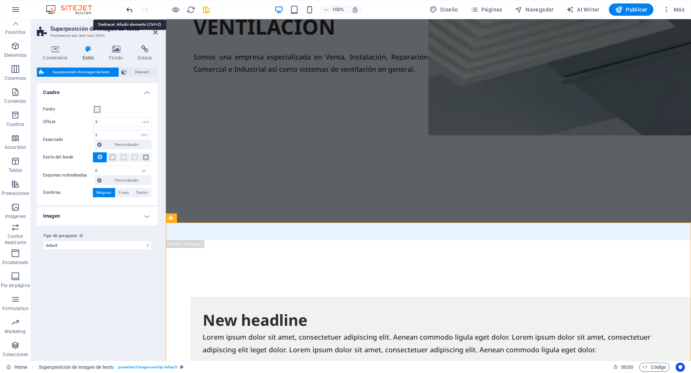
click at [128, 11] on icon "undo" at bounding box center [129, 9] width 9 height 9
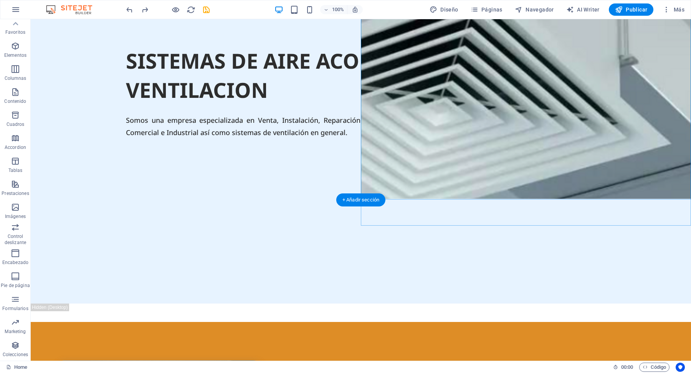
scroll to position [139, 0]
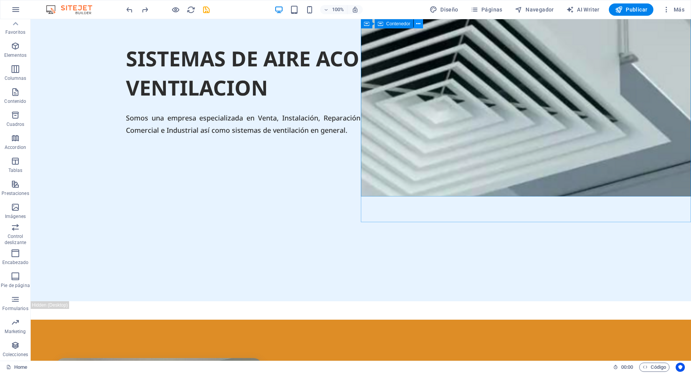
click at [418, 22] on icon at bounding box center [418, 24] width 4 height 8
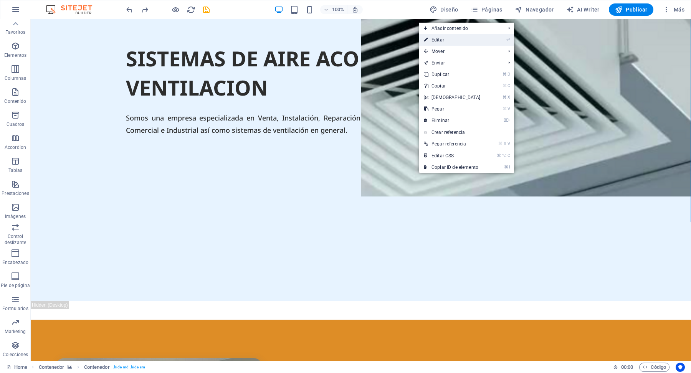
click at [434, 39] on link "⏎ Editar" at bounding box center [452, 40] width 66 height 12
select select "vh"
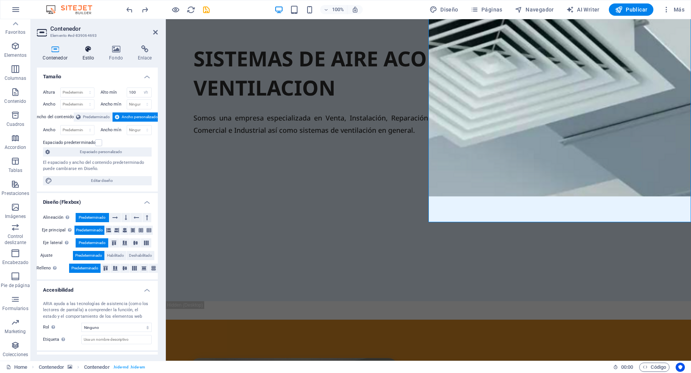
click at [92, 50] on icon at bounding box center [88, 49] width 24 height 8
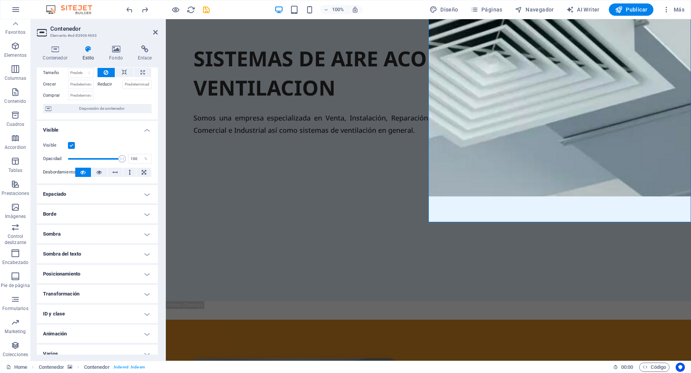
scroll to position [43, 0]
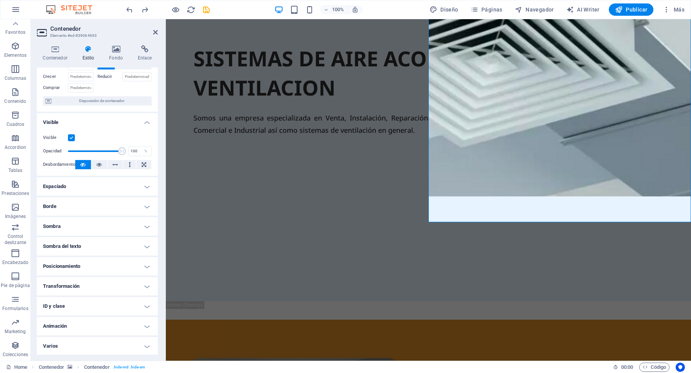
click at [148, 264] on h4 "Posicionamiento" at bounding box center [97, 266] width 121 height 18
click at [84, 280] on span "Estático" at bounding box center [86, 281] width 13 height 9
click at [106, 280] on span "Relativo" at bounding box center [106, 281] width 13 height 9
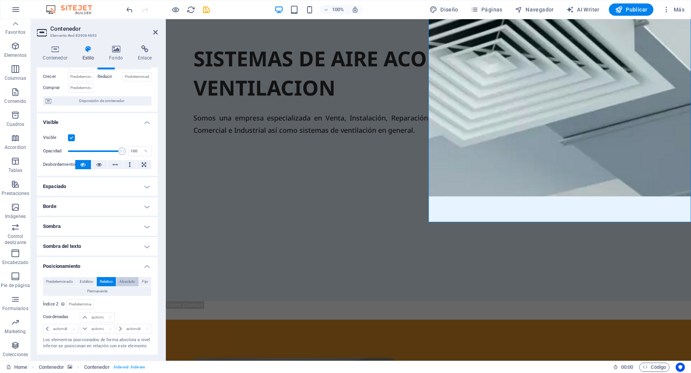
click at [128, 279] on span "Absoluto" at bounding box center [127, 281] width 16 height 9
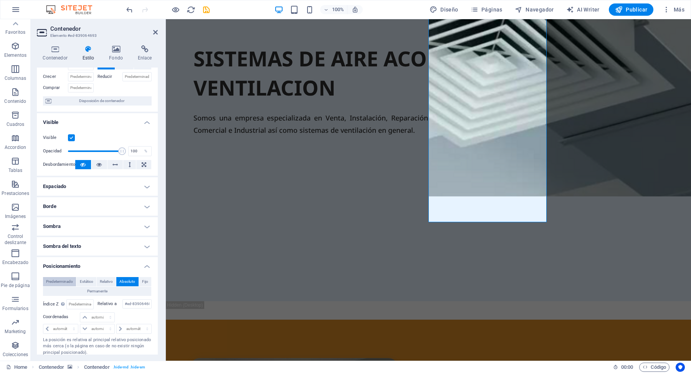
click at [65, 281] on span "Predeterminado" at bounding box center [59, 281] width 27 height 9
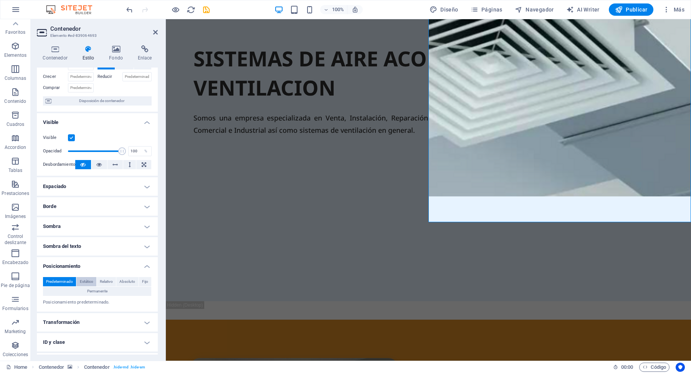
click at [86, 277] on span "Estático" at bounding box center [86, 281] width 13 height 9
click at [103, 279] on span "Relativo" at bounding box center [106, 281] width 13 height 9
click at [58, 279] on span "Predeterminado" at bounding box center [59, 281] width 27 height 9
click at [101, 290] on span "Permanente" at bounding box center [97, 291] width 20 height 9
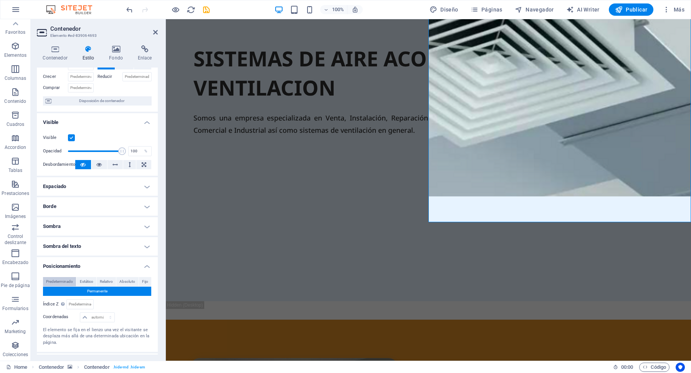
click at [64, 281] on span "Predeterminado" at bounding box center [59, 281] width 27 height 9
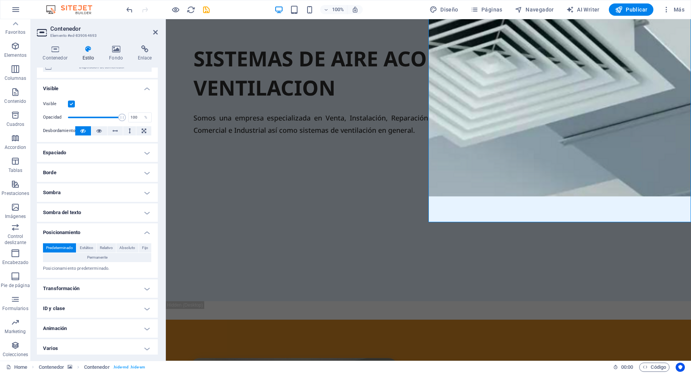
scroll to position [79, 0]
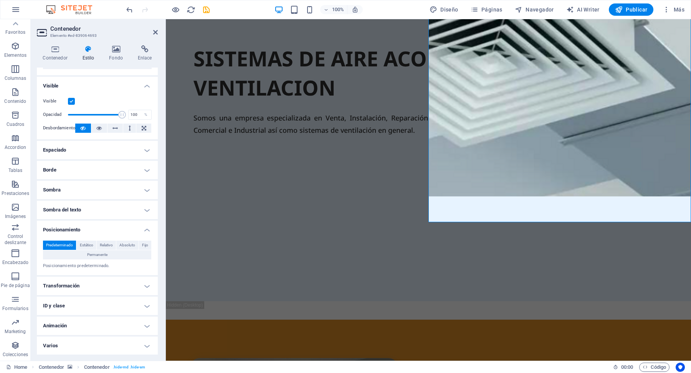
click at [144, 287] on h4 "Transformación" at bounding box center [97, 286] width 121 height 18
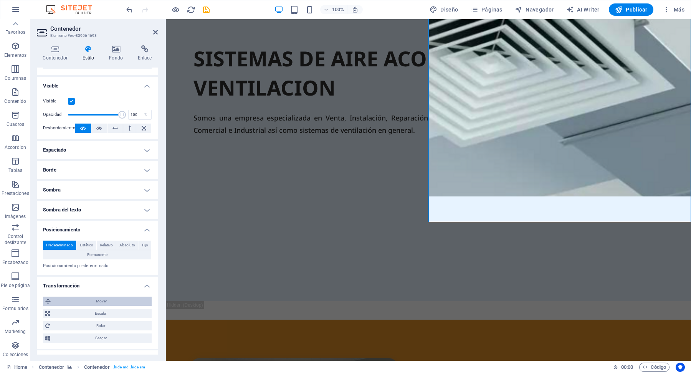
click at [105, 300] on span "Mover" at bounding box center [101, 301] width 96 height 9
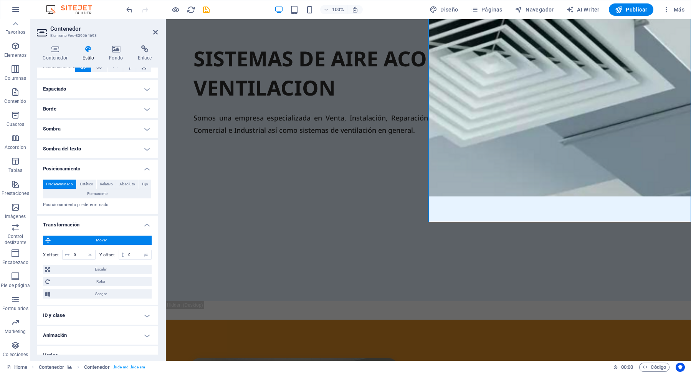
scroll to position [146, 0]
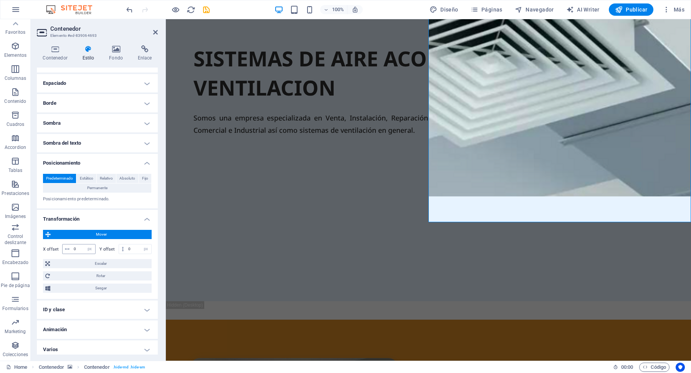
click at [68, 250] on icon at bounding box center [67, 249] width 5 height 5
click at [68, 249] on icon at bounding box center [67, 249] width 5 height 5
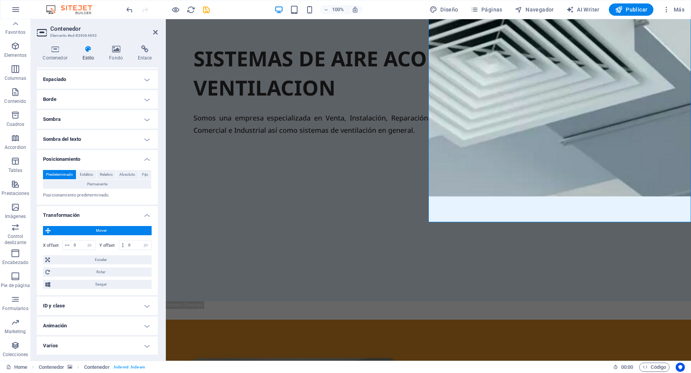
click at [94, 305] on h4 "ID y clase" at bounding box center [97, 306] width 121 height 18
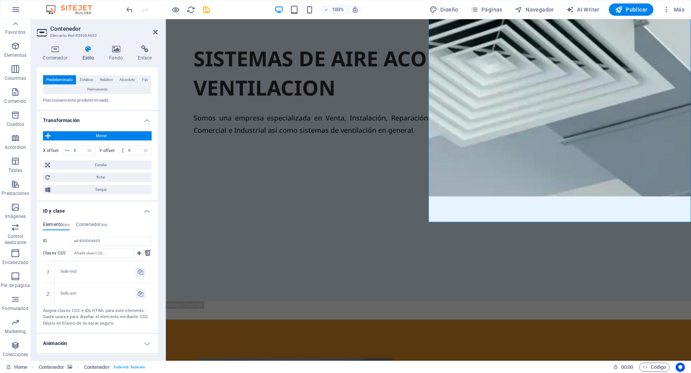
scroll to position [262, 0]
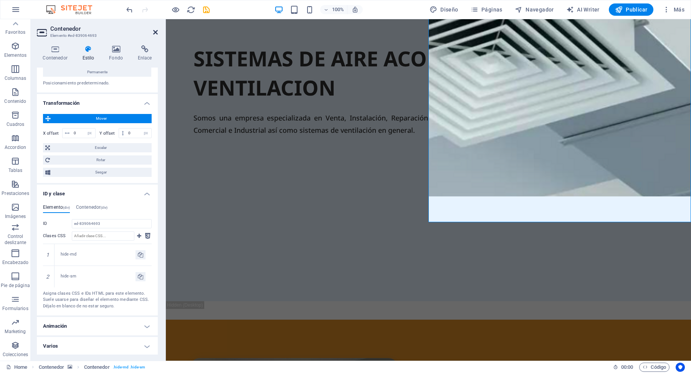
click at [155, 29] on icon at bounding box center [155, 32] width 5 height 6
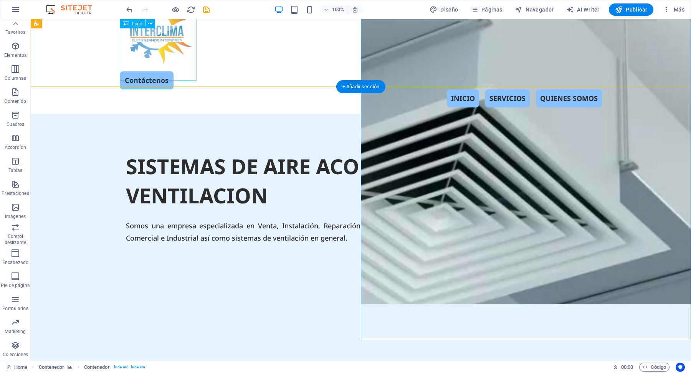
scroll to position [20, 0]
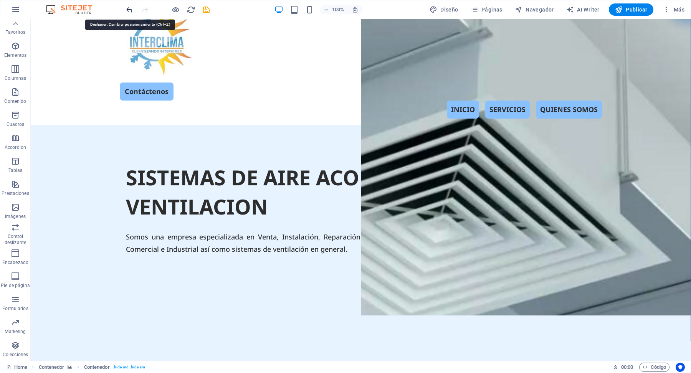
click at [129, 10] on icon "undo" at bounding box center [129, 9] width 9 height 9
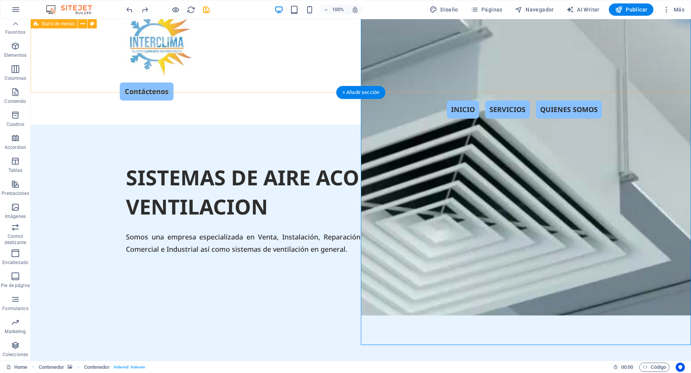
scroll to position [0, 0]
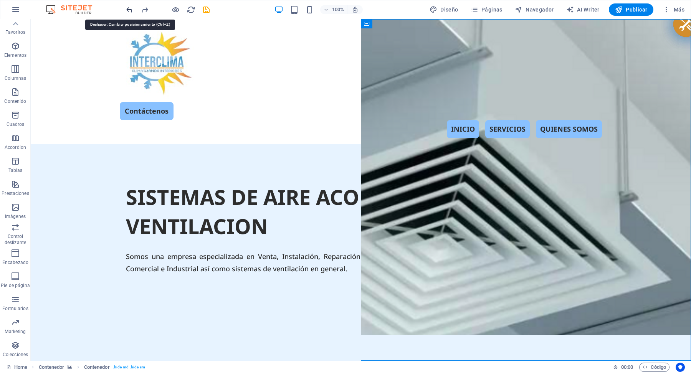
click at [126, 8] on icon "undo" at bounding box center [129, 9] width 9 height 9
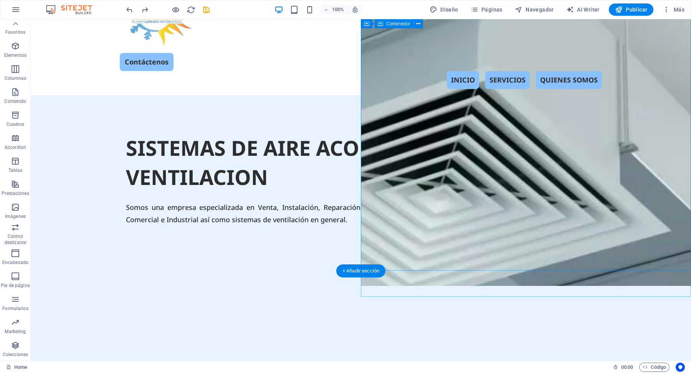
scroll to position [37, 0]
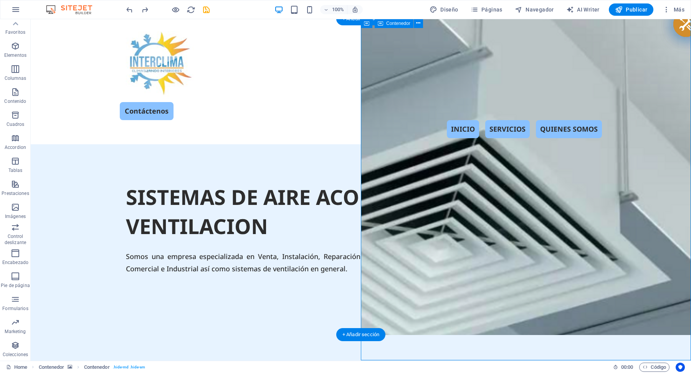
scroll to position [0, 0]
click at [381, 22] on span "Contenedor" at bounding box center [384, 23] width 24 height 5
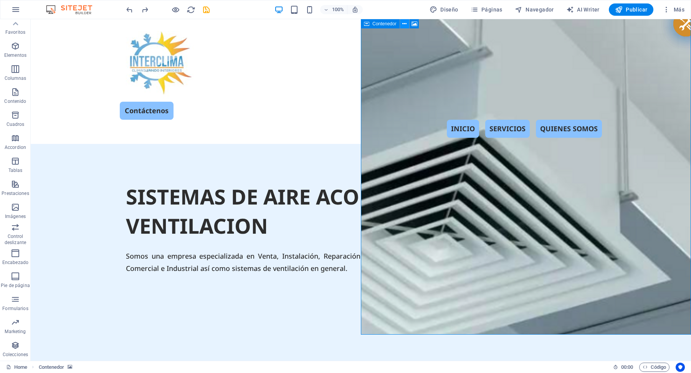
click at [404, 25] on icon at bounding box center [404, 24] width 4 height 8
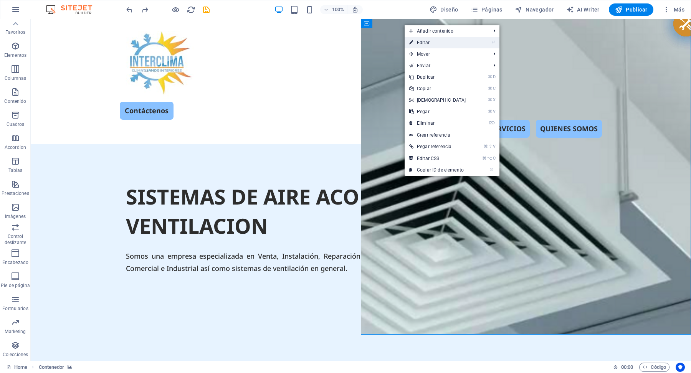
click at [431, 41] on link "⏎ Editar" at bounding box center [437, 43] width 66 height 12
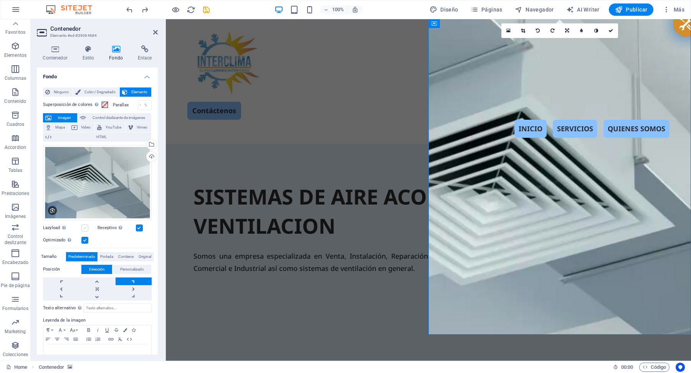
click at [84, 227] on label at bounding box center [84, 227] width 7 height 7
click at [0, 0] on input "Lazyload La carga de imágenes tras la carga de la página mejora la velocidad de…" at bounding box center [0, 0] width 0 height 0
click at [84, 227] on label at bounding box center [84, 227] width 7 height 7
click at [0, 0] on input "Lazyload La carga de imágenes tras la carga de la página mejora la velocidad de…" at bounding box center [0, 0] width 0 height 0
click at [108, 91] on span "Color / Degradado" at bounding box center [100, 91] width 34 height 9
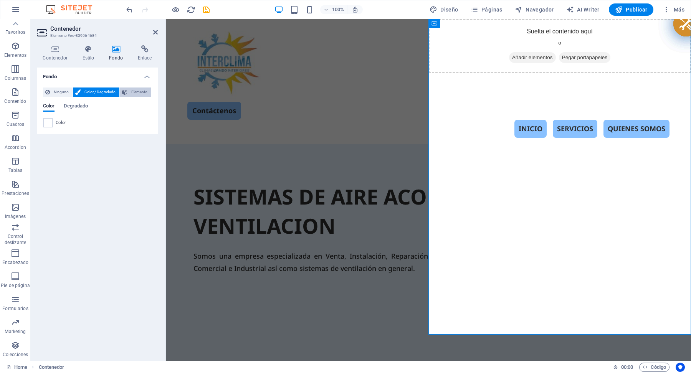
click at [134, 91] on span "Elemento" at bounding box center [139, 91] width 19 height 9
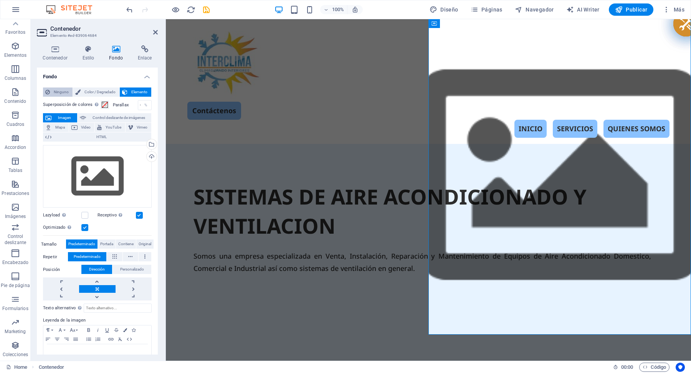
click at [58, 92] on span "Ninguno" at bounding box center [61, 91] width 18 height 9
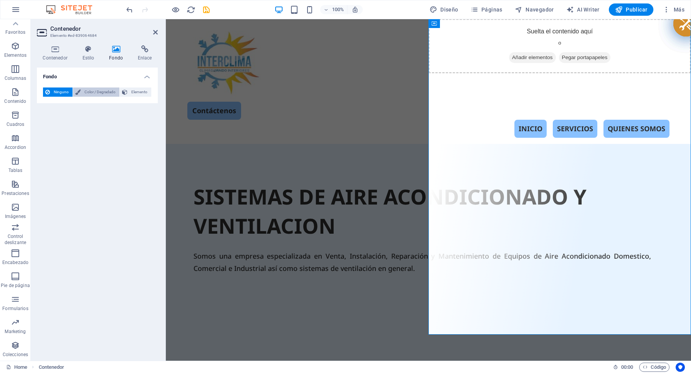
click at [94, 93] on span "Color / Degradado" at bounding box center [100, 91] width 34 height 9
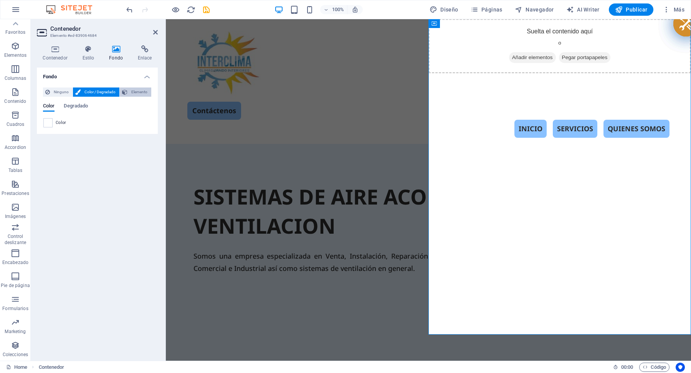
click at [132, 91] on span "Elemento" at bounding box center [139, 91] width 19 height 9
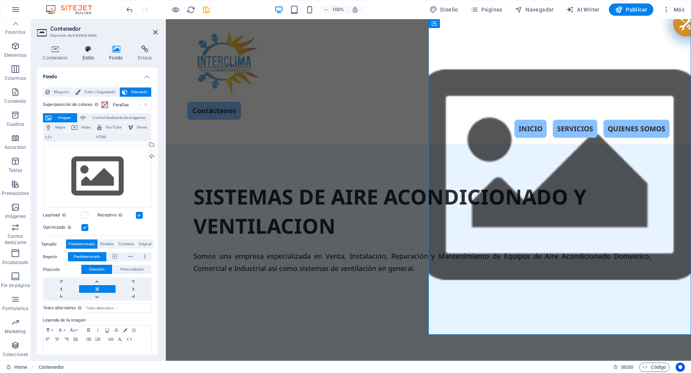
click at [89, 51] on icon at bounding box center [88, 49] width 24 height 8
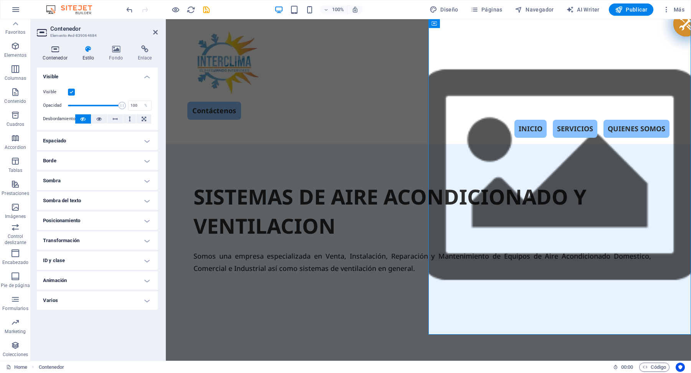
click at [54, 48] on icon at bounding box center [55, 49] width 36 height 8
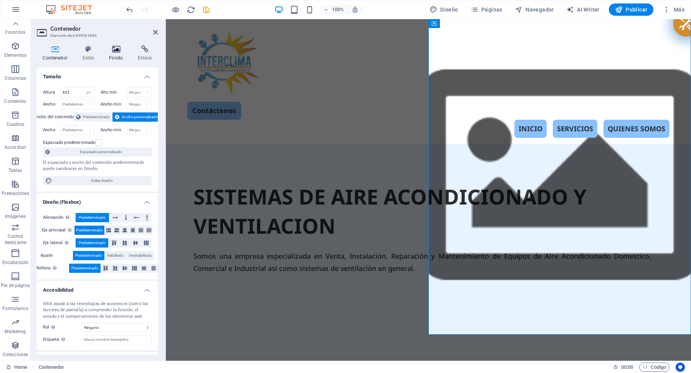
click at [119, 50] on icon at bounding box center [116, 49] width 26 height 8
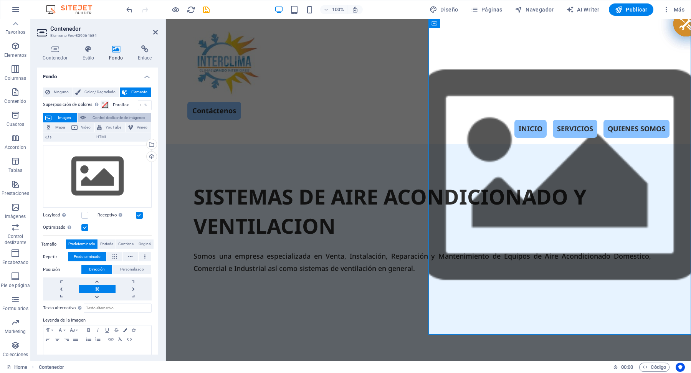
click at [112, 116] on span "Control deslizante de imágenes" at bounding box center [118, 117] width 61 height 9
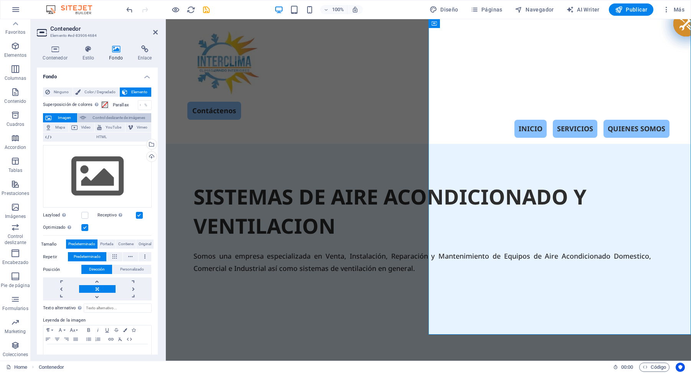
select select "ms"
select select "s"
select select "progressive"
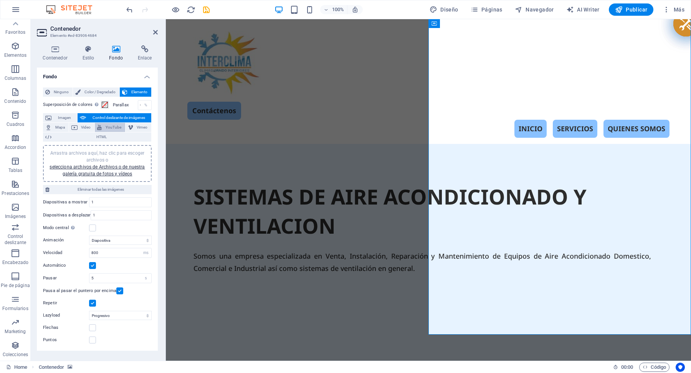
click at [102, 128] on button "YouTube" at bounding box center [110, 127] width 30 height 9
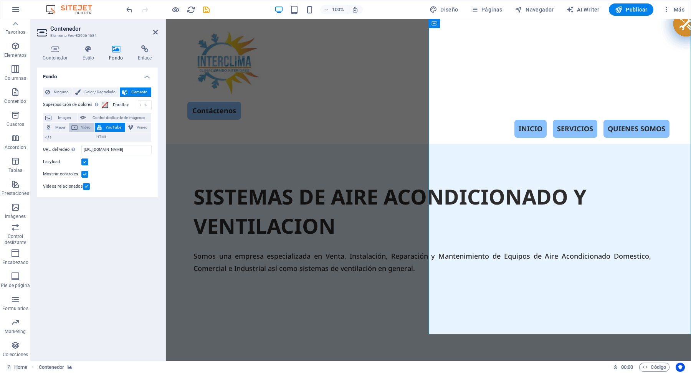
click at [86, 126] on span "Video" at bounding box center [86, 127] width 13 height 9
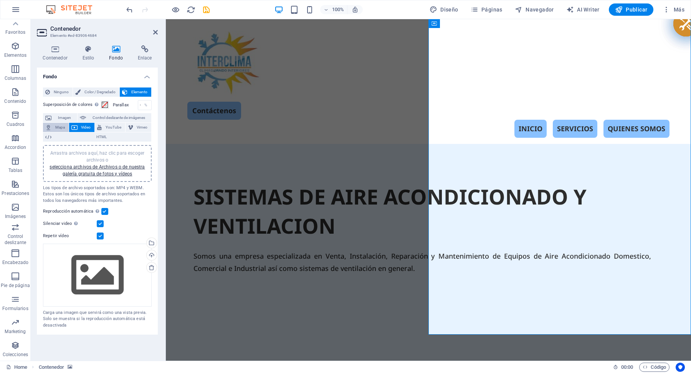
click at [58, 126] on span "Mapa" at bounding box center [60, 127] width 13 height 9
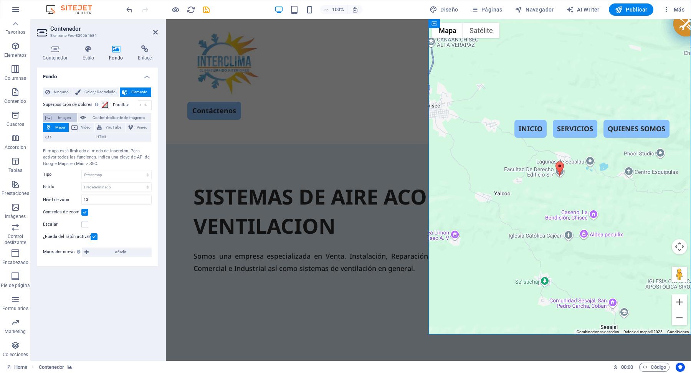
click at [66, 117] on span "Imagen" at bounding box center [64, 117] width 21 height 9
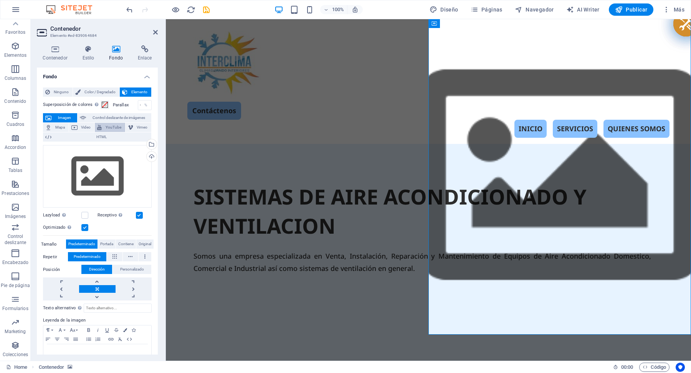
click at [111, 126] on span "YouTube" at bounding box center [113, 127] width 19 height 9
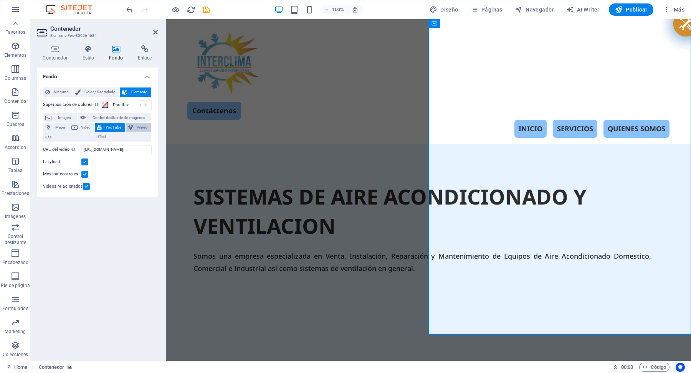
click at [137, 128] on span "Vimeo" at bounding box center [142, 127] width 14 height 9
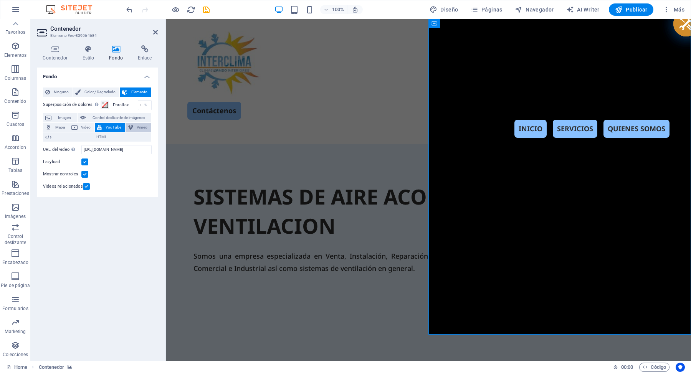
select select "ar16_9"
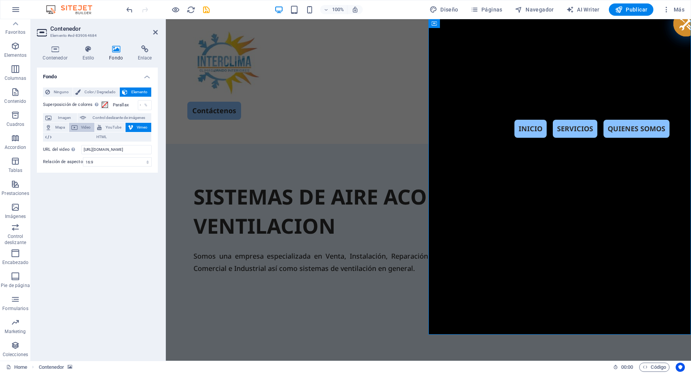
click at [89, 130] on span "Video" at bounding box center [86, 127] width 13 height 9
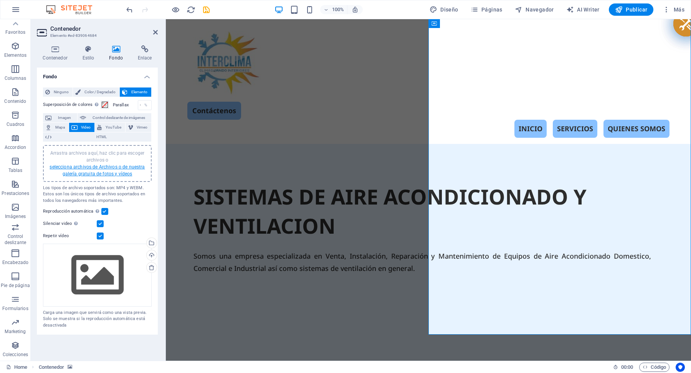
click at [119, 167] on link "selecciona archivos de Archivos o de nuestra galería gratuita de fotos y vídeos" at bounding box center [97, 170] width 95 height 12
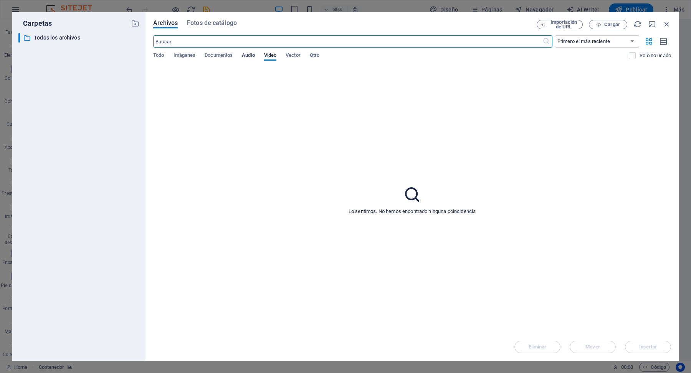
click at [252, 53] on span "Audio" at bounding box center [248, 56] width 13 height 11
click at [220, 54] on span "Documentos" at bounding box center [219, 56] width 28 height 11
click at [271, 55] on span "Video" at bounding box center [270, 56] width 12 height 11
click at [665, 25] on icon "button" at bounding box center [666, 24] width 8 height 8
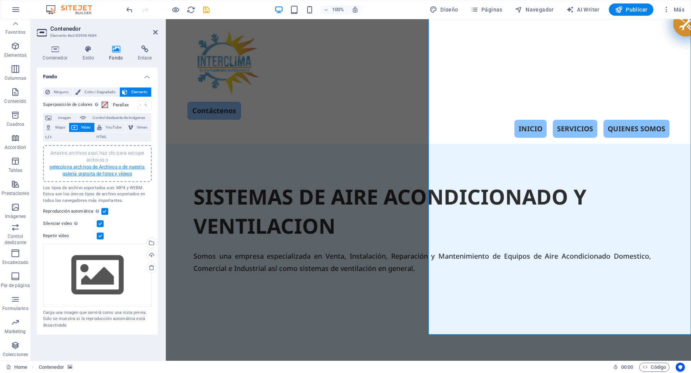
click at [119, 165] on link "selecciona archivos de Archivos o de nuestra galería gratuita de fotos y vídeos" at bounding box center [97, 170] width 95 height 12
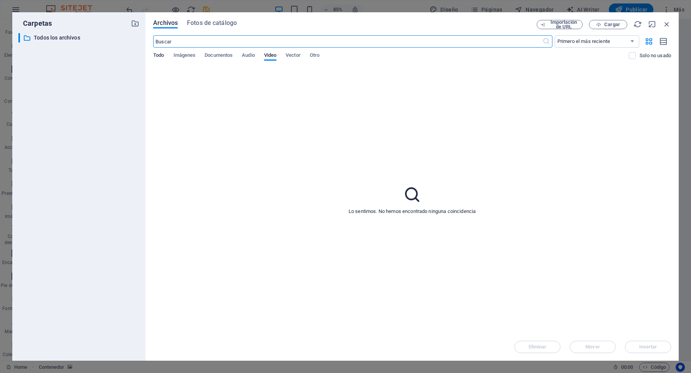
click at [160, 55] on span "Todo" at bounding box center [158, 56] width 11 height 11
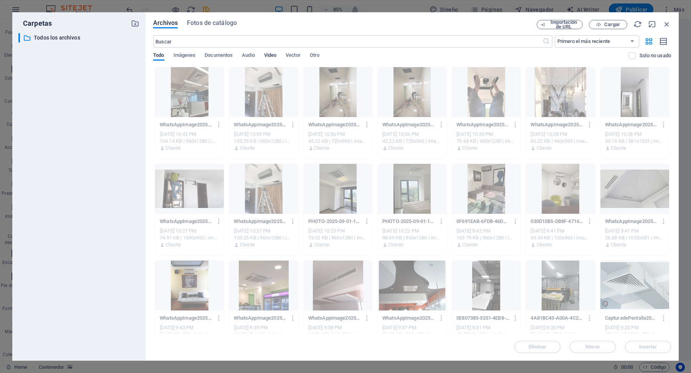
click at [272, 54] on span "Video" at bounding box center [270, 56] width 12 height 11
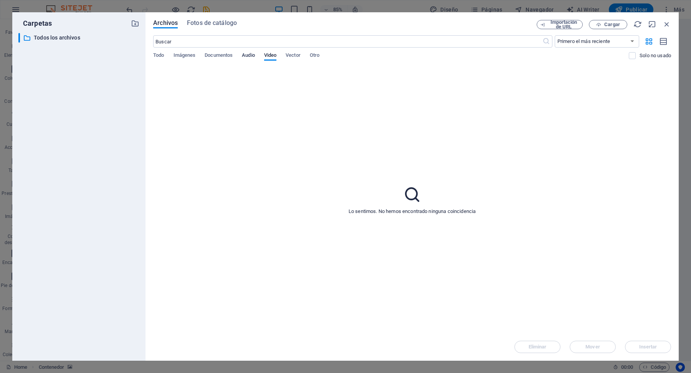
click at [249, 52] on span "Audio" at bounding box center [248, 56] width 13 height 11
click at [222, 54] on span "Documentos" at bounding box center [219, 56] width 28 height 11
click at [184, 55] on span "Imágenes" at bounding box center [184, 56] width 22 height 11
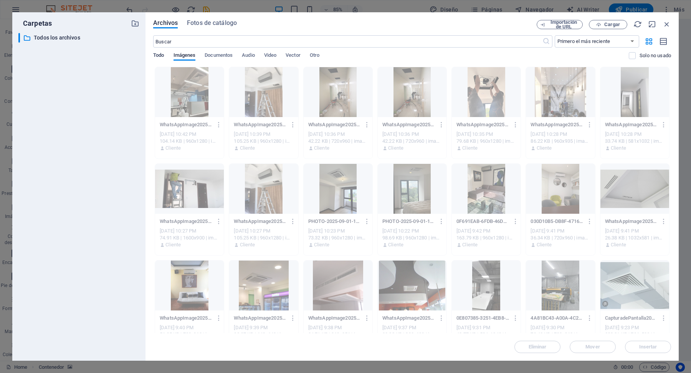
click at [160, 54] on span "Todo" at bounding box center [158, 56] width 11 height 11
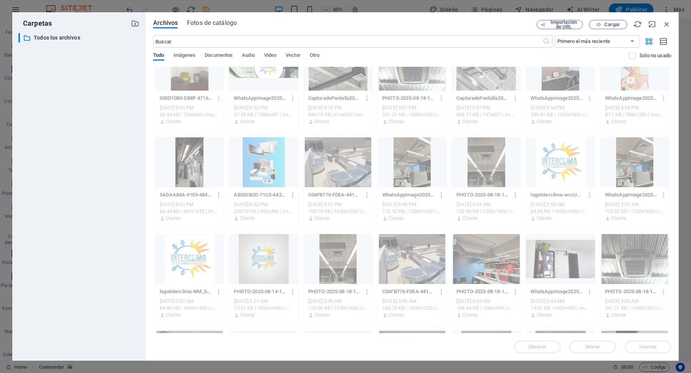
scroll to position [0, 0]
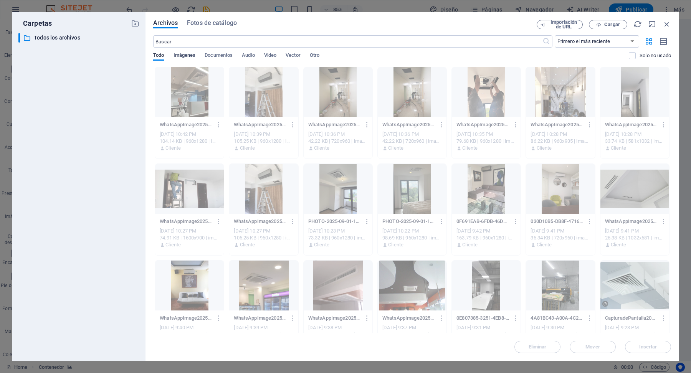
click at [191, 57] on span "Imágenes" at bounding box center [184, 56] width 22 height 11
click at [223, 56] on span "Documentos" at bounding box center [219, 56] width 28 height 11
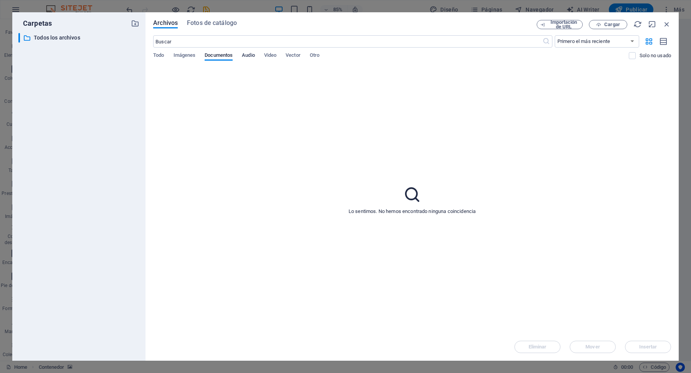
click at [251, 54] on span "Audio" at bounding box center [248, 56] width 13 height 11
click at [271, 55] on span "Video" at bounding box center [270, 56] width 12 height 11
click at [293, 54] on span "Vector" at bounding box center [293, 56] width 15 height 11
click at [319, 54] on span "Otro" at bounding box center [315, 56] width 10 height 11
click at [668, 24] on icon "button" at bounding box center [666, 24] width 8 height 8
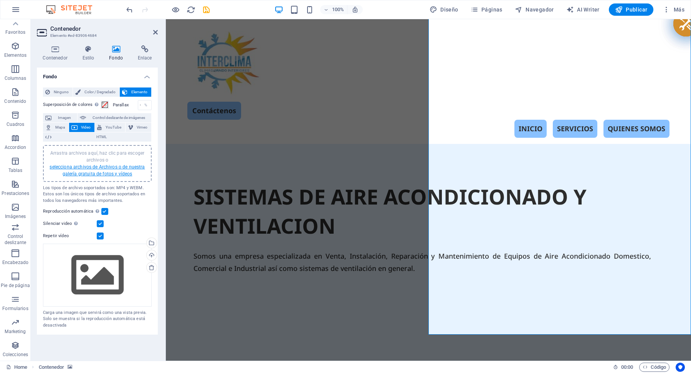
click at [117, 172] on link "selecciona archivos de Archivos o de nuestra galería gratuita de fotos y vídeos" at bounding box center [97, 170] width 95 height 12
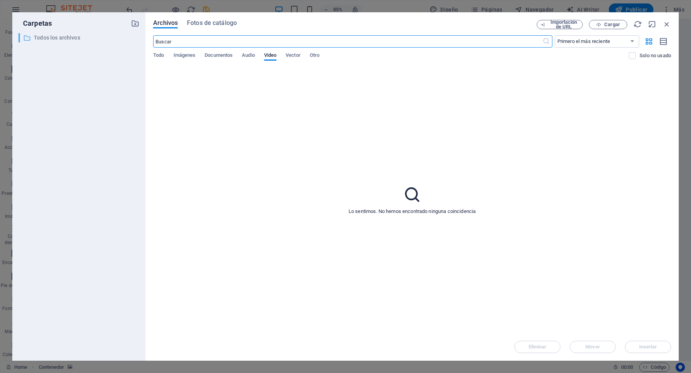
click at [80, 38] on p "Todos los archivos" at bounding box center [79, 37] width 91 height 9
click at [68, 38] on p "Todos los archivos" at bounding box center [79, 37] width 91 height 9
click at [161, 54] on span "Todo" at bounding box center [158, 56] width 11 height 11
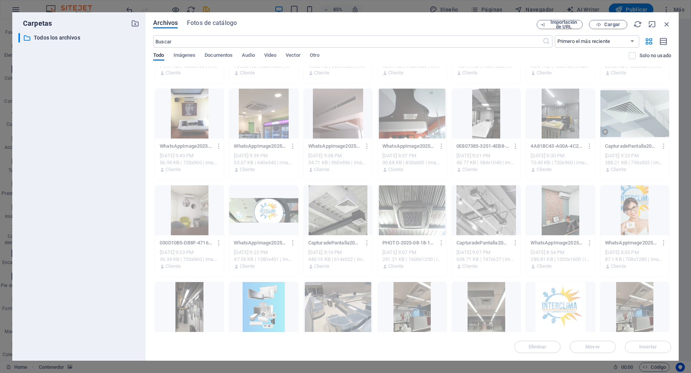
scroll to position [175, 0]
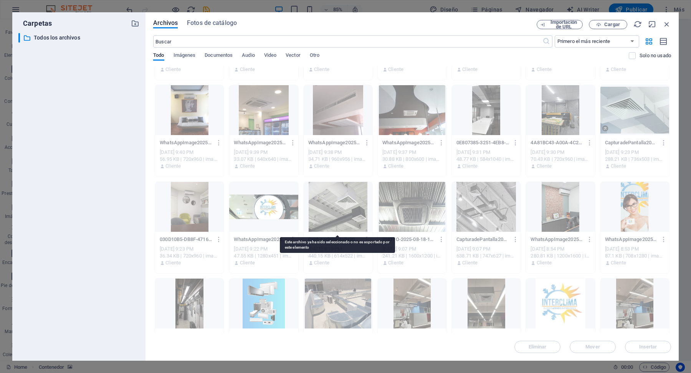
click at [353, 211] on div at bounding box center [338, 207] width 69 height 50
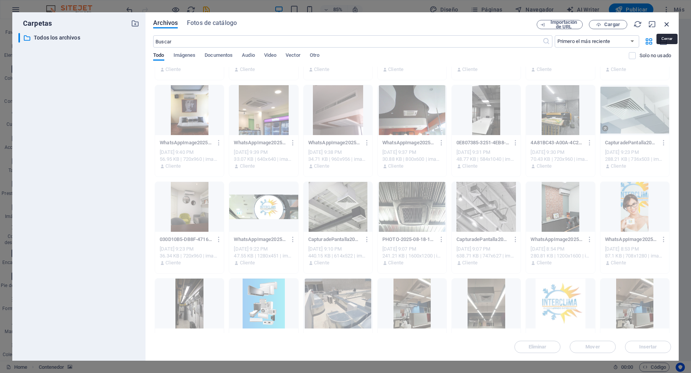
click at [665, 24] on icon "button" at bounding box center [666, 24] width 8 height 8
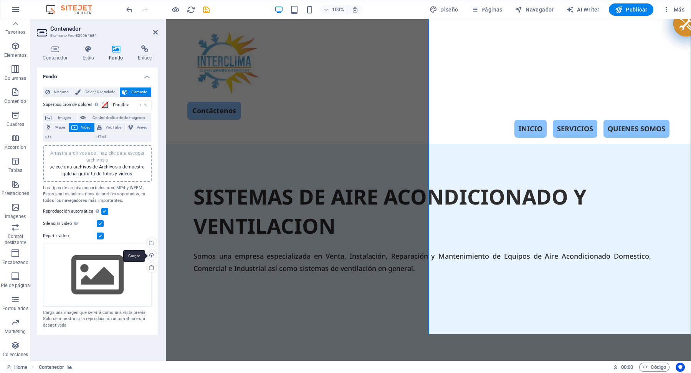
click at [153, 256] on div "Cargar" at bounding box center [151, 256] width 12 height 12
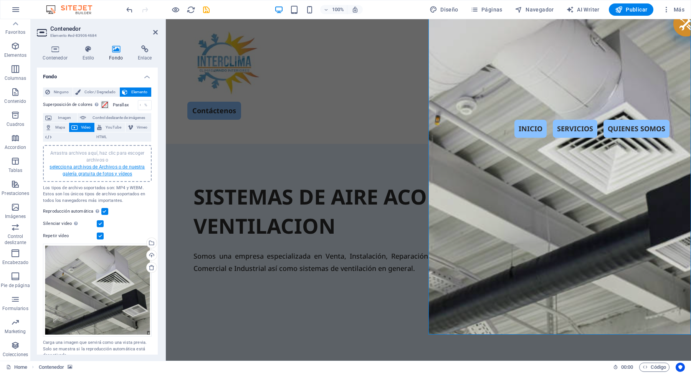
click at [122, 167] on link "selecciona archivos de Archivos o de nuestra galería gratuita de fotos y vídeos" at bounding box center [97, 170] width 95 height 12
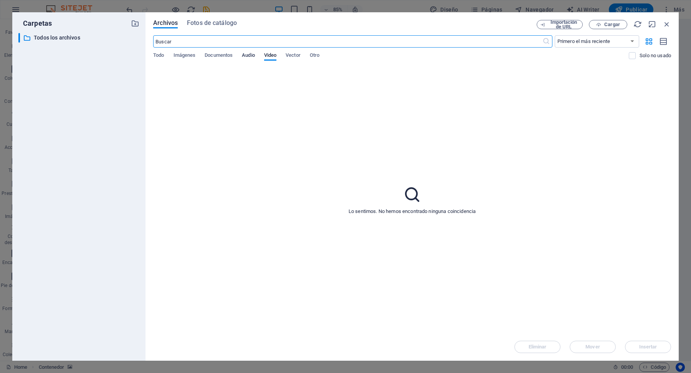
click at [247, 56] on span "Audio" at bounding box center [248, 56] width 13 height 11
click at [216, 55] on span "Documentos" at bounding box center [219, 56] width 28 height 11
click at [188, 53] on span "Imágenes" at bounding box center [184, 56] width 22 height 11
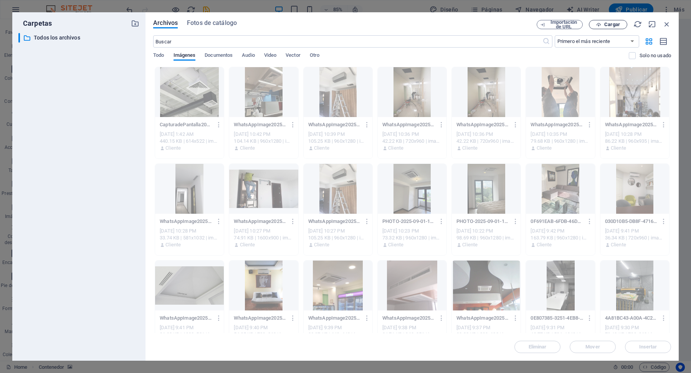
click at [610, 24] on span "Cargar" at bounding box center [612, 24] width 16 height 5
click at [668, 23] on icon "button" at bounding box center [666, 24] width 8 height 8
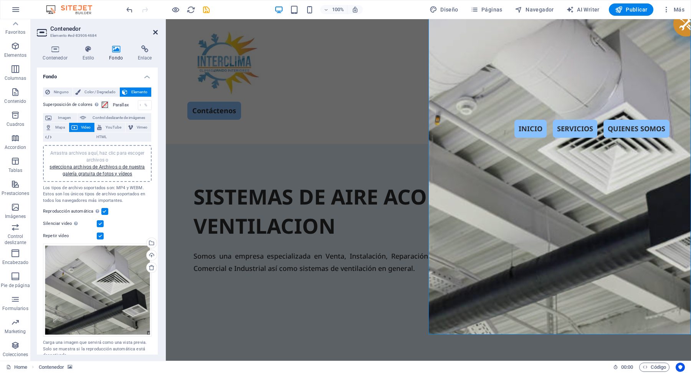
click at [154, 33] on icon at bounding box center [155, 32] width 5 height 6
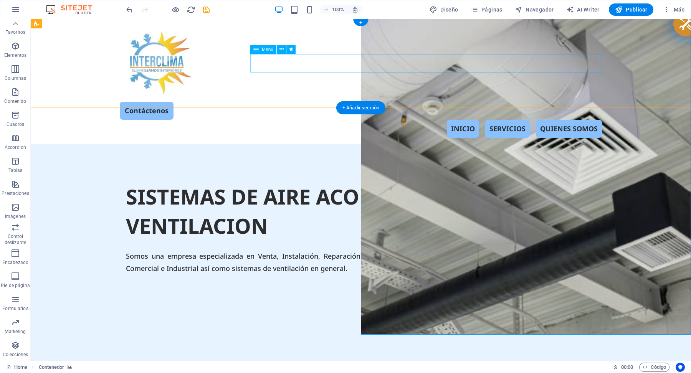
click at [397, 120] on nav "INICIO SERVICIOS QUIENES SOMOS" at bounding box center [361, 129] width 482 height 18
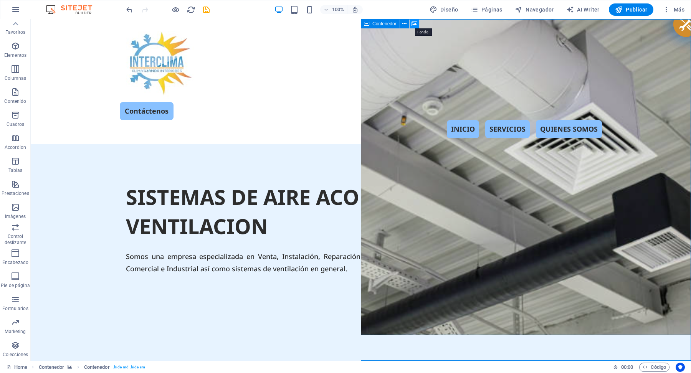
click at [414, 21] on icon at bounding box center [414, 24] width 6 height 8
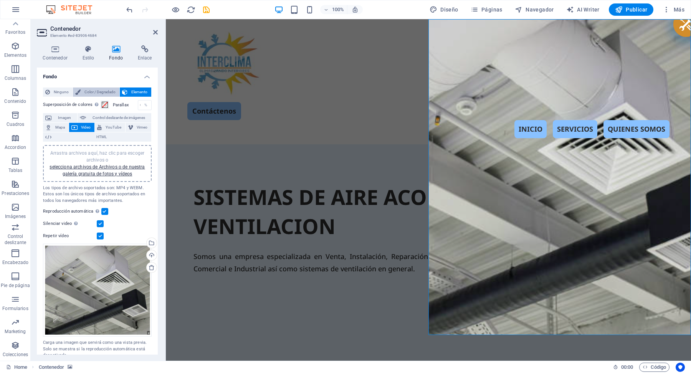
click at [97, 89] on span "Color / Degradado" at bounding box center [100, 91] width 34 height 9
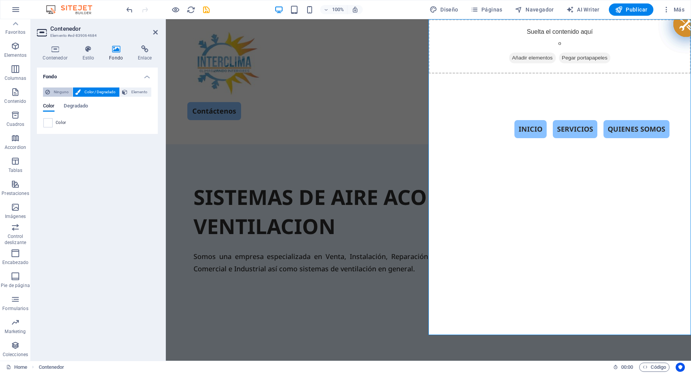
click at [60, 91] on span "Ninguno" at bounding box center [61, 91] width 18 height 9
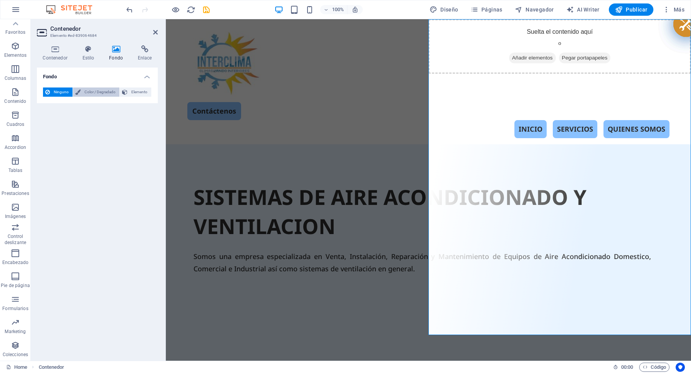
click at [84, 91] on span "Color / Degradado" at bounding box center [100, 91] width 34 height 9
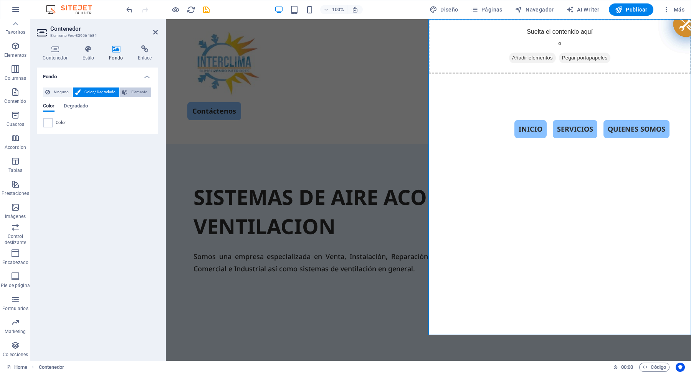
click at [128, 92] on button "Elemento" at bounding box center [135, 91] width 31 height 9
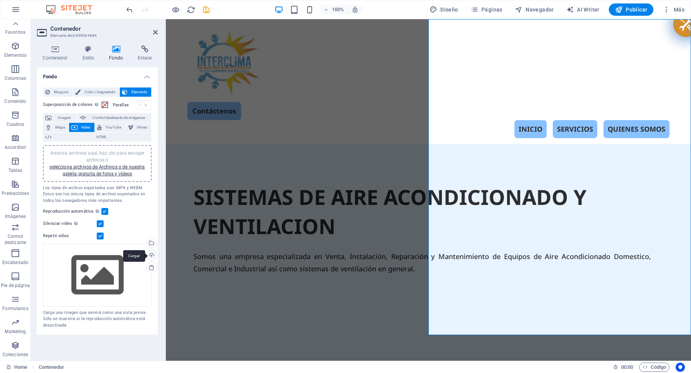
click at [149, 253] on div "Cargar" at bounding box center [151, 256] width 12 height 12
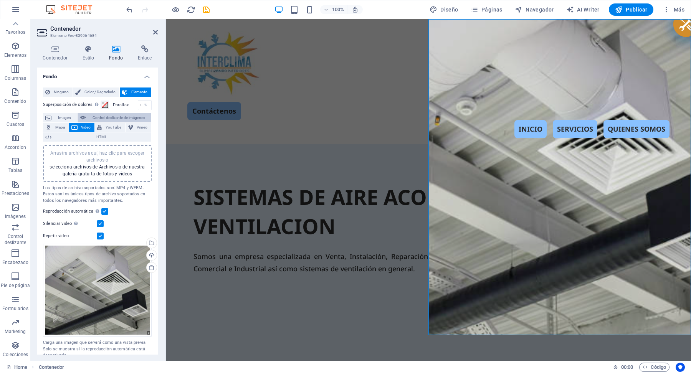
click at [84, 116] on icon at bounding box center [83, 117] width 6 height 9
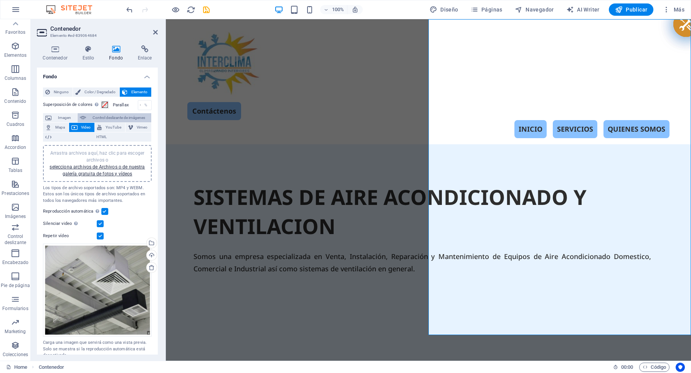
select select "ms"
select select "s"
select select "progressive"
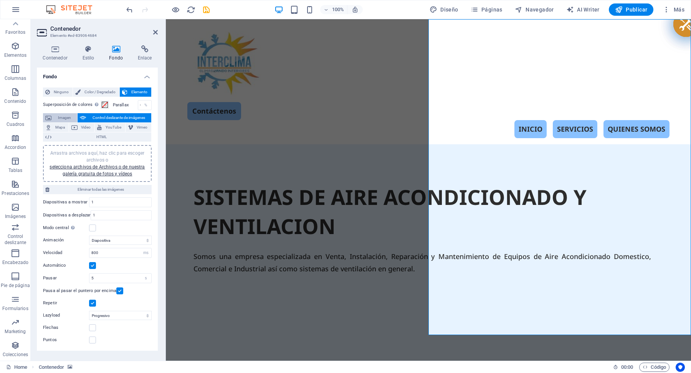
click at [62, 117] on span "Imagen" at bounding box center [64, 117] width 21 height 9
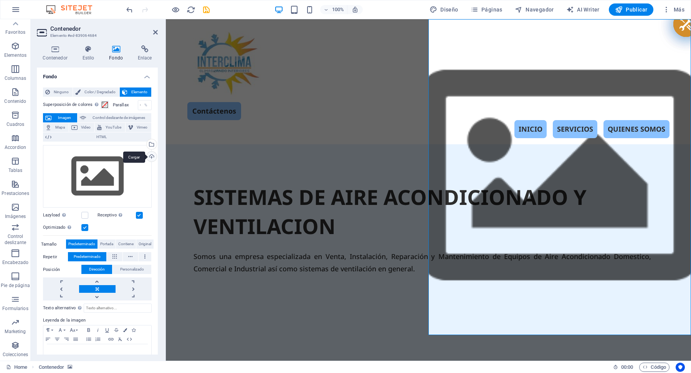
click at [150, 156] on div "Cargar" at bounding box center [151, 158] width 12 height 12
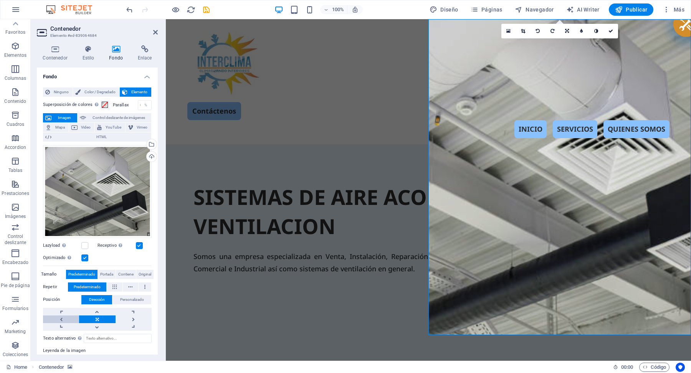
click at [60, 316] on link at bounding box center [61, 319] width 36 height 8
click at [59, 311] on link at bounding box center [61, 312] width 36 height 8
click at [130, 319] on link at bounding box center [134, 319] width 36 height 8
click at [132, 319] on link at bounding box center [134, 319] width 36 height 8
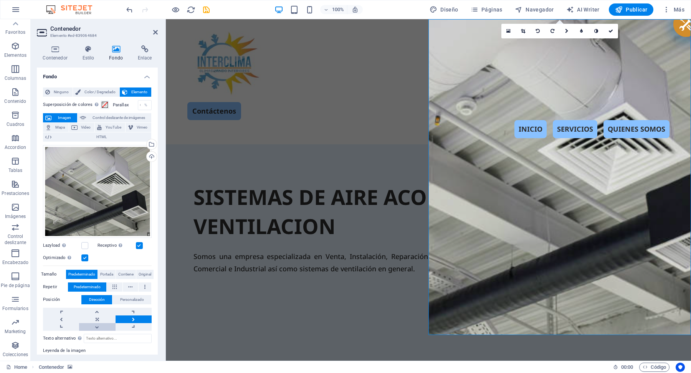
click at [94, 325] on link at bounding box center [97, 327] width 36 height 8
click at [96, 309] on link at bounding box center [97, 312] width 36 height 8
click at [61, 316] on link at bounding box center [61, 319] width 36 height 8
click at [60, 308] on link at bounding box center [61, 312] width 36 height 8
click at [60, 327] on link at bounding box center [61, 327] width 36 height 8
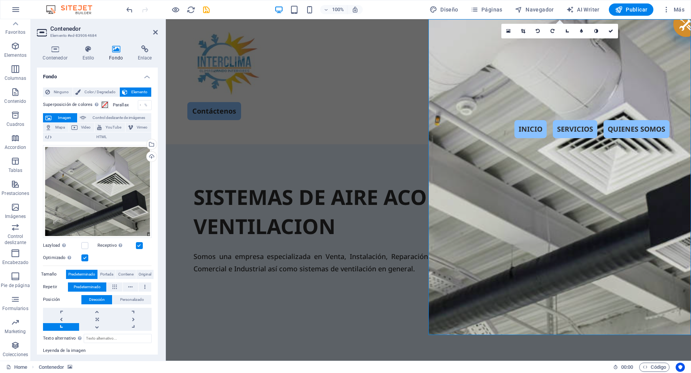
click at [60, 327] on link at bounding box center [61, 327] width 36 height 8
click at [151, 154] on div "Cargar" at bounding box center [151, 158] width 12 height 12
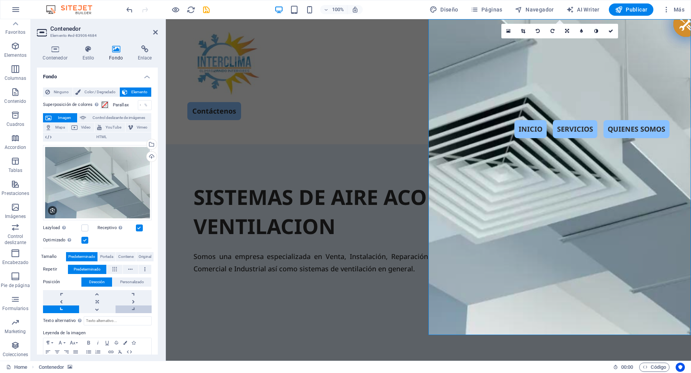
click at [132, 307] on link at bounding box center [134, 309] width 36 height 8
click at [93, 307] on link at bounding box center [97, 309] width 36 height 8
click at [97, 294] on link at bounding box center [97, 294] width 36 height 8
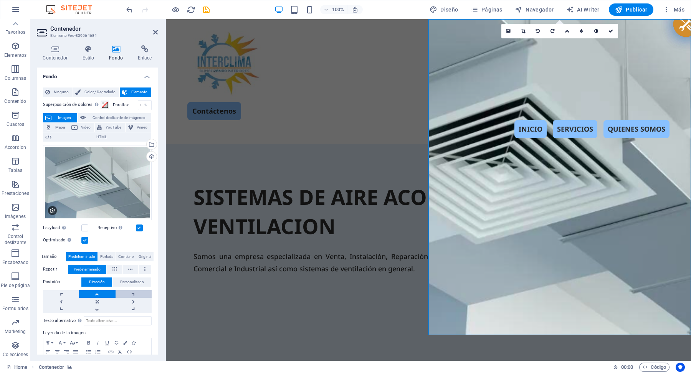
click at [131, 290] on link at bounding box center [134, 294] width 36 height 8
click at [61, 294] on link at bounding box center [61, 294] width 36 height 8
click at [61, 298] on link at bounding box center [61, 302] width 36 height 8
click at [58, 311] on link at bounding box center [61, 309] width 36 height 8
click at [60, 308] on link at bounding box center [61, 309] width 36 height 8
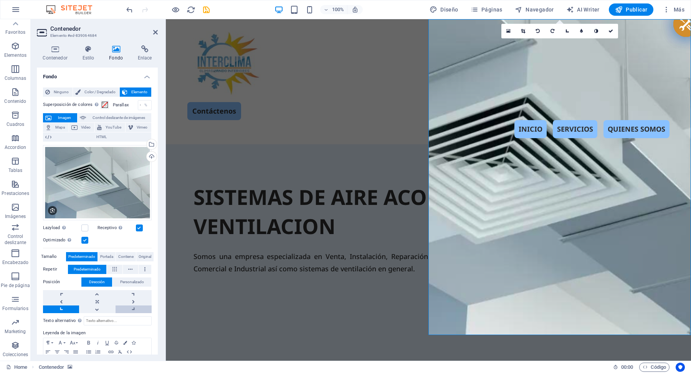
click at [134, 308] on link at bounding box center [134, 309] width 36 height 8
click at [98, 307] on link at bounding box center [97, 309] width 36 height 8
click at [97, 299] on link at bounding box center [97, 302] width 36 height 8
click at [109, 254] on span "Portada" at bounding box center [106, 256] width 13 height 9
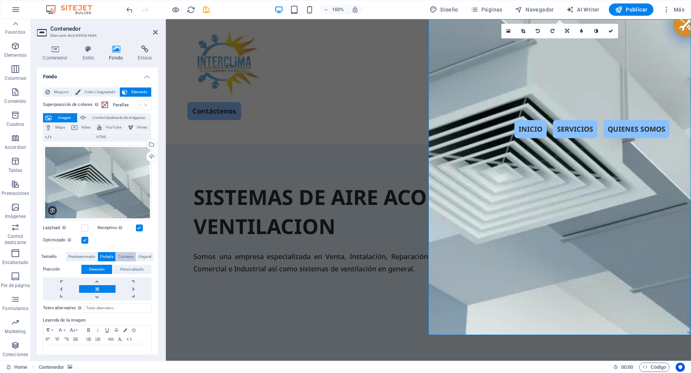
click at [127, 255] on span "Contiene" at bounding box center [125, 256] width 15 height 9
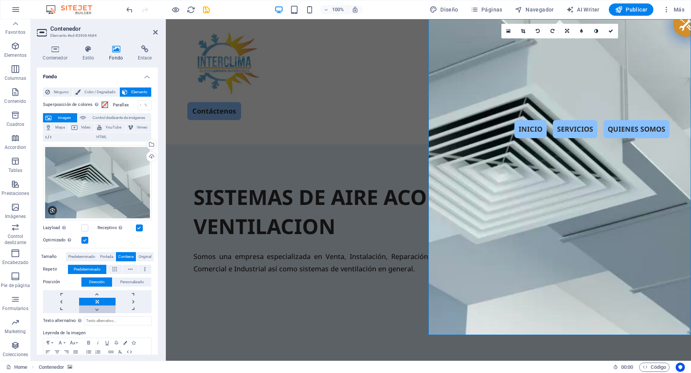
click at [96, 306] on link at bounding box center [97, 309] width 36 height 8
click at [96, 292] on link at bounding box center [97, 294] width 36 height 8
click at [130, 307] on link at bounding box center [134, 309] width 36 height 8
click at [58, 307] on link at bounding box center [61, 309] width 36 height 8
click at [61, 300] on link at bounding box center [61, 302] width 36 height 8
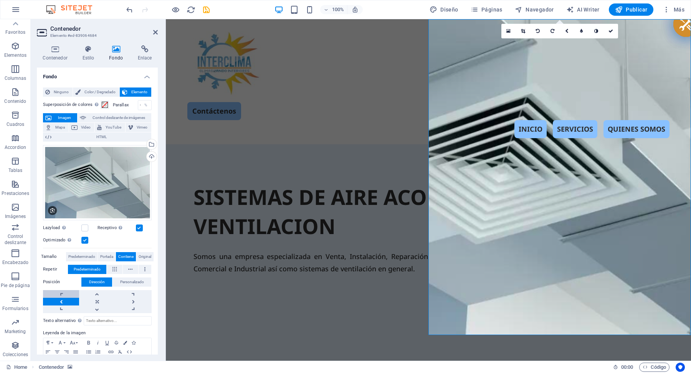
click at [61, 293] on link at bounding box center [61, 294] width 36 height 8
click at [107, 253] on span "Portada" at bounding box center [106, 256] width 13 height 9
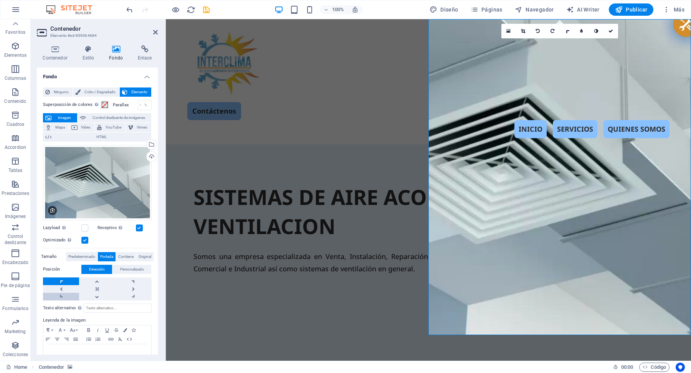
click at [61, 293] on link at bounding box center [61, 297] width 36 height 8
click at [59, 286] on link at bounding box center [61, 289] width 36 height 8
click at [132, 294] on link at bounding box center [134, 297] width 36 height 8
click at [132, 286] on link at bounding box center [134, 289] width 36 height 8
click at [134, 280] on link at bounding box center [134, 281] width 36 height 8
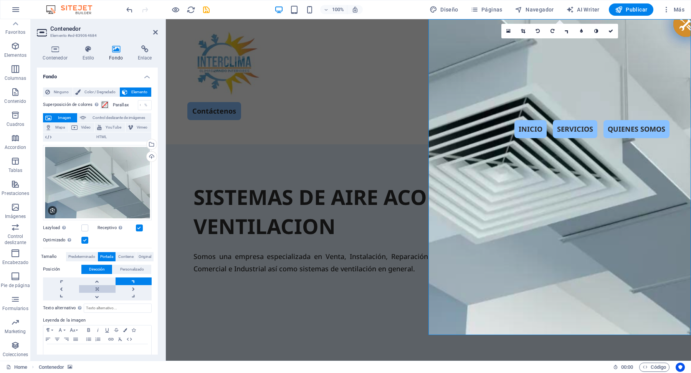
click at [97, 286] on link at bounding box center [97, 289] width 36 height 8
click at [125, 254] on span "Contiene" at bounding box center [125, 256] width 15 height 9
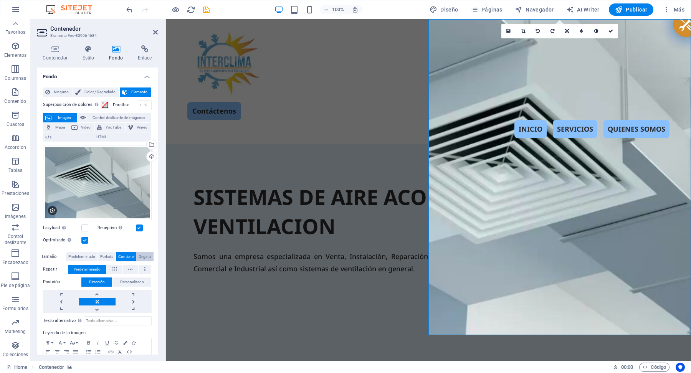
click at [145, 254] on span "Original" at bounding box center [145, 256] width 13 height 9
click at [108, 253] on span "Portada" at bounding box center [106, 256] width 13 height 9
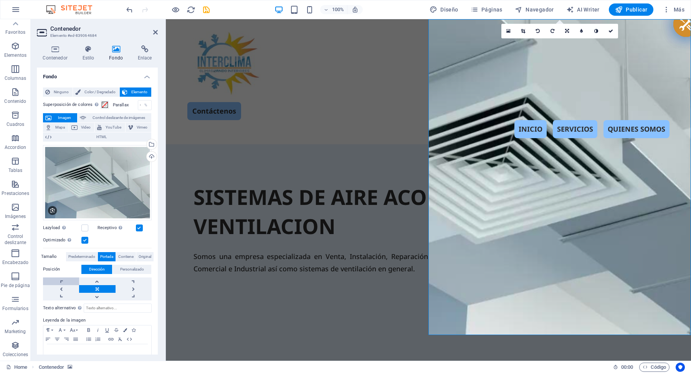
click at [59, 278] on link at bounding box center [61, 281] width 36 height 8
click at [59, 294] on link at bounding box center [61, 297] width 36 height 8
click at [155, 31] on icon at bounding box center [155, 32] width 5 height 6
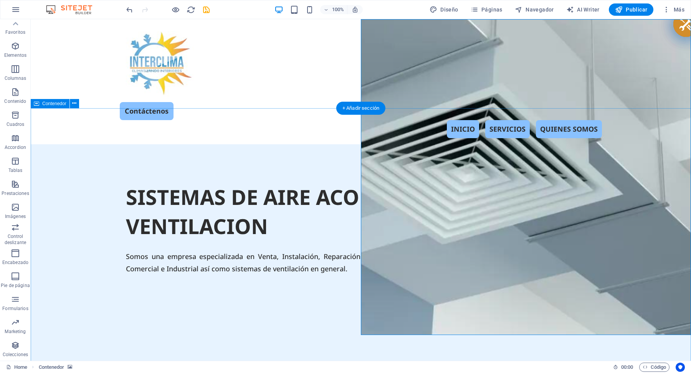
click at [87, 272] on div "SISTEMAS DE AIRE ACONDICIONADO Y VENTILACION Somos una empresa especializada en…" at bounding box center [361, 291] width 660 height 295
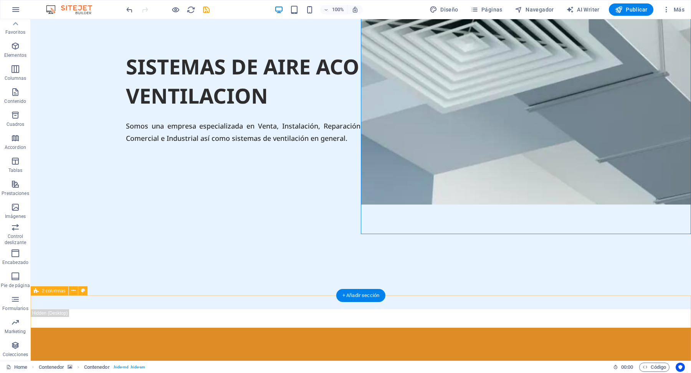
scroll to position [135, 0]
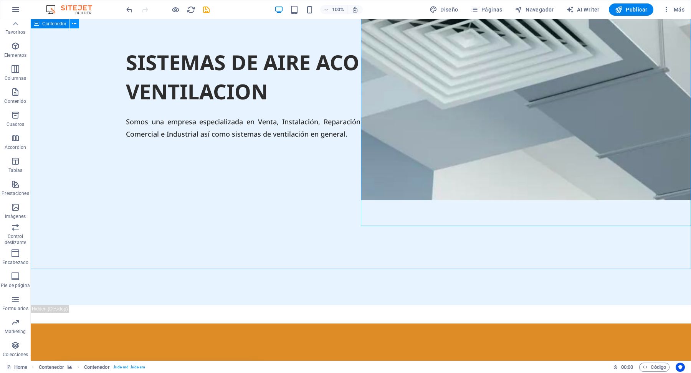
click at [76, 26] on icon at bounding box center [74, 24] width 4 height 8
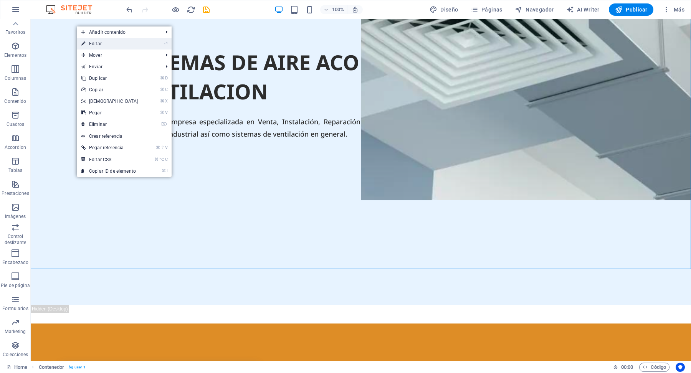
click at [100, 45] on link "⏎ Editar" at bounding box center [110, 44] width 66 height 12
select select "rem"
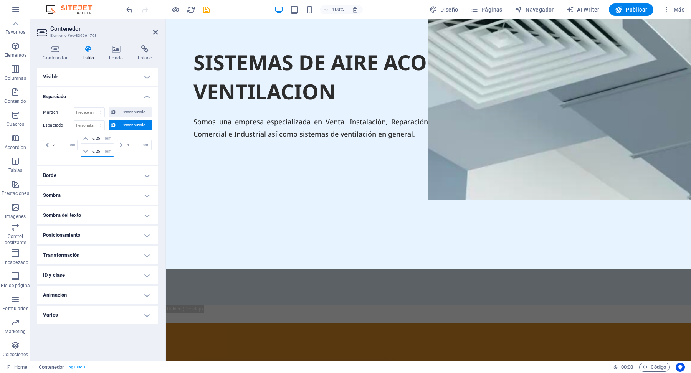
click at [99, 152] on input "6.25" at bounding box center [101, 151] width 23 height 9
type input "6"
click at [131, 154] on div "4 px rem % vh vw" at bounding box center [134, 145] width 36 height 23
click at [100, 140] on input "6.25" at bounding box center [101, 138] width 23 height 9
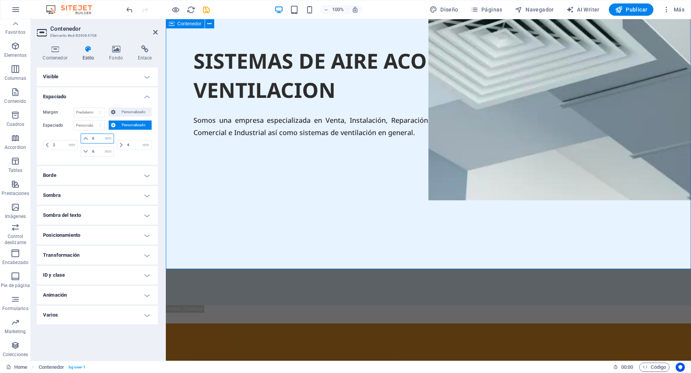
type input "6"
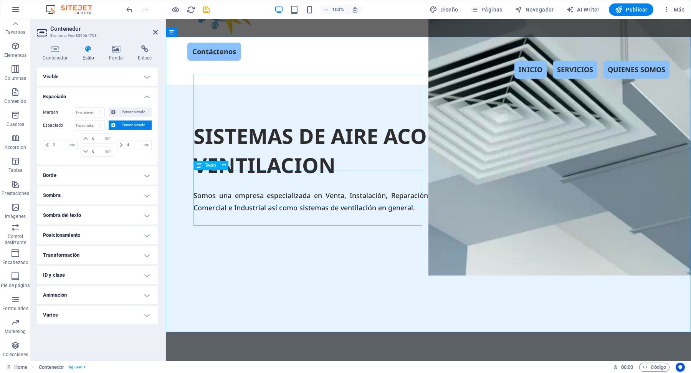
scroll to position [73, 0]
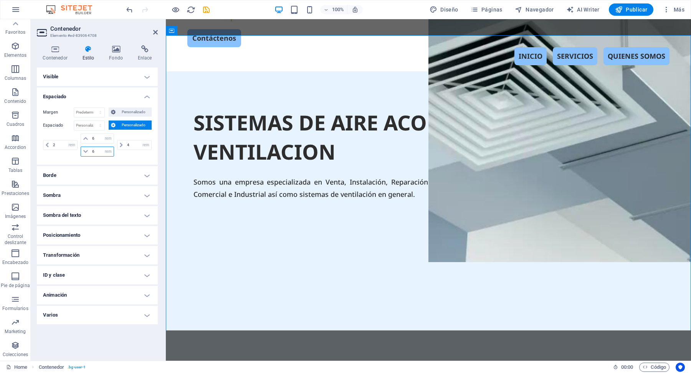
click at [99, 153] on input "6" at bounding box center [101, 151] width 23 height 9
type input "5"
click at [97, 138] on input "6" at bounding box center [101, 138] width 23 height 9
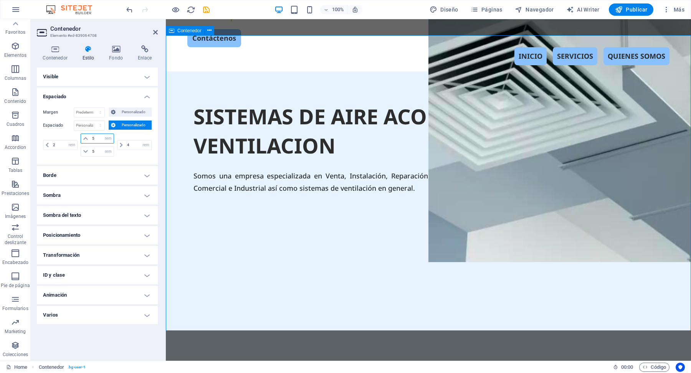
type input "5"
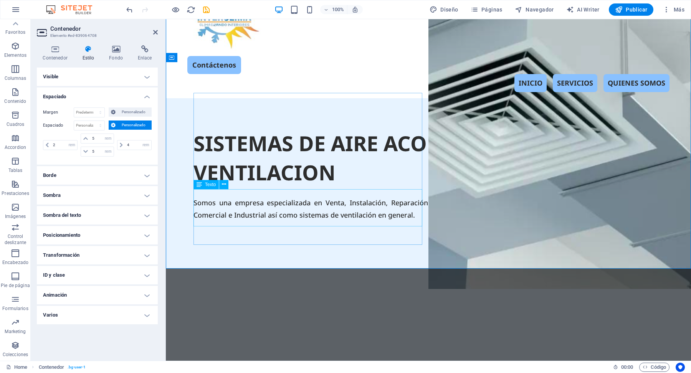
scroll to position [41, 0]
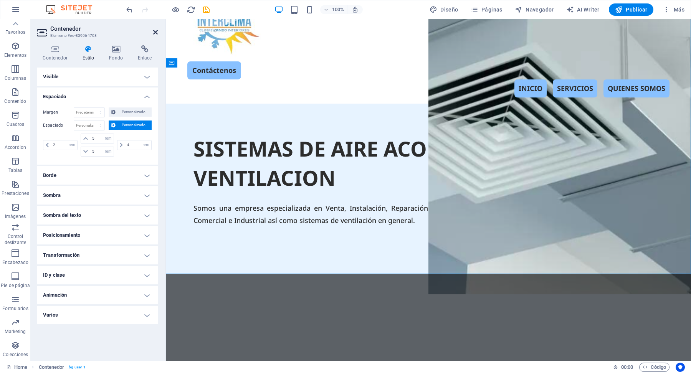
click at [156, 33] on icon at bounding box center [155, 32] width 5 height 6
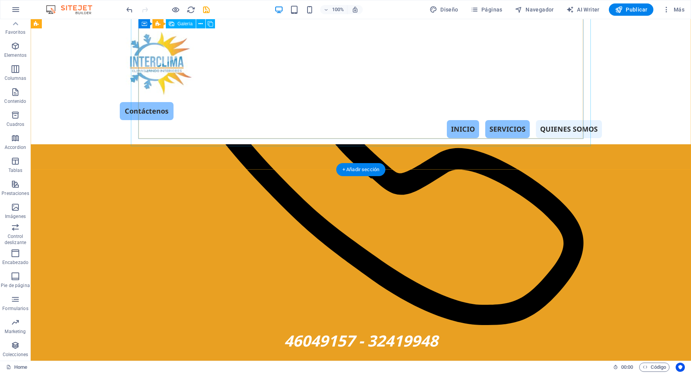
scroll to position [2022, 0]
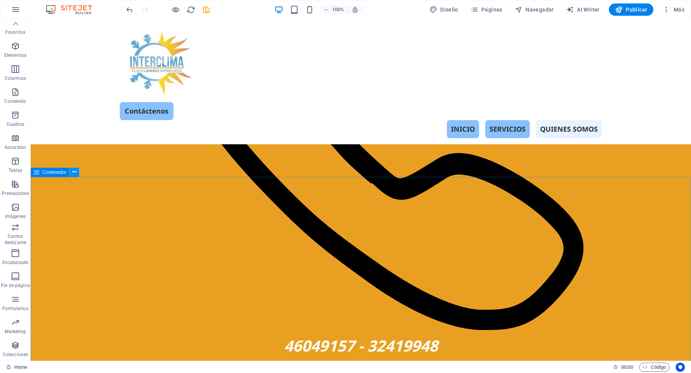
click at [74, 173] on icon at bounding box center [74, 172] width 4 height 8
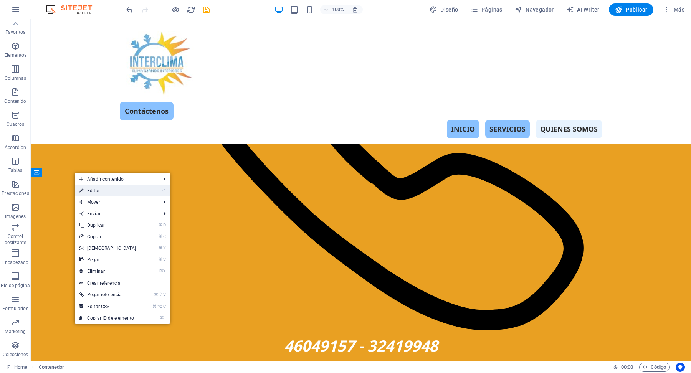
click at [107, 191] on link "⏎ Editar" at bounding box center [108, 191] width 66 height 12
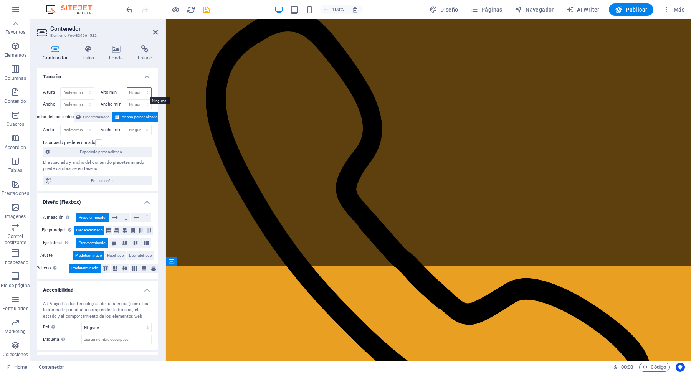
click at [148, 91] on select "Ninguno px rem % vh vw" at bounding box center [139, 92] width 25 height 9
select select "px"
click at [139, 88] on select "Ninguno px rem % vh vw" at bounding box center [139, 92] width 25 height 9
type input "0"
click at [145, 94] on select "Ninguno px rem % vh vw" at bounding box center [145, 92] width 11 height 9
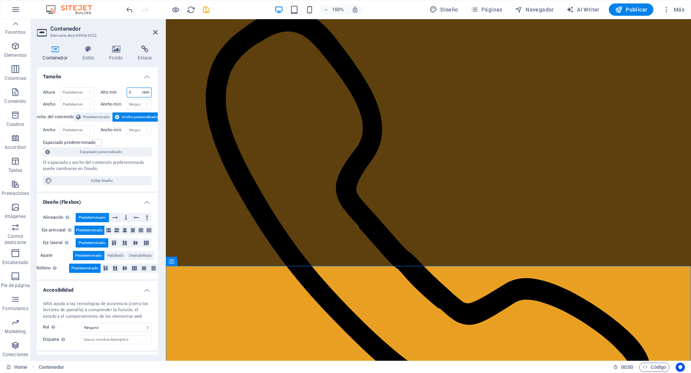
click at [140, 88] on select "Ninguno px rem % vh vw" at bounding box center [145, 92] width 11 height 9
click at [147, 94] on select "Ninguno px rem % vh vw" at bounding box center [145, 92] width 11 height 9
select select "pvs48suebns"
click at [140, 88] on select "Ninguno px rem % vh vw" at bounding box center [145, 92] width 11 height 9
select select "DISABLED_OPTION_VALUE"
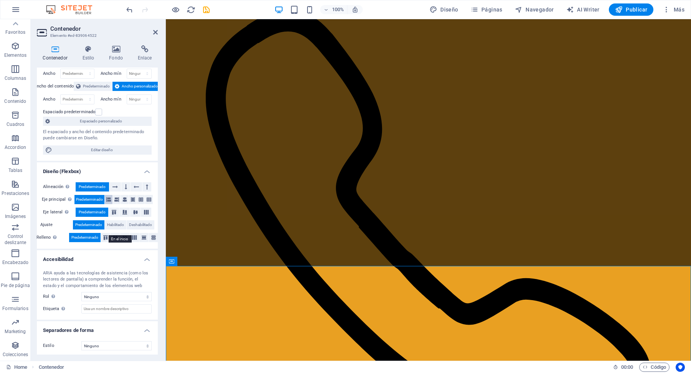
scroll to position [33, 0]
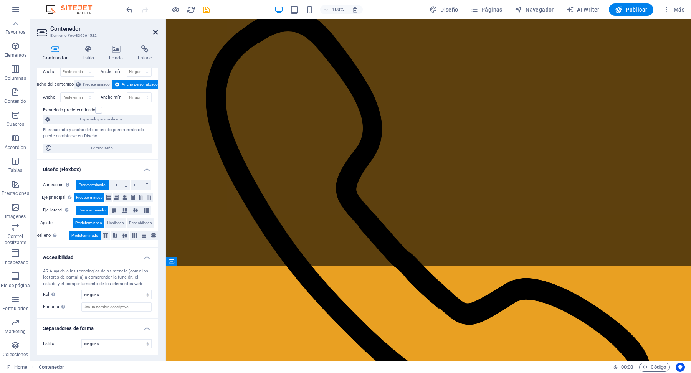
click at [155, 31] on icon at bounding box center [155, 32] width 5 height 6
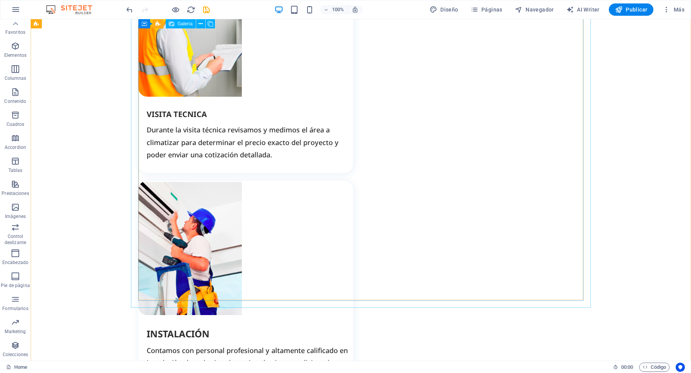
scroll to position [1346, 0]
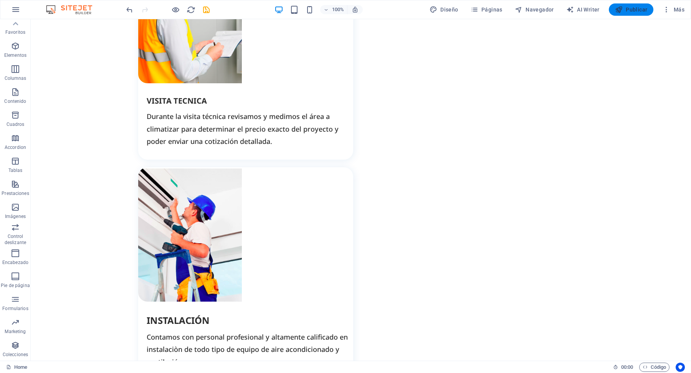
click at [637, 9] on span "Publicar" at bounding box center [631, 10] width 33 height 8
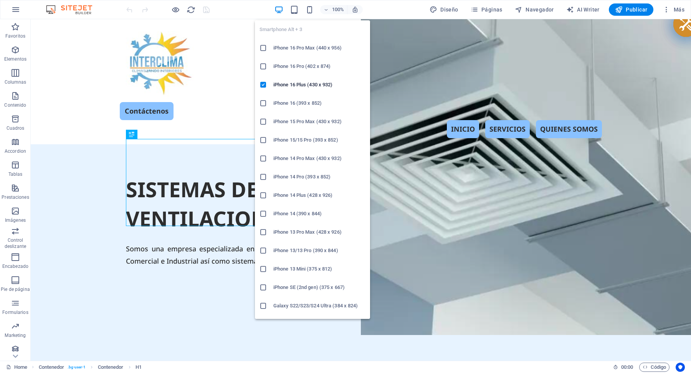
click at [294, 49] on h6 "iPhone 16 Pro Max (440 x 956)" at bounding box center [319, 47] width 92 height 9
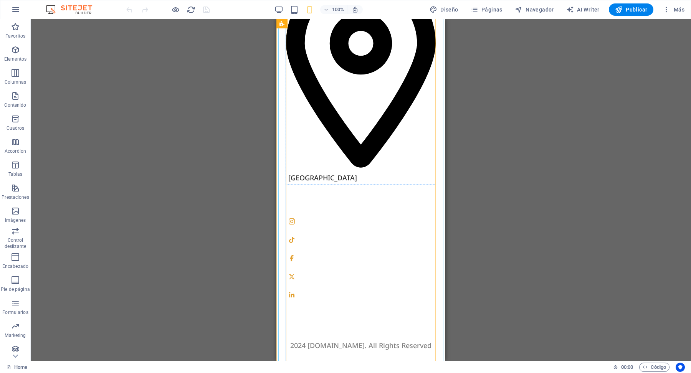
scroll to position [4021, 0]
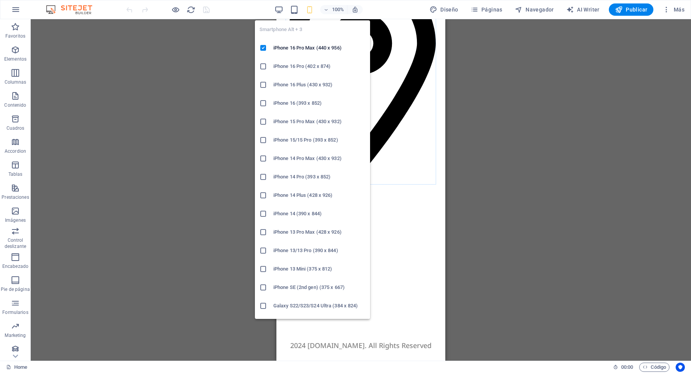
click at [305, 65] on h6 "iPhone 16 Pro (402 x 874)" at bounding box center [319, 66] width 92 height 9
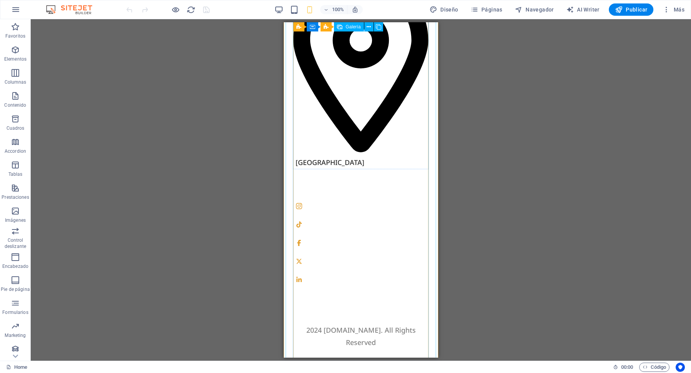
scroll to position [3868, 0]
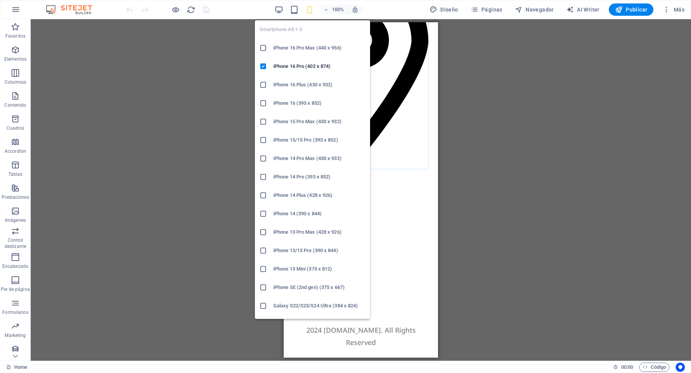
click at [306, 306] on h6 "Galaxy S22/S23/S24 Ultra (384 x 824)" at bounding box center [319, 305] width 92 height 9
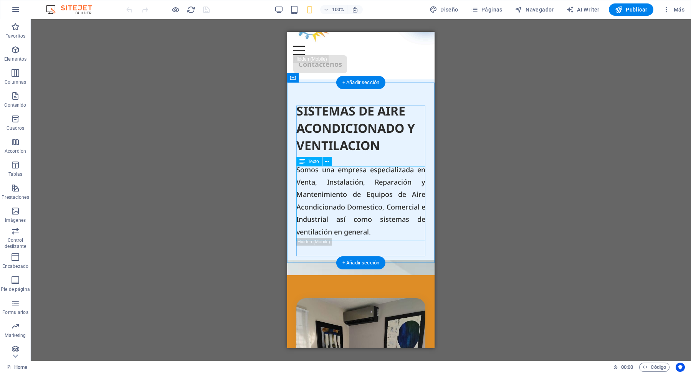
scroll to position [0, 0]
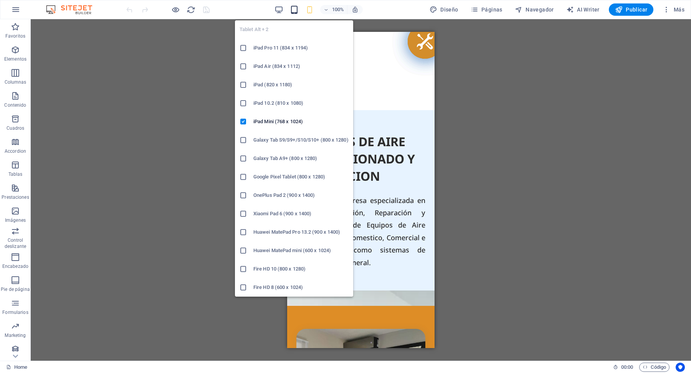
click at [298, 13] on icon "button" at bounding box center [294, 9] width 9 height 9
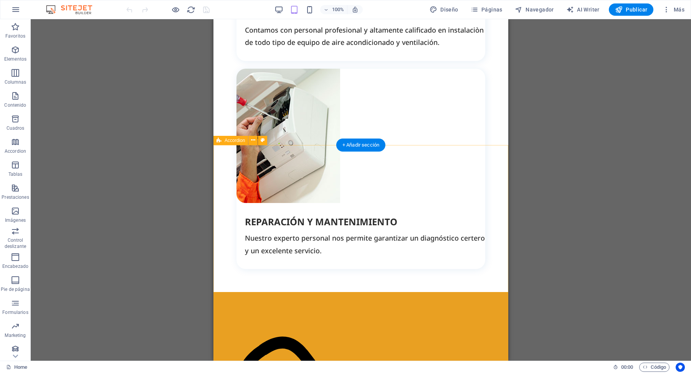
scroll to position [1674, 0]
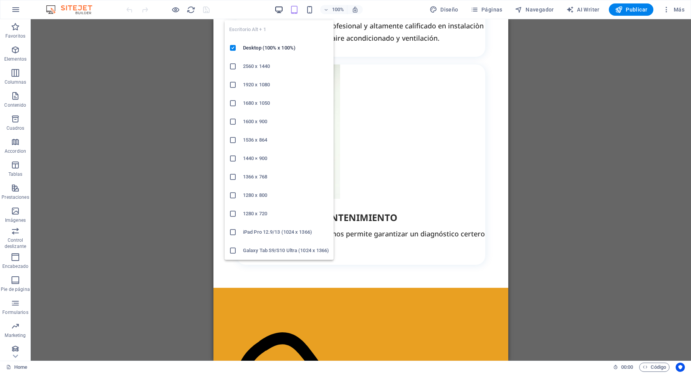
click at [282, 13] on icon "button" at bounding box center [278, 9] width 9 height 9
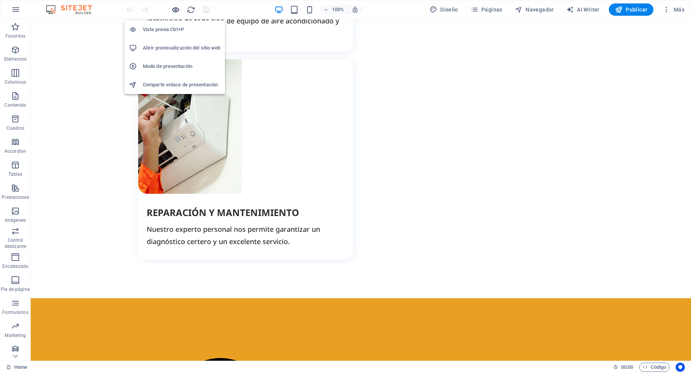
click at [177, 12] on icon "button" at bounding box center [175, 9] width 9 height 9
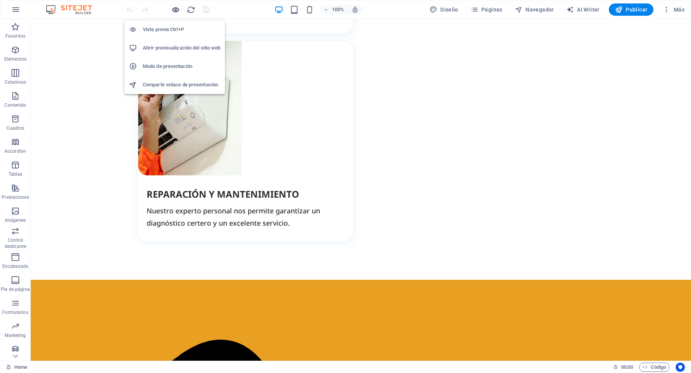
scroll to position [1654, 0]
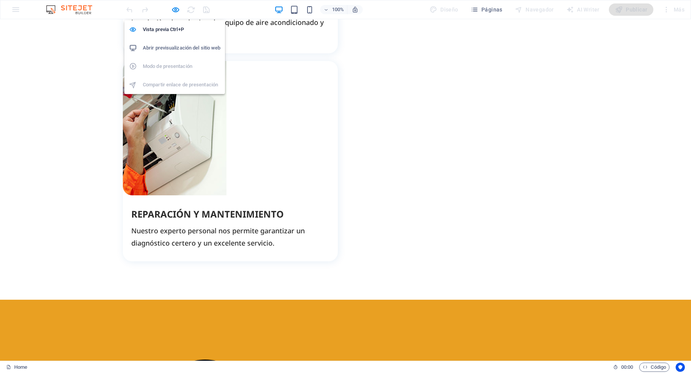
click at [187, 51] on h6 "Abrir previsualización del sitio web" at bounding box center [182, 47] width 78 height 9
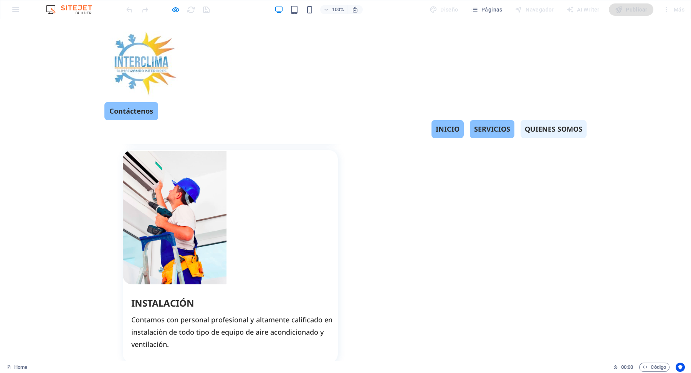
scroll to position [1219, 0]
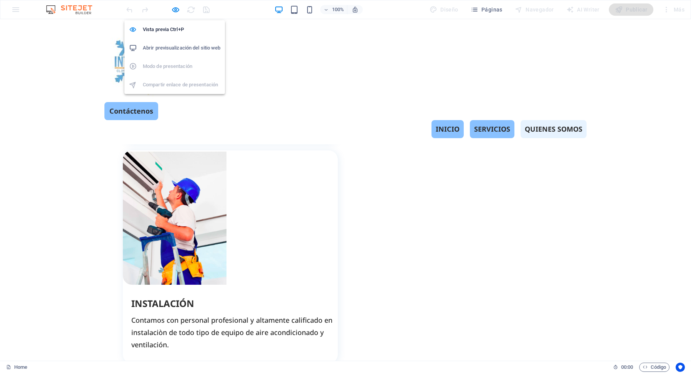
click at [180, 65] on ul "Vista previa Ctrl+P Abrir previsualización del sitio web Modo de presentación C…" at bounding box center [174, 57] width 101 height 74
click at [170, 30] on h6 "Vista previa Ctrl+P" at bounding box center [182, 29] width 78 height 9
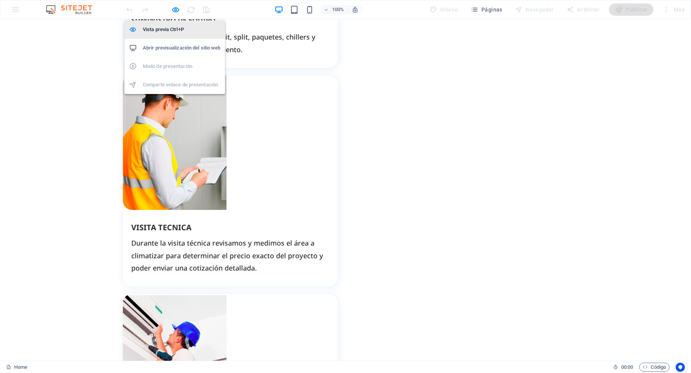
scroll to position [1239, 0]
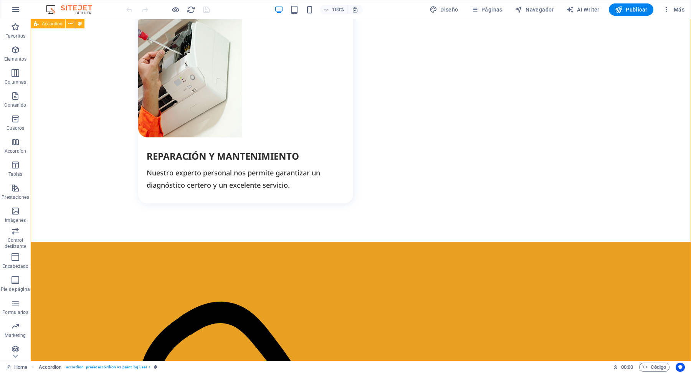
scroll to position [1770, 0]
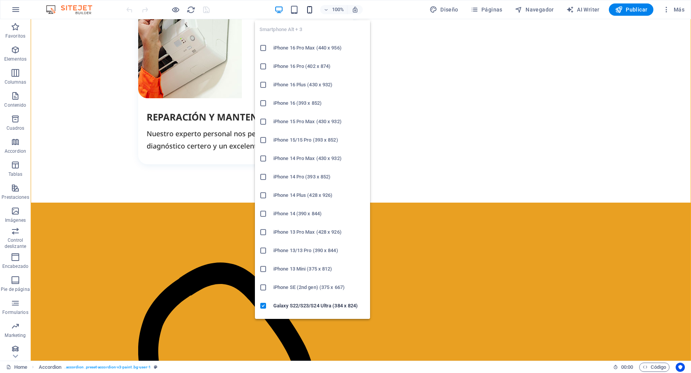
click at [312, 12] on icon "button" at bounding box center [309, 9] width 9 height 9
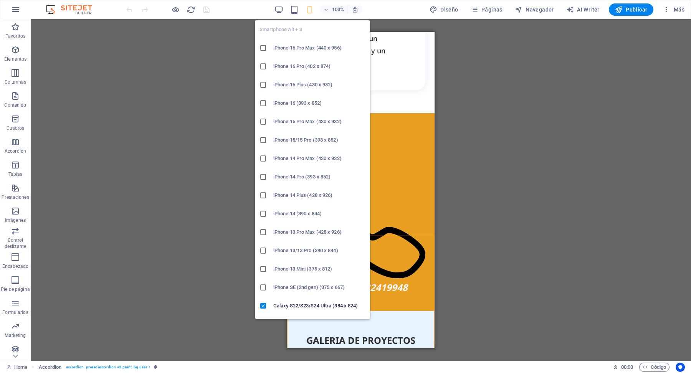
scroll to position [1747, 0]
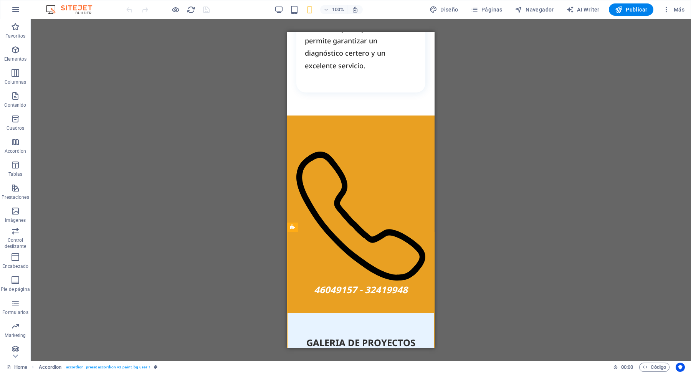
click at [553, 143] on div "Arrastra aquí para reemplazar el contenido existente. Si quieres crear un eleme…" at bounding box center [361, 190] width 660 height 342
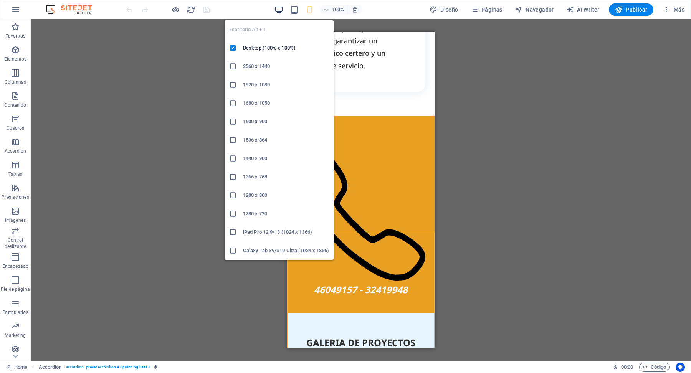
click at [281, 12] on icon "button" at bounding box center [278, 9] width 9 height 9
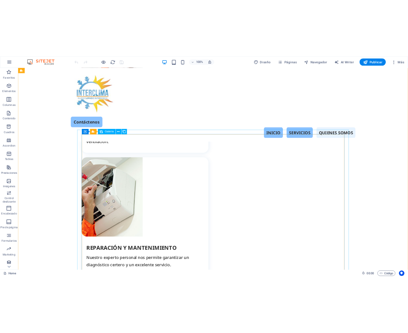
scroll to position [1436, 0]
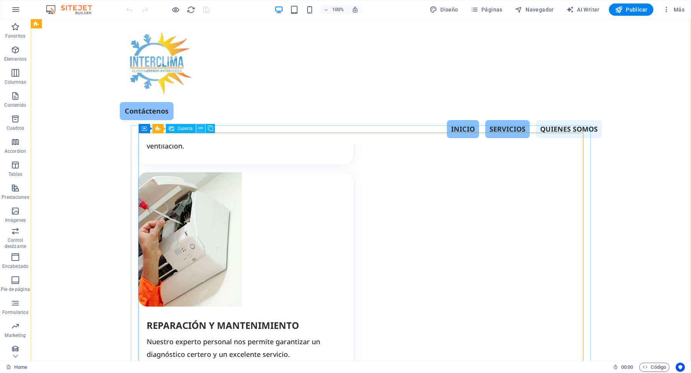
click at [201, 129] on icon at bounding box center [200, 128] width 4 height 8
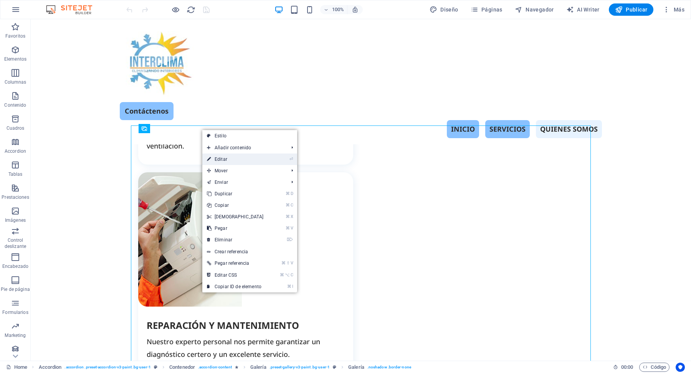
click at [231, 161] on link "⏎ Editar" at bounding box center [235, 159] width 66 height 12
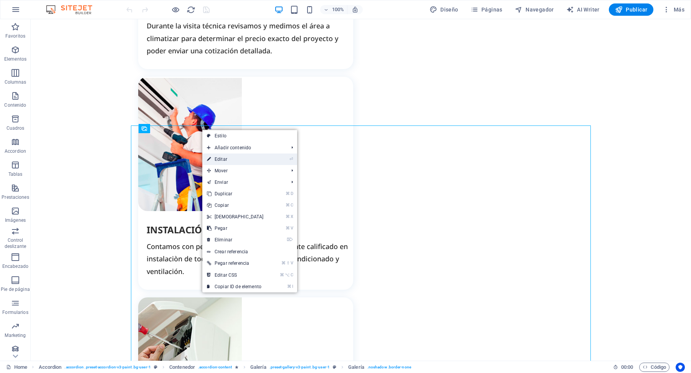
select select "4"
select select "px"
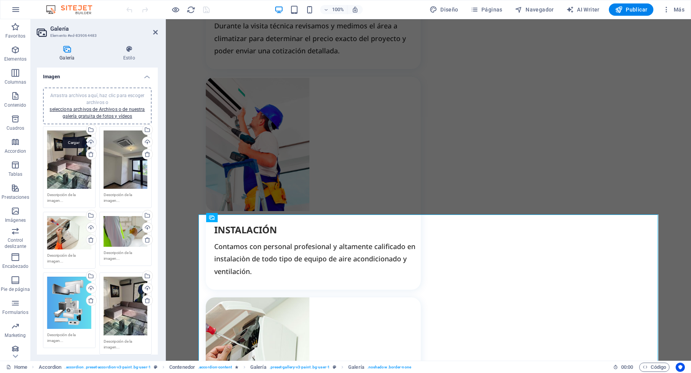
click at [89, 141] on div "Cargar" at bounding box center [91, 143] width 12 height 12
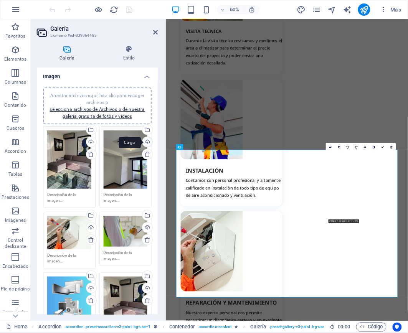
click at [146, 140] on div "Cargar" at bounding box center [147, 143] width 12 height 12
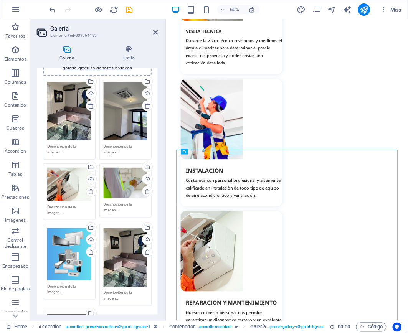
scroll to position [52, 0]
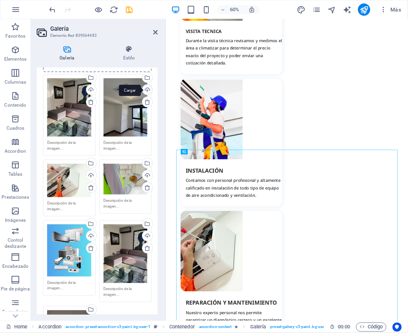
click at [146, 87] on div "Cargar" at bounding box center [147, 91] width 12 height 12
click at [88, 87] on div "Cargar" at bounding box center [91, 91] width 12 height 12
click at [91, 89] on div "Cargar" at bounding box center [91, 91] width 12 height 12
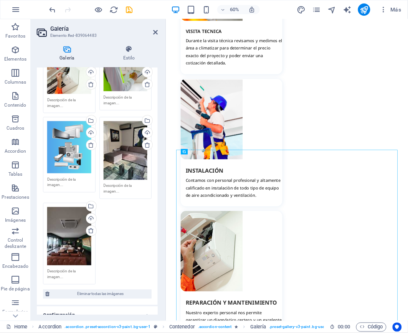
scroll to position [157, 0]
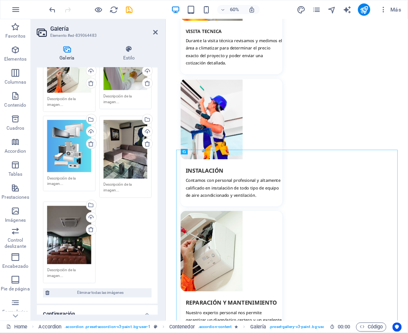
click at [91, 141] on icon at bounding box center [91, 144] width 6 height 6
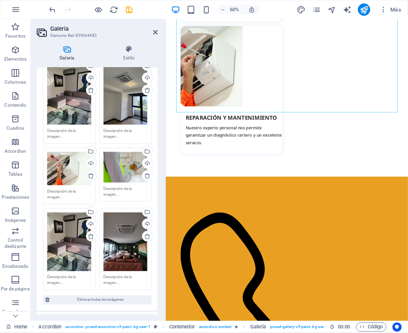
scroll to position [54, 0]
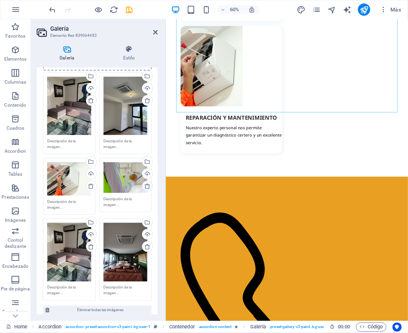
click at [147, 185] on icon at bounding box center [147, 186] width 6 height 6
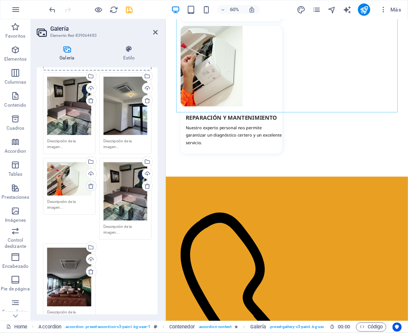
click at [90, 185] on icon at bounding box center [91, 186] width 6 height 6
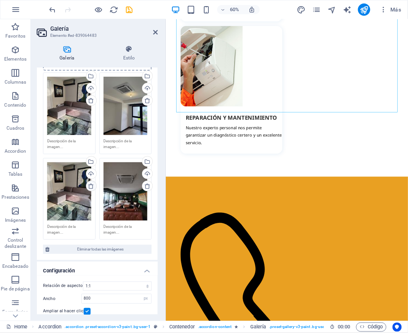
click at [90, 185] on icon at bounding box center [91, 186] width 6 height 6
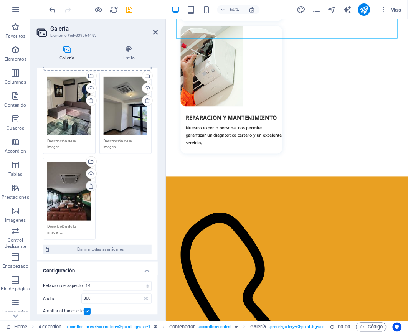
click at [90, 185] on icon at bounding box center [91, 186] width 6 height 6
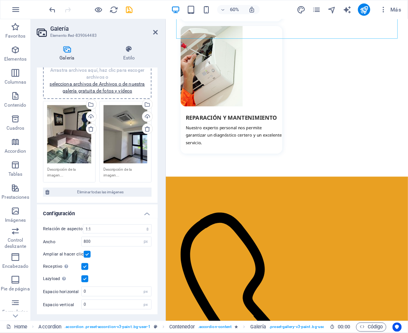
scroll to position [25, 0]
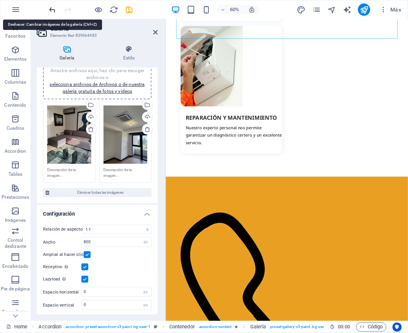
click at [53, 10] on icon "undo" at bounding box center [52, 9] width 9 height 9
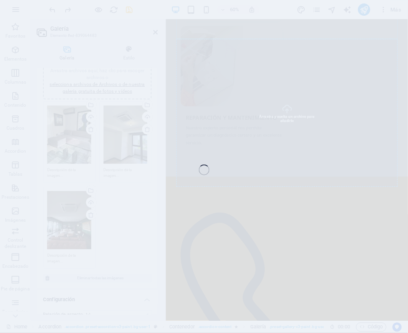
select select "4"
select select "px"
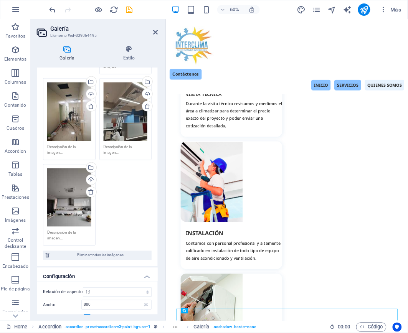
scroll to position [221, 0]
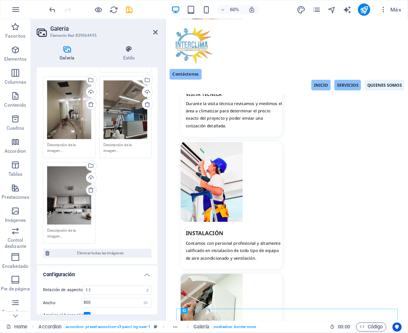
click at [91, 187] on icon at bounding box center [91, 190] width 6 height 6
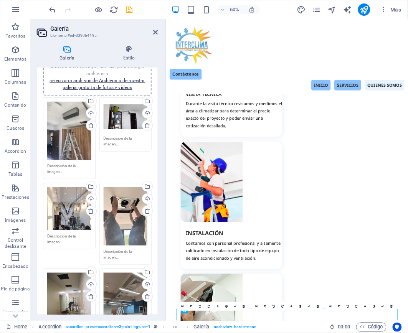
scroll to position [0, 0]
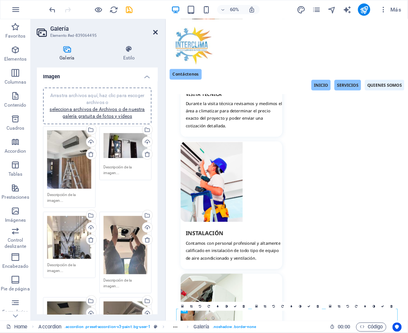
click at [154, 30] on icon at bounding box center [155, 32] width 5 height 6
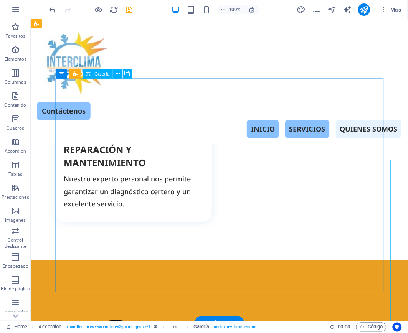
scroll to position [1616, 0]
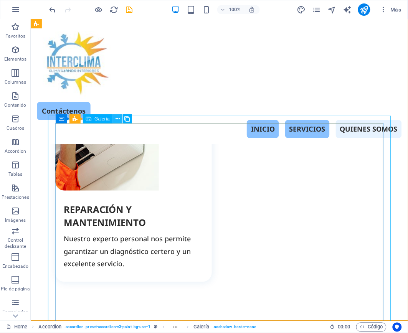
click at [116, 117] on icon at bounding box center [118, 119] width 4 height 8
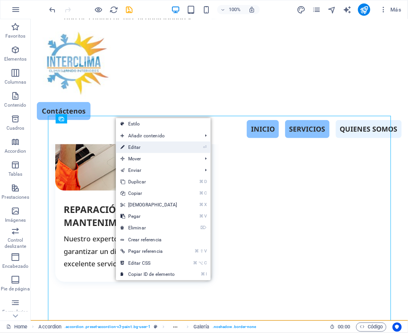
click at [136, 150] on link "⏎ Editar" at bounding box center [149, 148] width 66 height 12
select select "4"
select select "px"
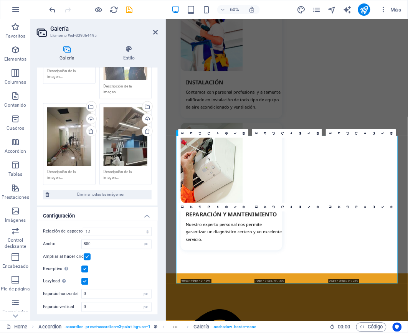
scroll to position [0, 0]
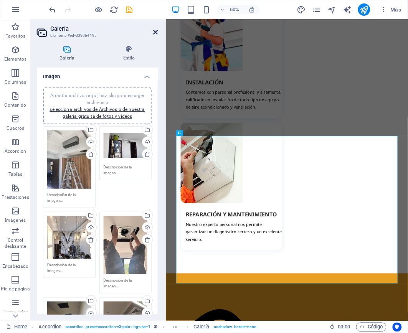
click at [155, 31] on icon at bounding box center [155, 32] width 5 height 6
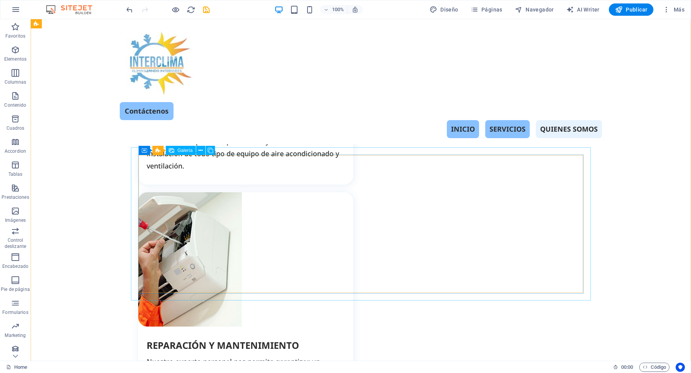
scroll to position [1414, 0]
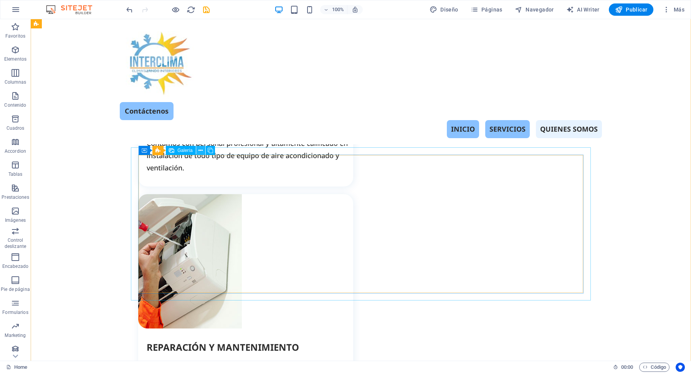
click at [200, 149] on icon at bounding box center [200, 151] width 4 height 8
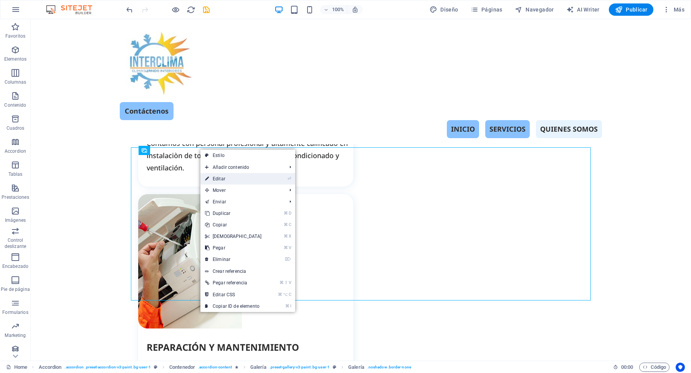
click at [226, 178] on link "⏎ Editar" at bounding box center [233, 179] width 66 height 12
select select "4"
select select "px"
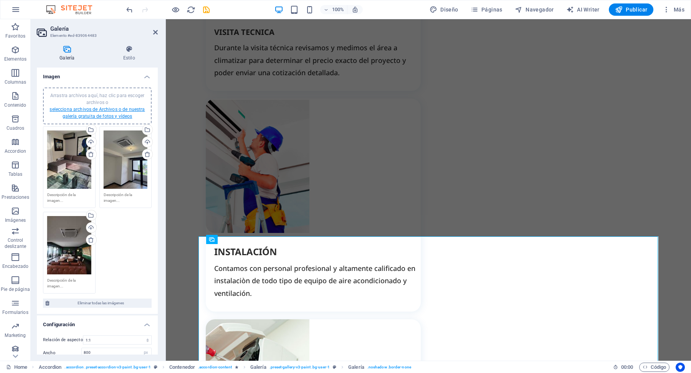
click at [115, 109] on link "selecciona archivos de Archivos o de nuestra galería gratuita de fotos y vídeos" at bounding box center [97, 113] width 95 height 12
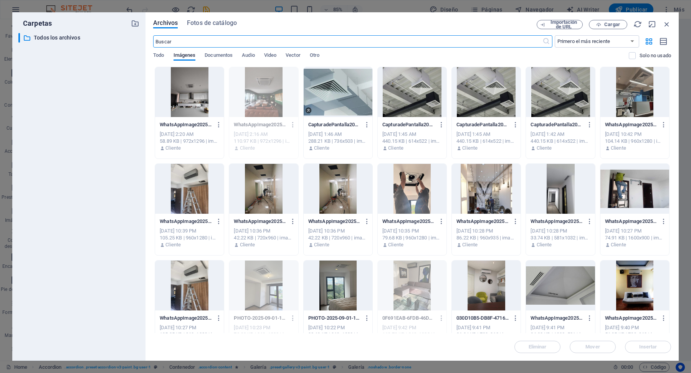
scroll to position [1522, 0]
click at [191, 94] on div at bounding box center [189, 92] width 69 height 50
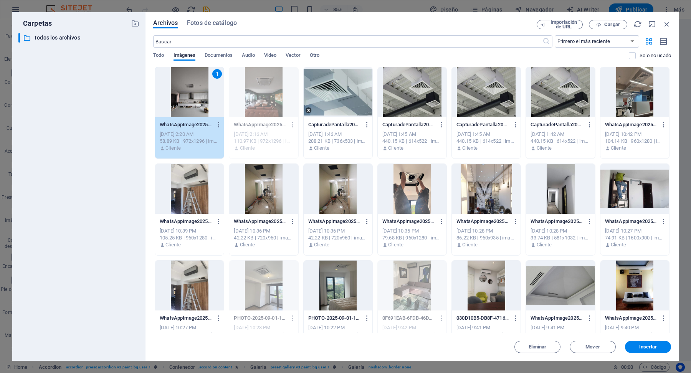
click at [191, 94] on div "1" at bounding box center [189, 92] width 69 height 50
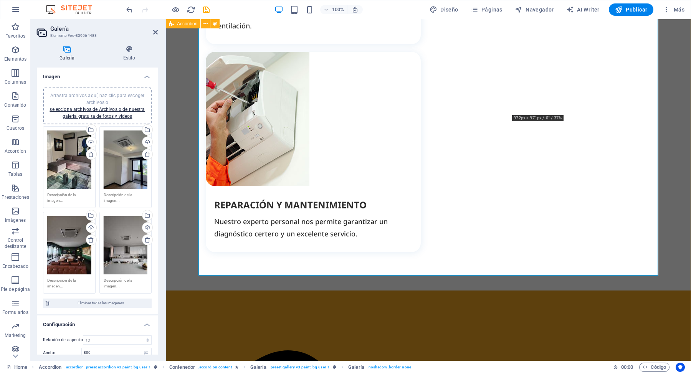
scroll to position [1684, 0]
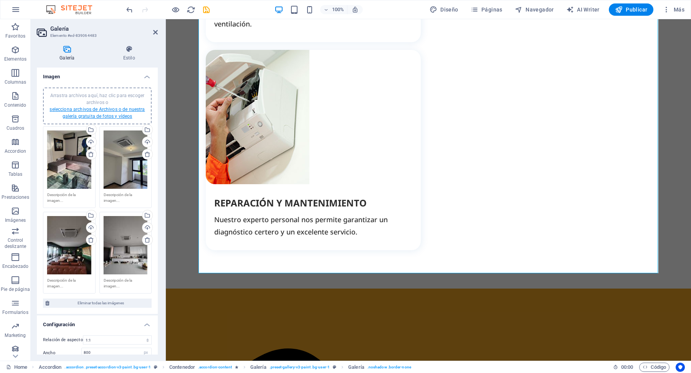
click at [123, 109] on link "selecciona archivos de Archivos o de nuestra galería gratuita de fotos y vídeos" at bounding box center [97, 113] width 95 height 12
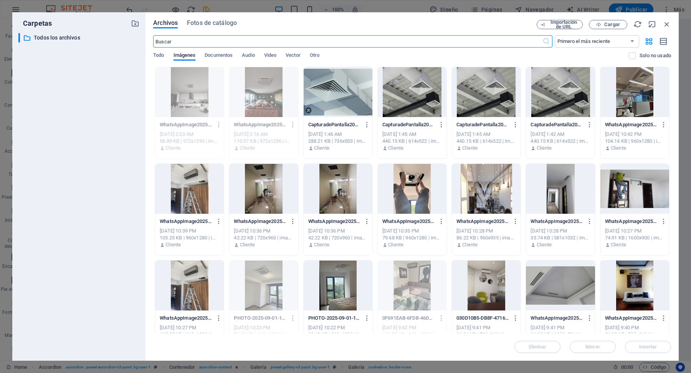
scroll to position [1726, 0]
click at [665, 26] on icon "button" at bounding box center [666, 24] width 8 height 8
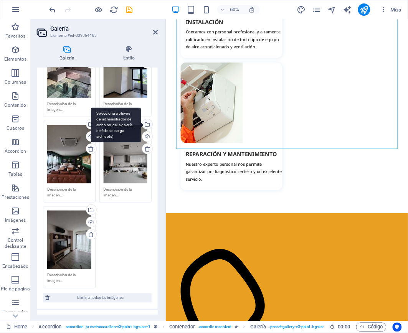
scroll to position [54, 0]
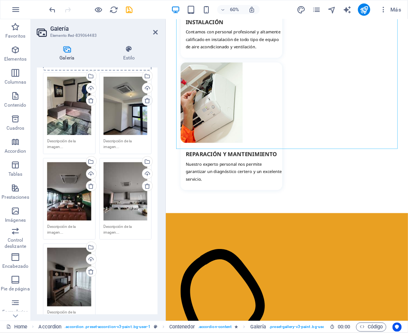
click at [146, 100] on icon at bounding box center [147, 100] width 6 height 6
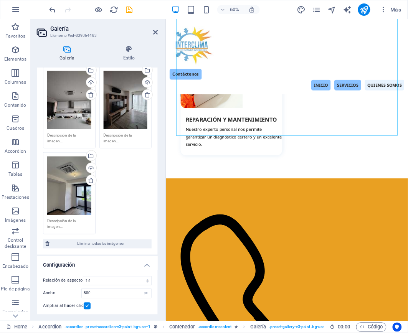
scroll to position [152, 0]
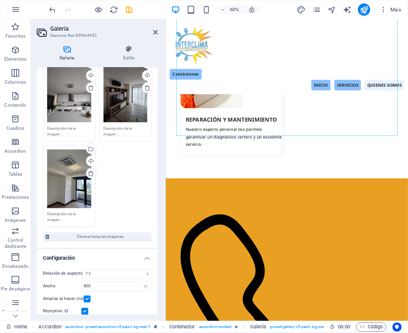
click at [89, 170] on icon at bounding box center [91, 173] width 6 height 6
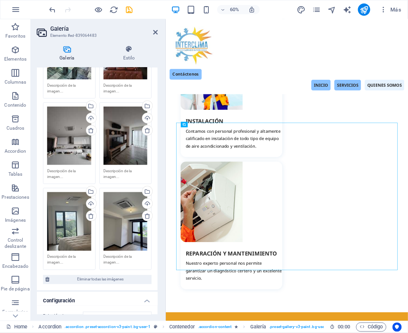
scroll to position [111, 0]
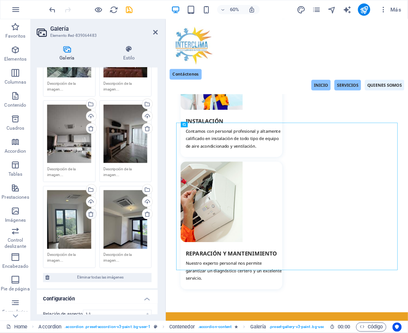
click at [90, 211] on icon at bounding box center [91, 214] width 6 height 6
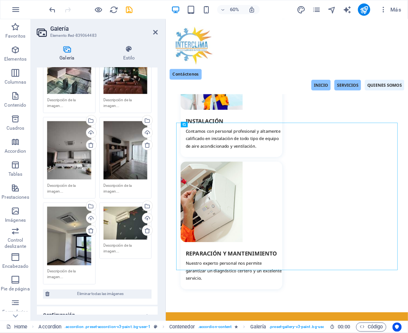
scroll to position [96, 0]
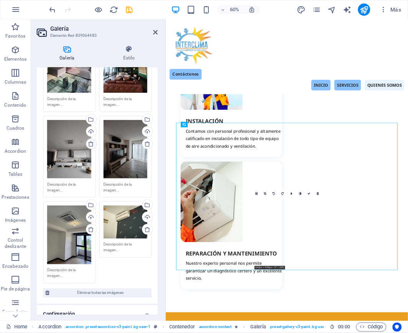
click at [92, 144] on icon at bounding box center [91, 144] width 6 height 6
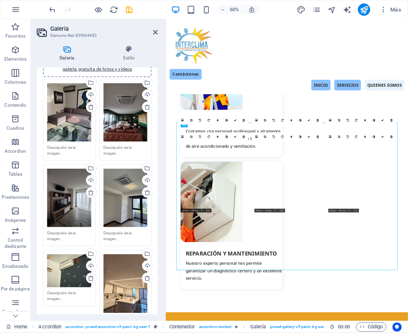
scroll to position [54, 0]
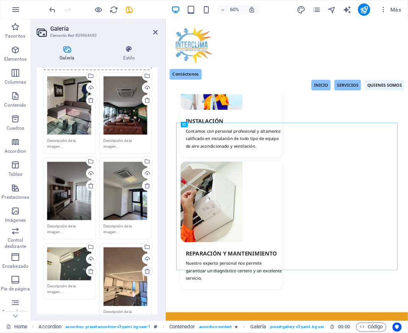
click at [144, 268] on icon at bounding box center [147, 271] width 6 height 6
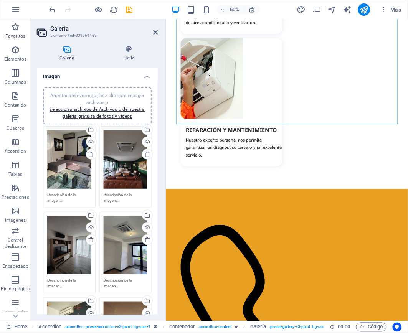
scroll to position [1730, 0]
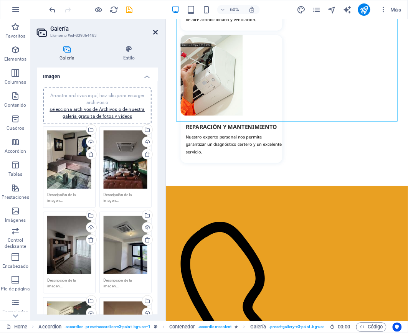
click at [156, 31] on icon at bounding box center [155, 32] width 5 height 6
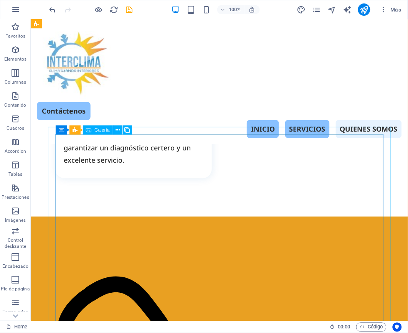
scroll to position [1719, 0]
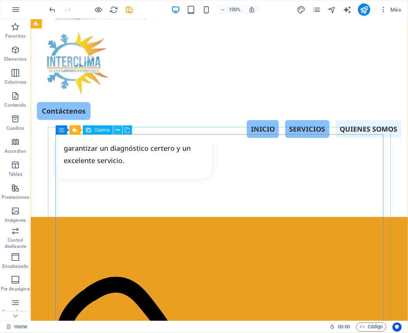
click at [119, 131] on icon at bounding box center [118, 130] width 4 height 8
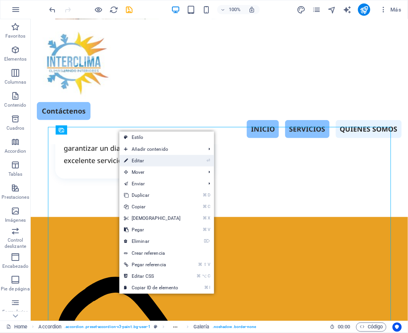
click at [141, 159] on link "⏎ Editar" at bounding box center [152, 161] width 66 height 12
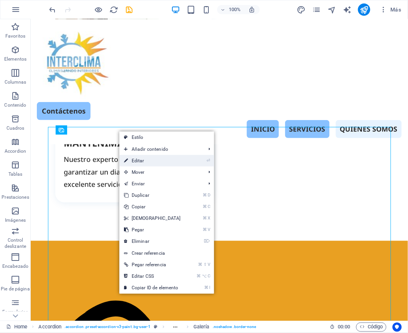
select select "4"
select select "px"
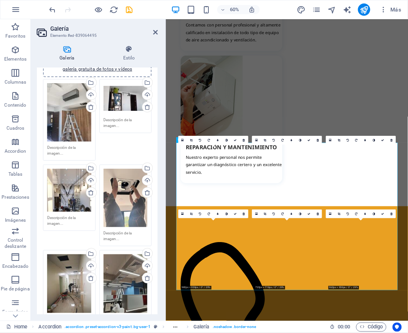
scroll to position [194, 0]
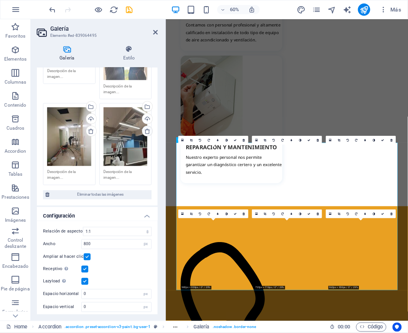
click at [145, 129] on icon at bounding box center [147, 131] width 6 height 6
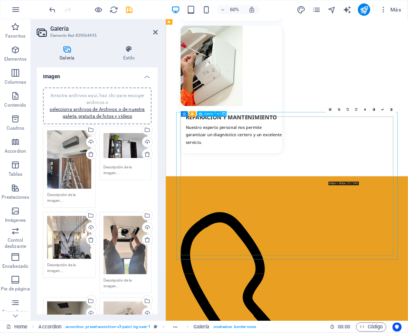
scroll to position [1753, 0]
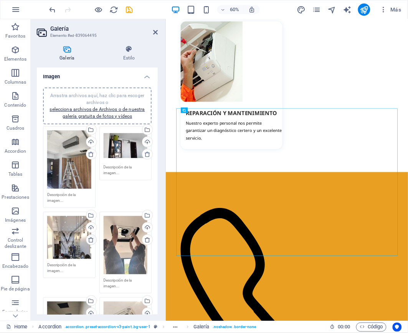
click at [91, 239] on icon at bounding box center [91, 240] width 6 height 6
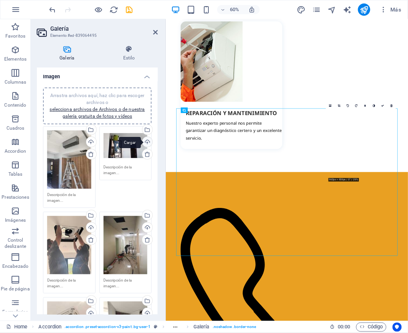
click at [145, 141] on div "Cargar" at bounding box center [147, 143] width 12 height 12
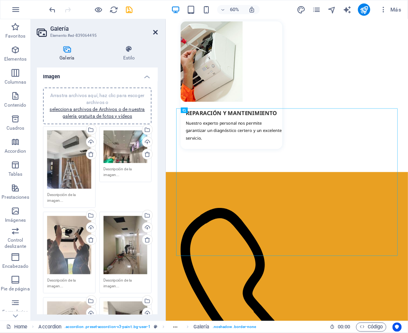
click at [156, 31] on icon at bounding box center [155, 32] width 5 height 6
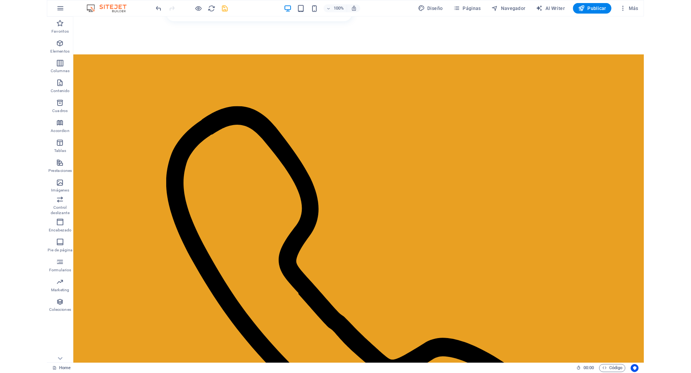
scroll to position [1933, 0]
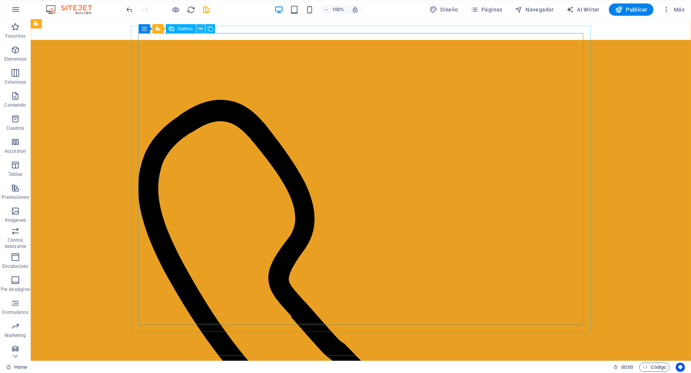
click at [201, 31] on icon at bounding box center [200, 29] width 4 height 8
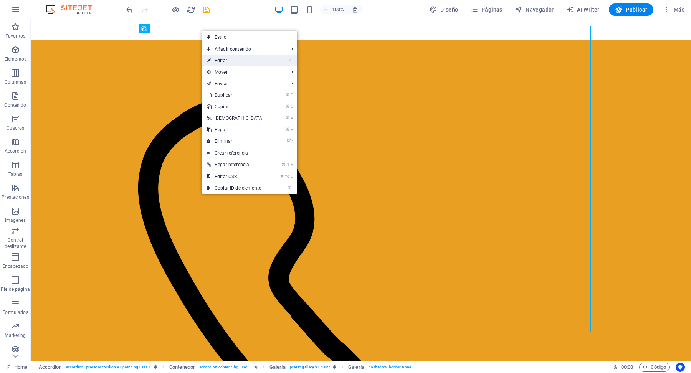
click at [220, 59] on link "⏎ Editar" at bounding box center [235, 61] width 66 height 12
select select "4"
select select "px"
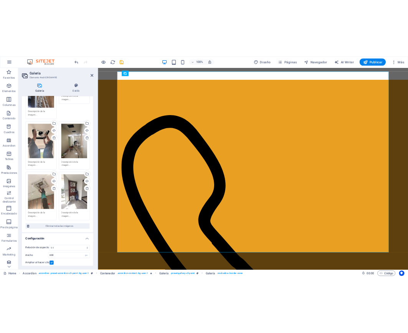
scroll to position [104, 0]
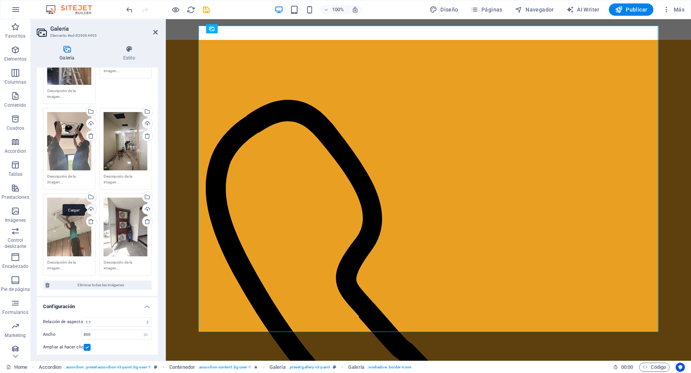
click at [91, 208] on div "Cargar" at bounding box center [91, 210] width 12 height 12
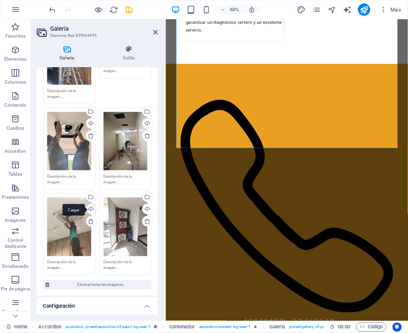
click at [92, 205] on div "Cargar" at bounding box center [91, 210] width 12 height 12
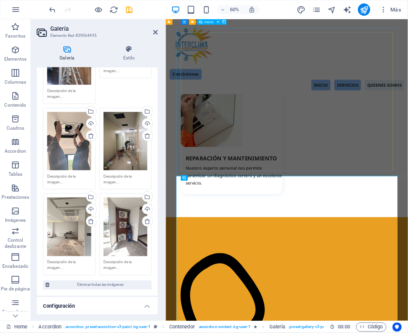
scroll to position [1549, 0]
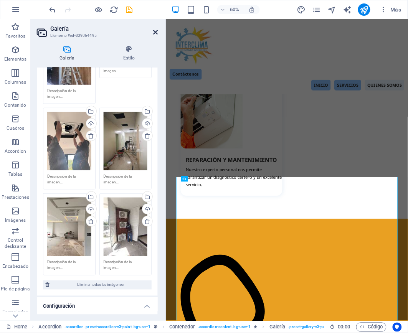
click at [157, 31] on icon at bounding box center [155, 32] width 5 height 6
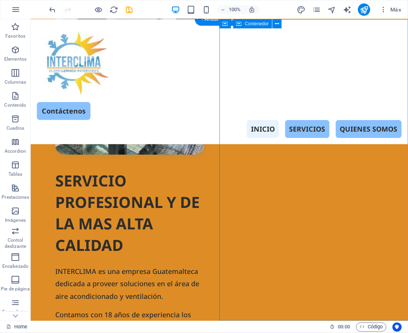
scroll to position [0, 0]
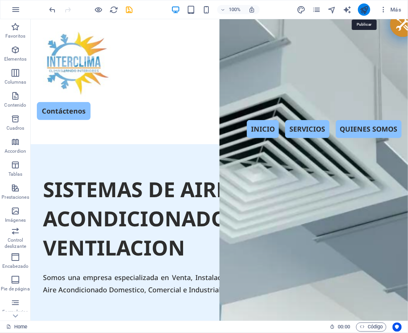
click at [365, 11] on icon "publish" at bounding box center [364, 9] width 9 height 9
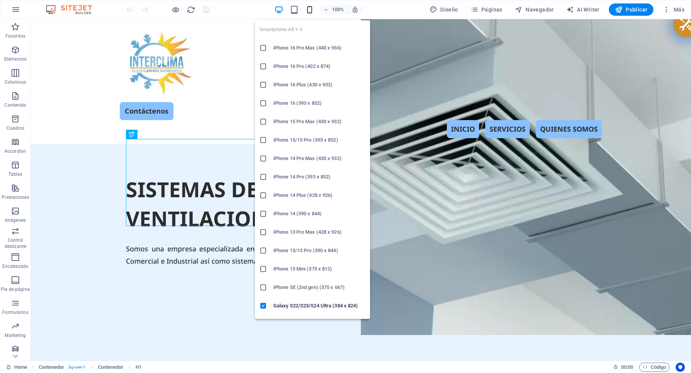
click at [310, 10] on icon "button" at bounding box center [309, 9] width 9 height 9
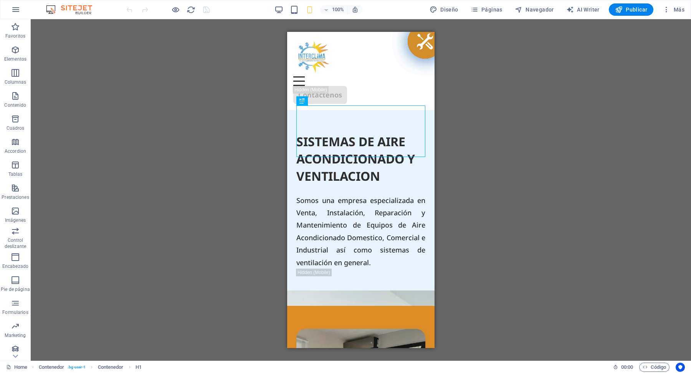
click at [535, 216] on div "Arrastra aquí para reemplazar el contenido existente. Si quieres crear un eleme…" at bounding box center [361, 190] width 660 height 342
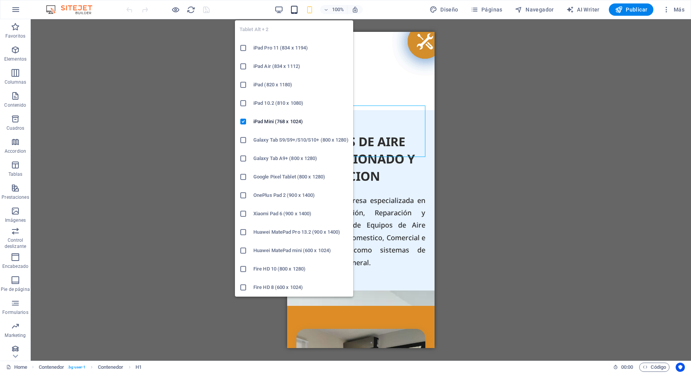
click at [294, 14] on div "Tablet Alt + 2 iPad Pro 11 (834 x 1194) iPad Air (834 x 1112) iPad (820 x 1180)…" at bounding box center [294, 155] width 118 height 282
click at [298, 9] on icon "button" at bounding box center [294, 9] width 9 height 9
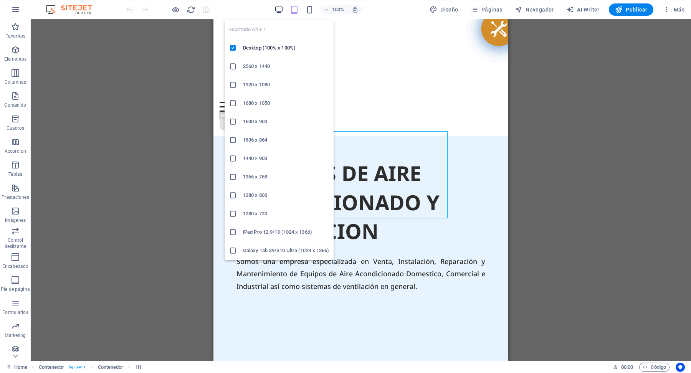
click at [279, 8] on icon "button" at bounding box center [278, 9] width 9 height 9
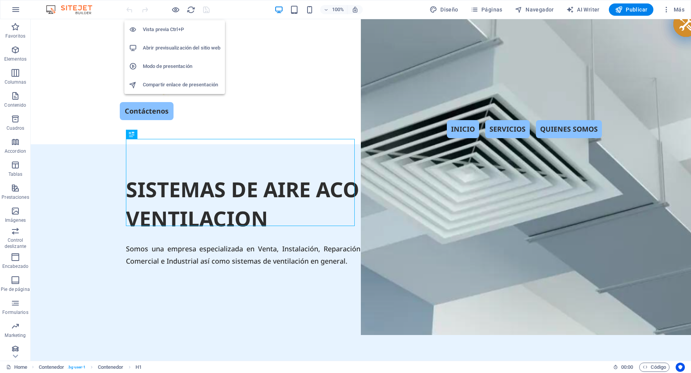
click at [182, 51] on h6 "Abrir previsualización del sitio web" at bounding box center [182, 47] width 78 height 9
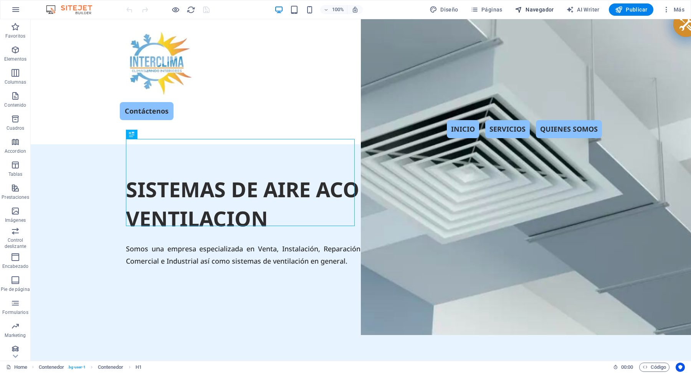
click at [533, 12] on span "Navegador" at bounding box center [534, 10] width 39 height 8
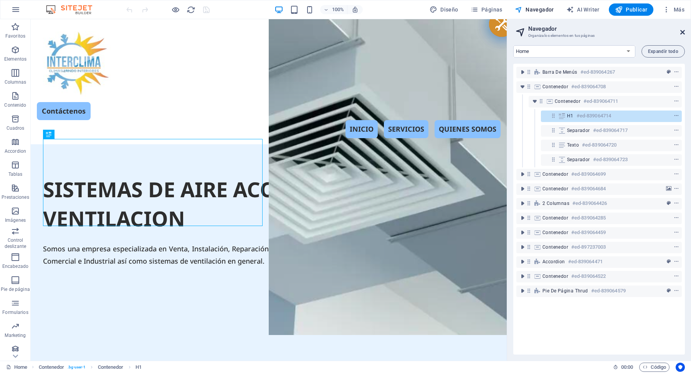
click at [682, 31] on icon at bounding box center [682, 32] width 5 height 6
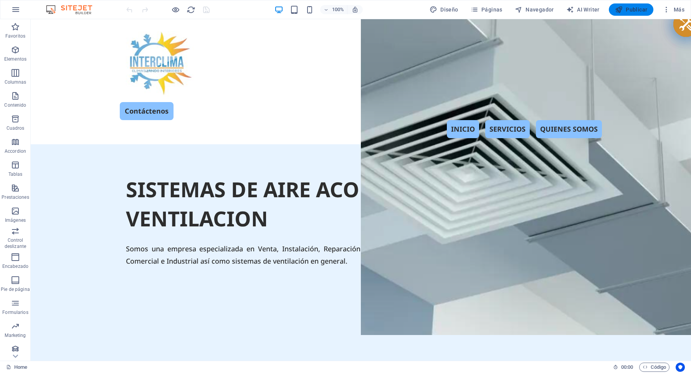
click at [635, 8] on span "Publicar" at bounding box center [631, 10] width 33 height 8
